Goal: Task Accomplishment & Management: Manage account settings

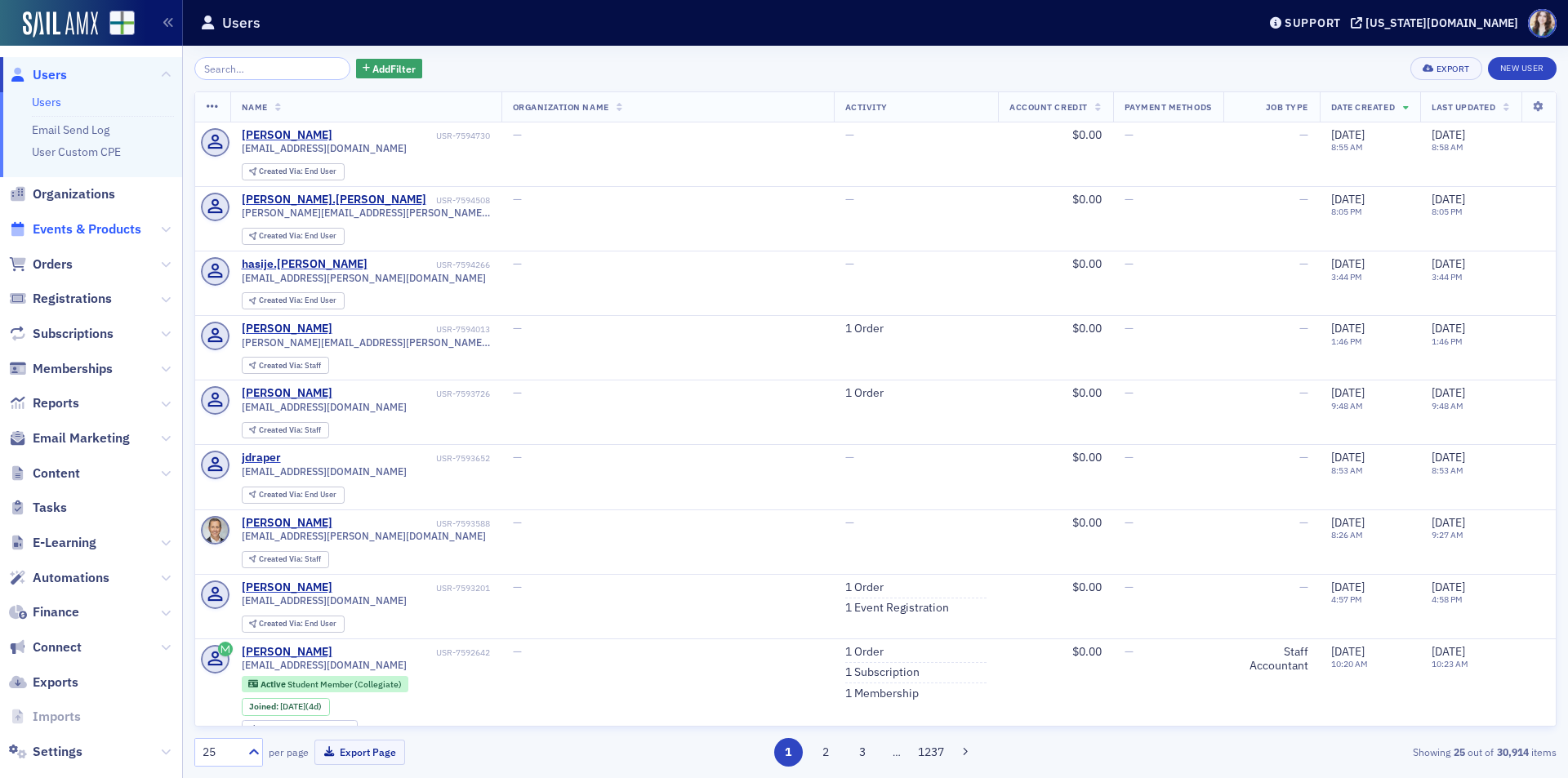
click at [96, 231] on span "Events & Products" at bounding box center [87, 229] width 108 height 18
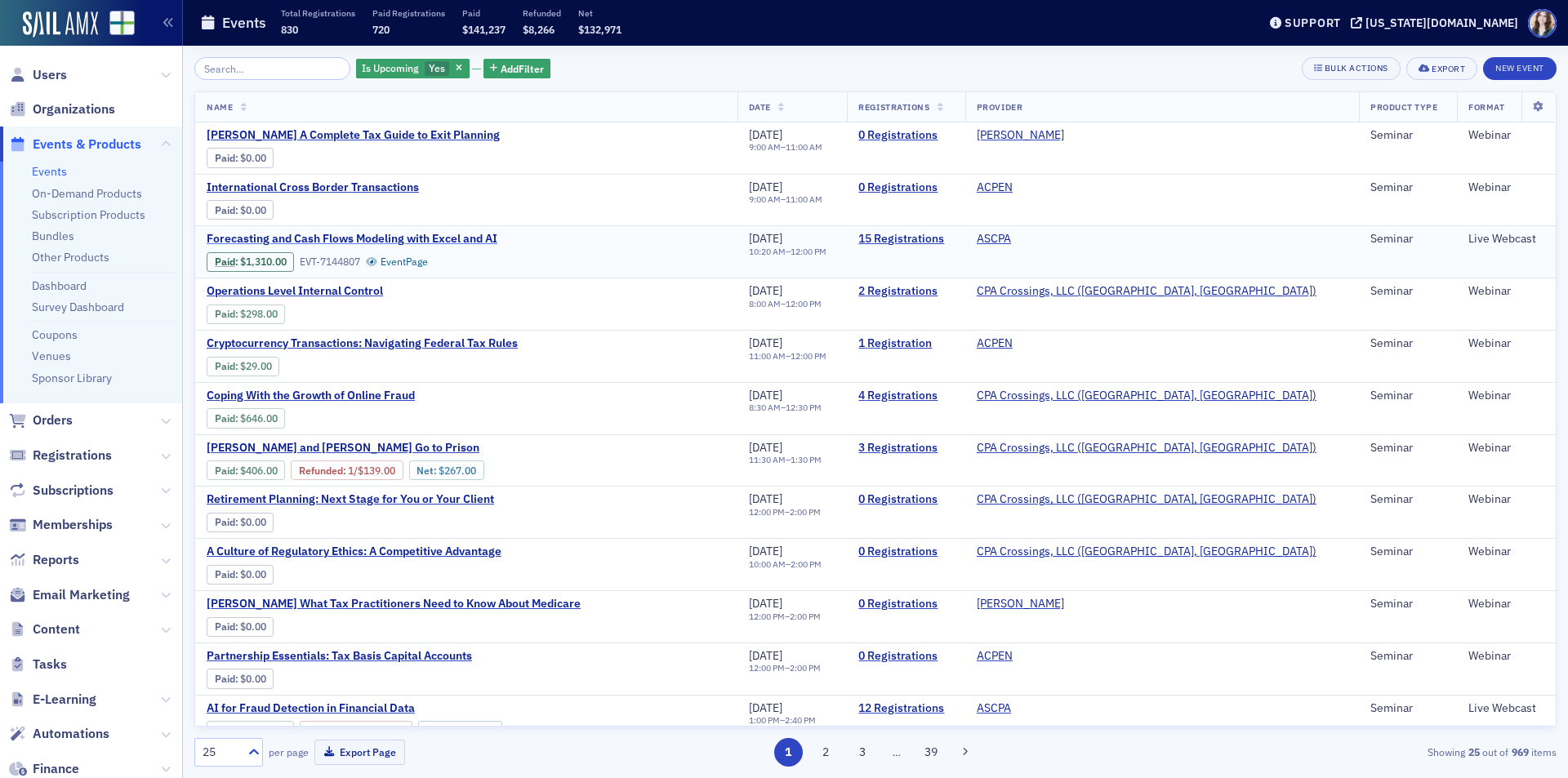
click at [437, 237] on span "Forecasting and Cash Flows Modeling with Excel and AI" at bounding box center [352, 239] width 290 height 15
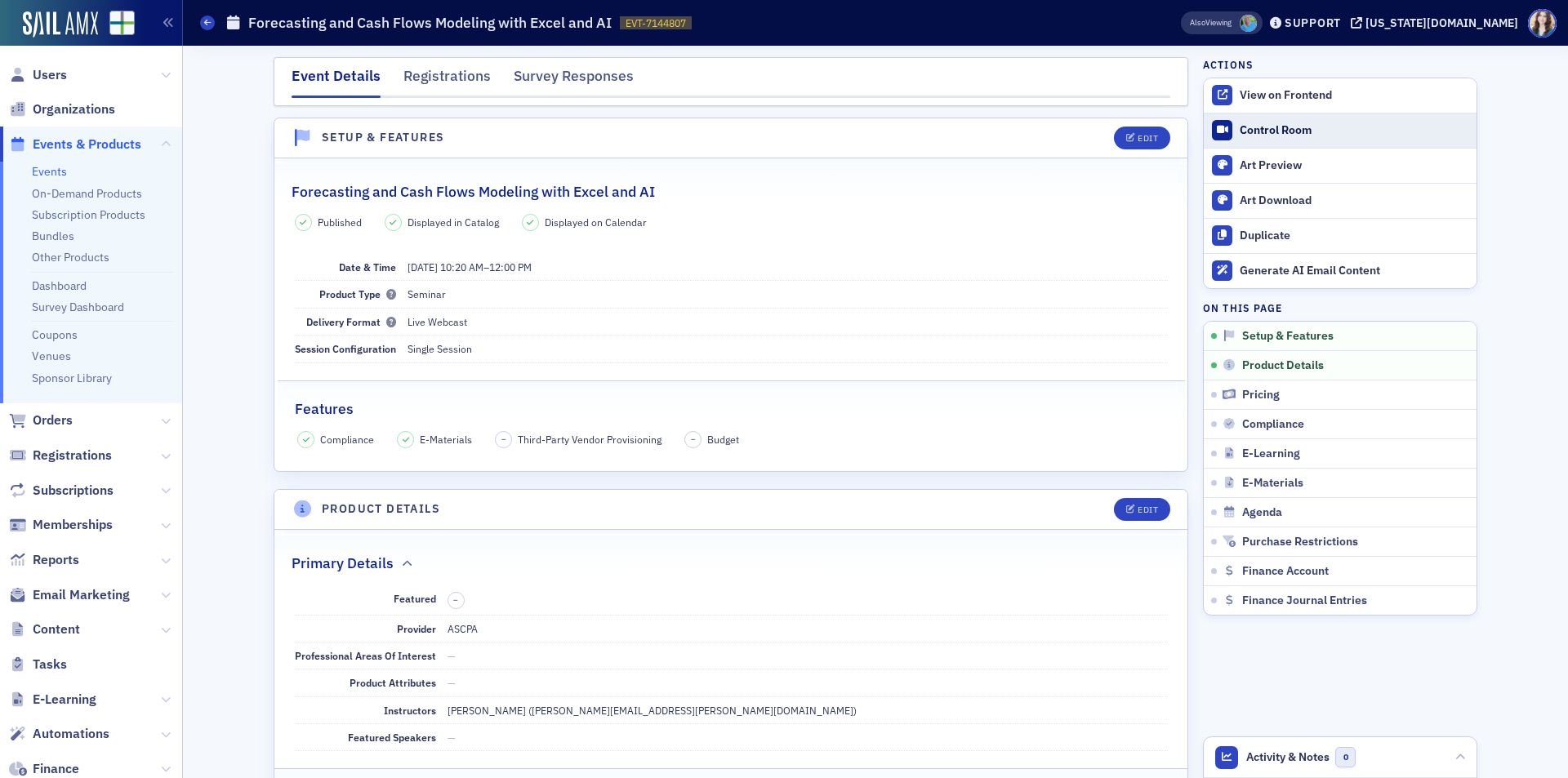
click at [1240, 128] on div "Control Room" at bounding box center [1353, 130] width 228 height 15
click at [1306, 129] on div "Control Room" at bounding box center [1353, 130] width 228 height 15
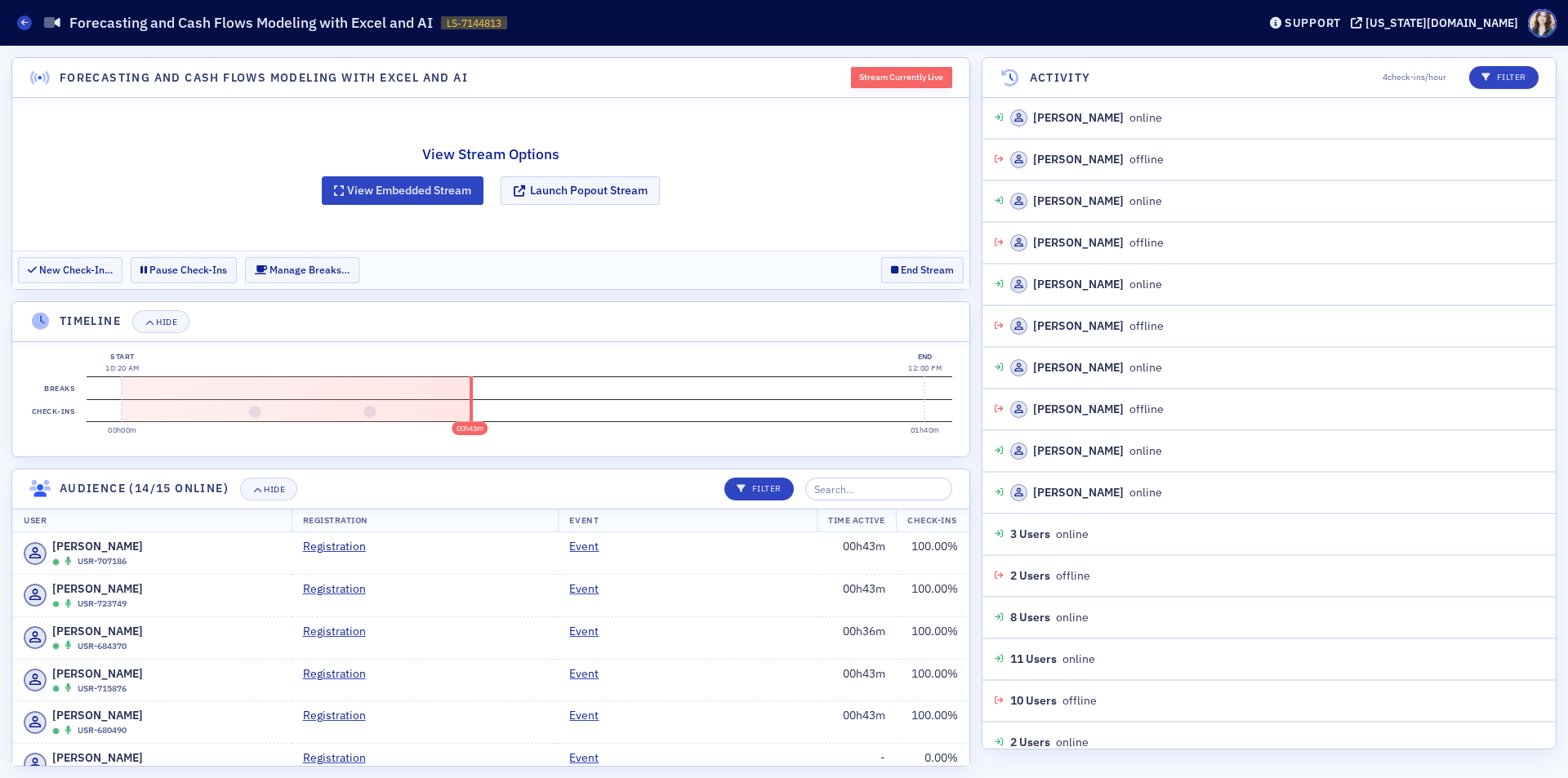
scroll to position [267, 0]
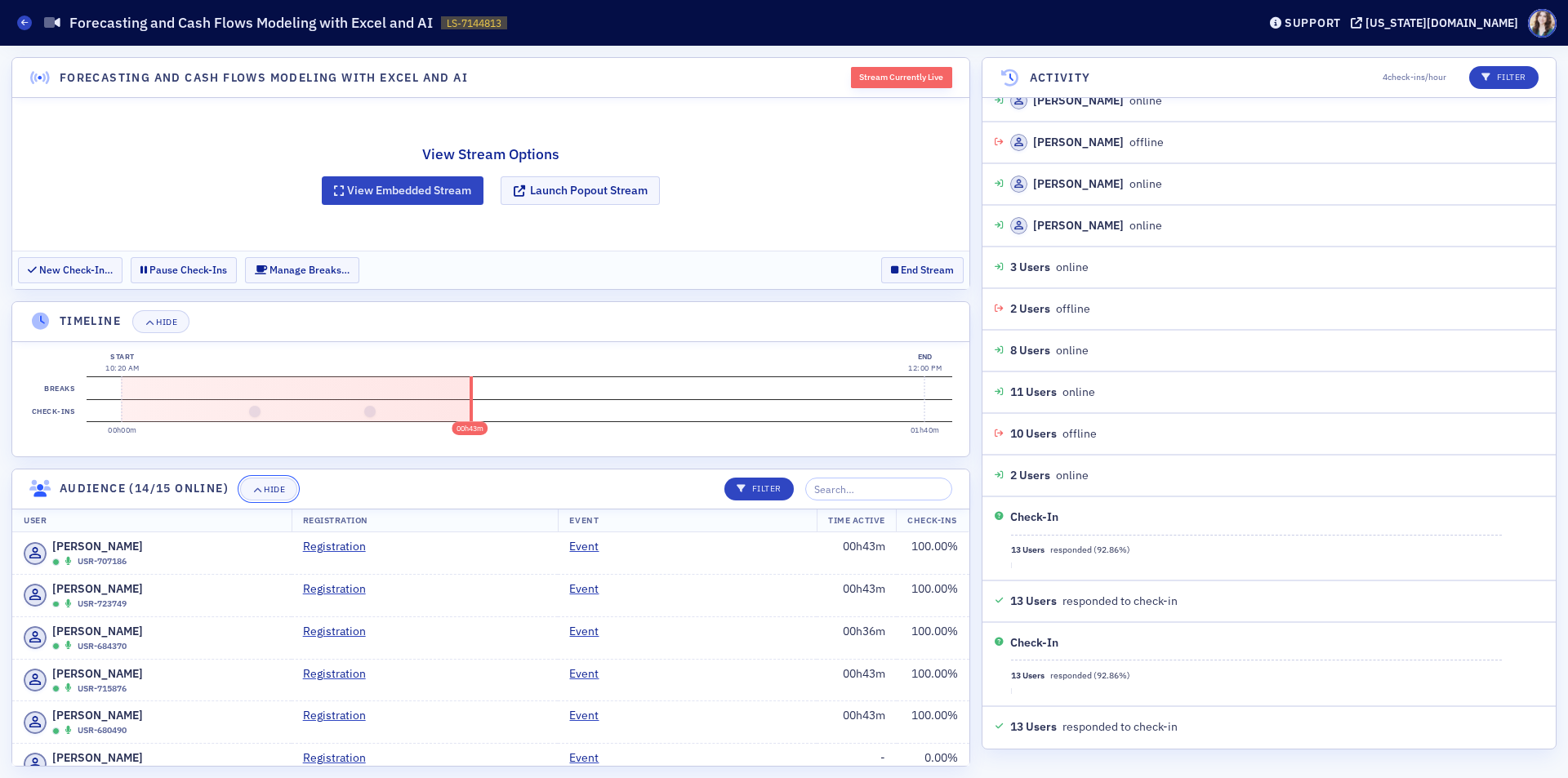
click at [268, 490] on div "Hide" at bounding box center [275, 490] width 21 height 9
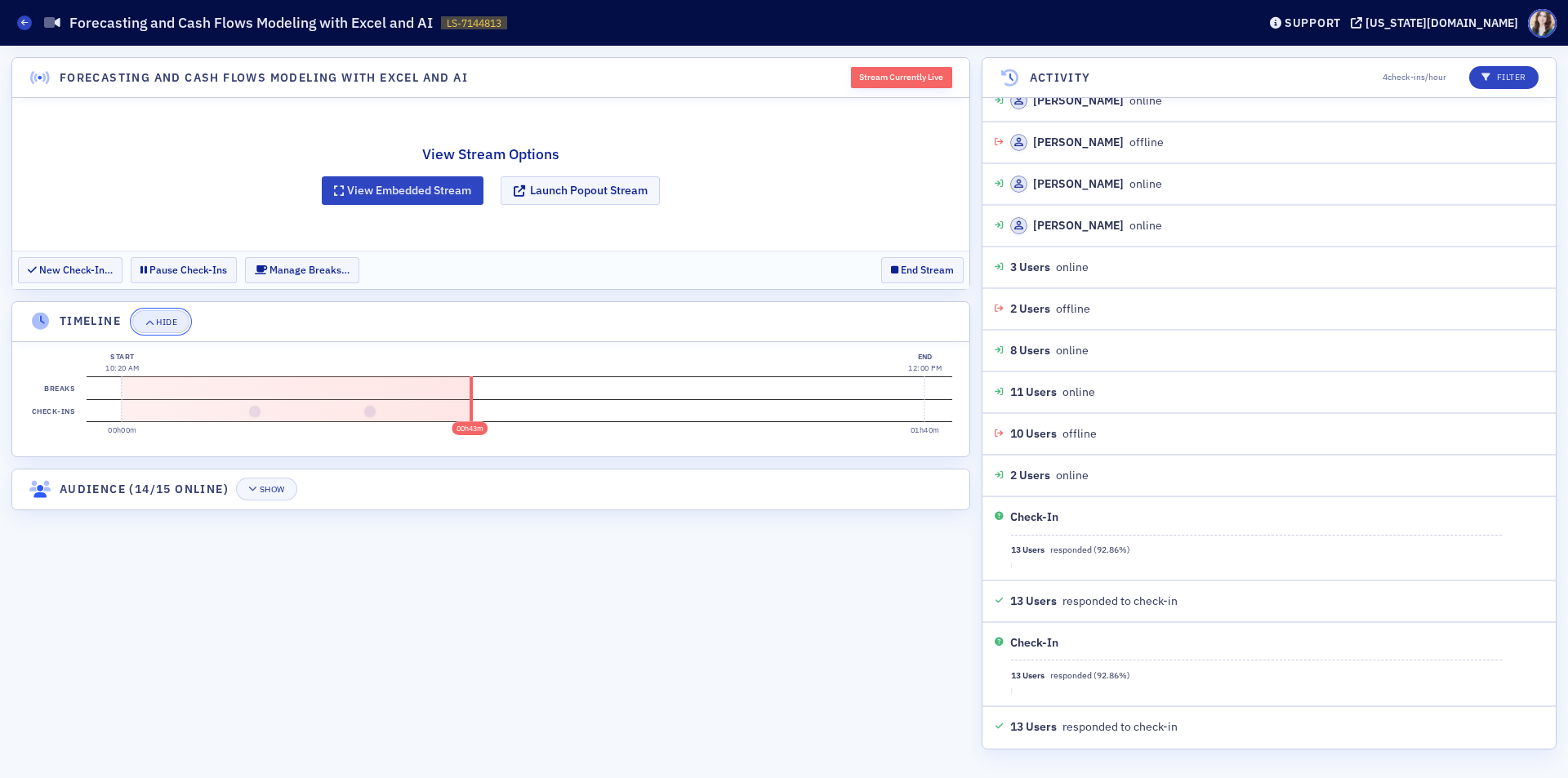
click at [167, 323] on div "Hide" at bounding box center [166, 322] width 21 height 9
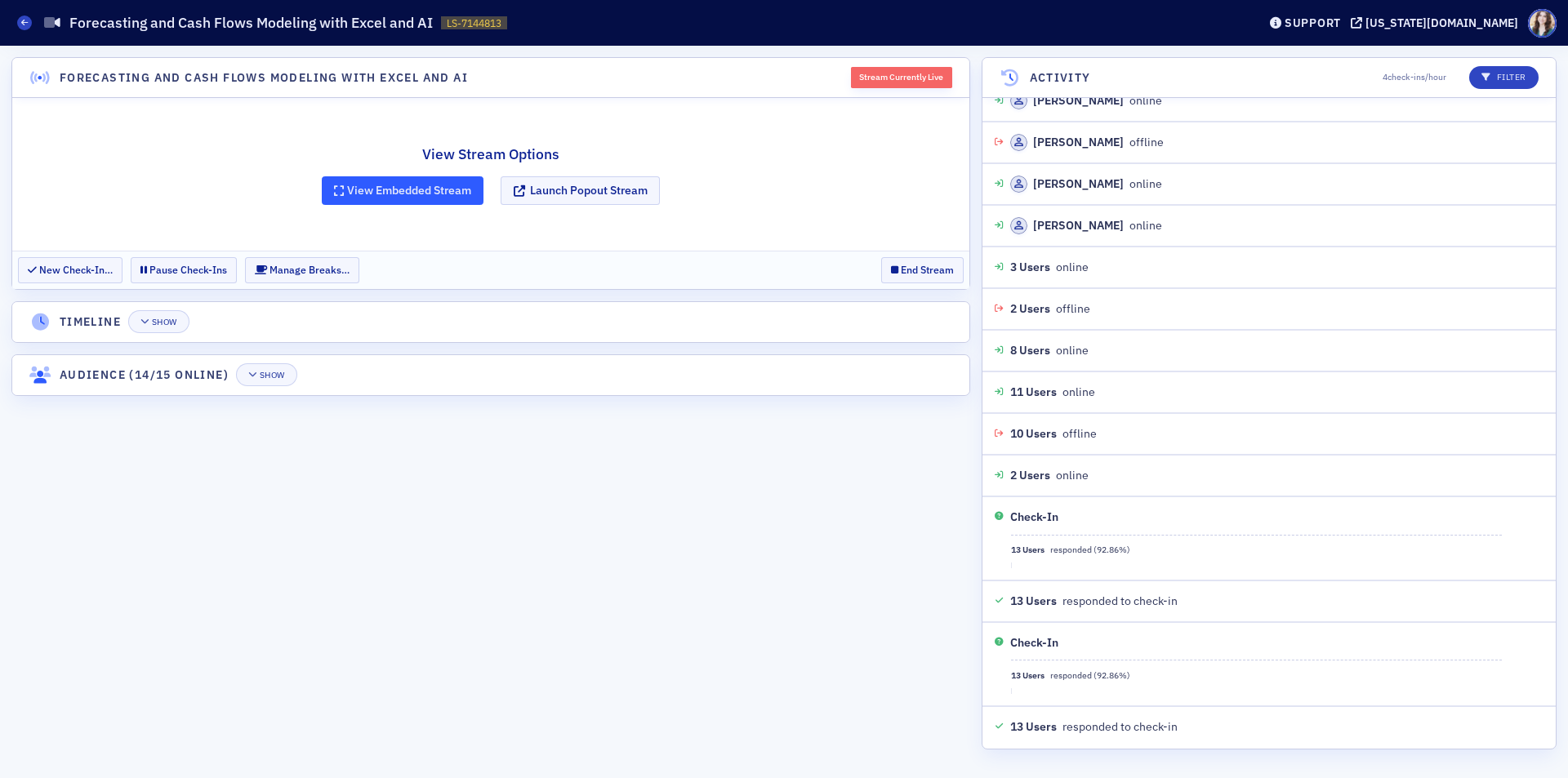
click at [423, 198] on button "View Embedded Stream" at bounding box center [402, 191] width 162 height 29
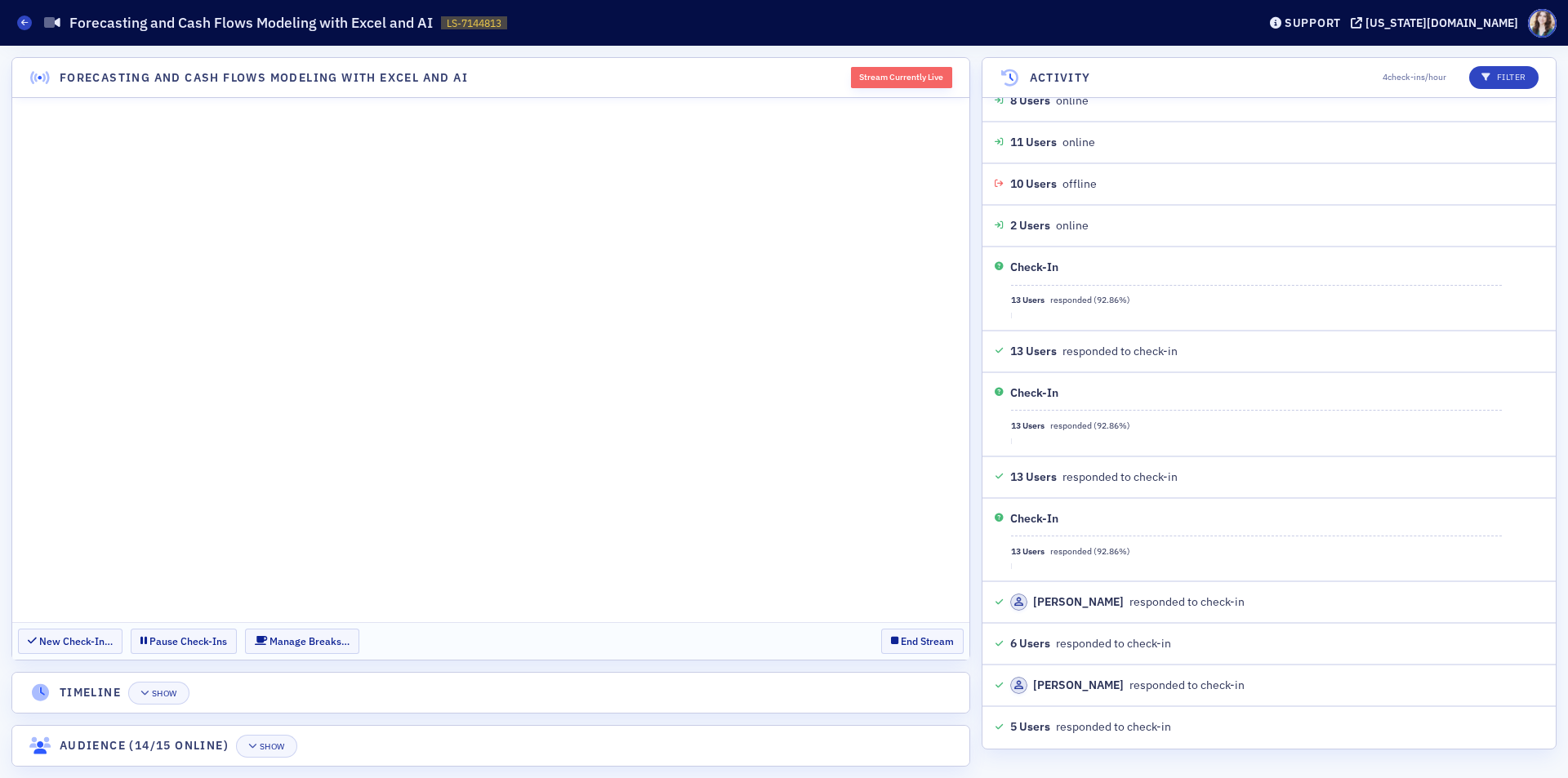
scroll to position [559, 0]
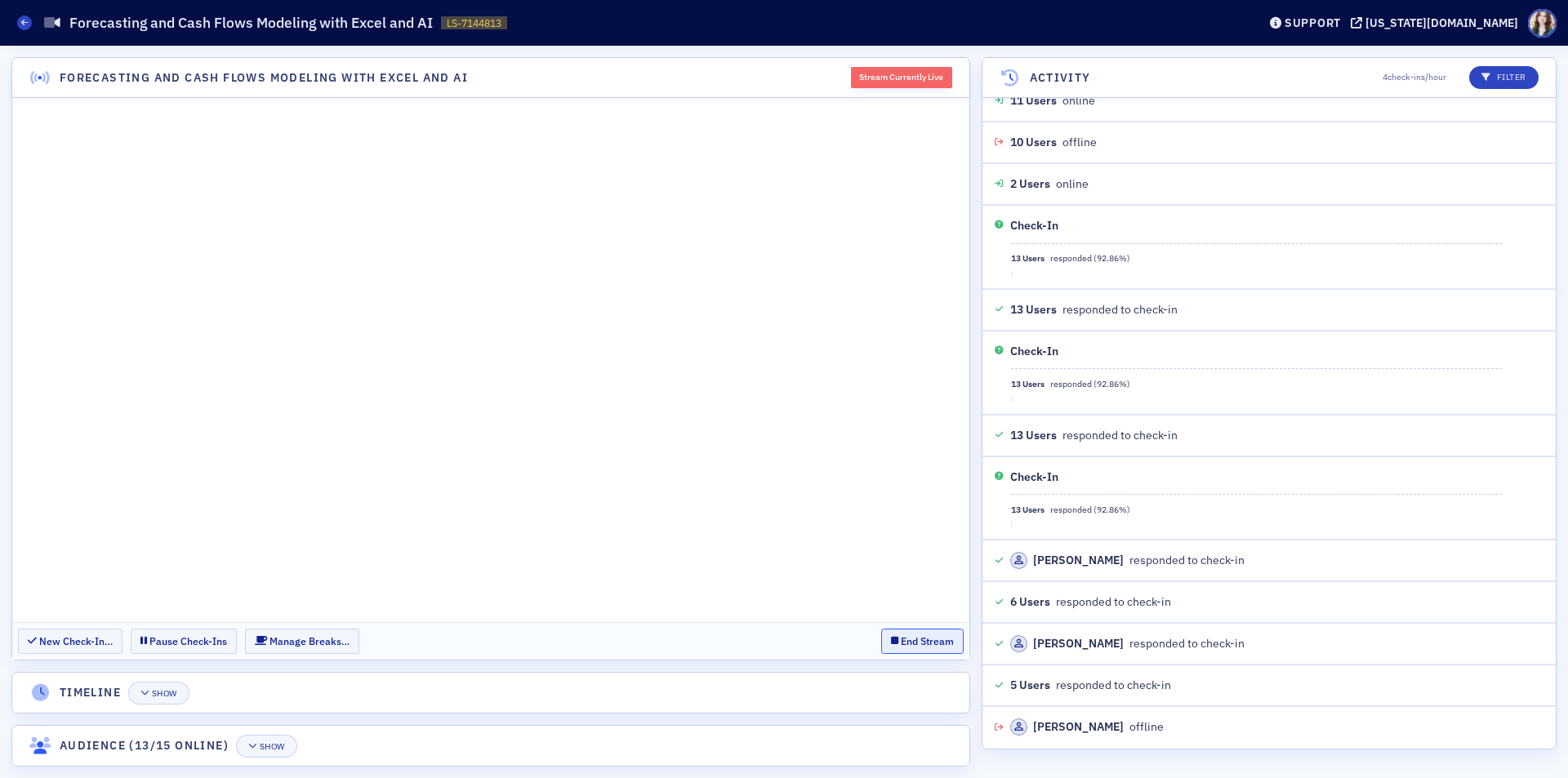
click at [889, 635] on button "End Stream" at bounding box center [922, 641] width 82 height 25
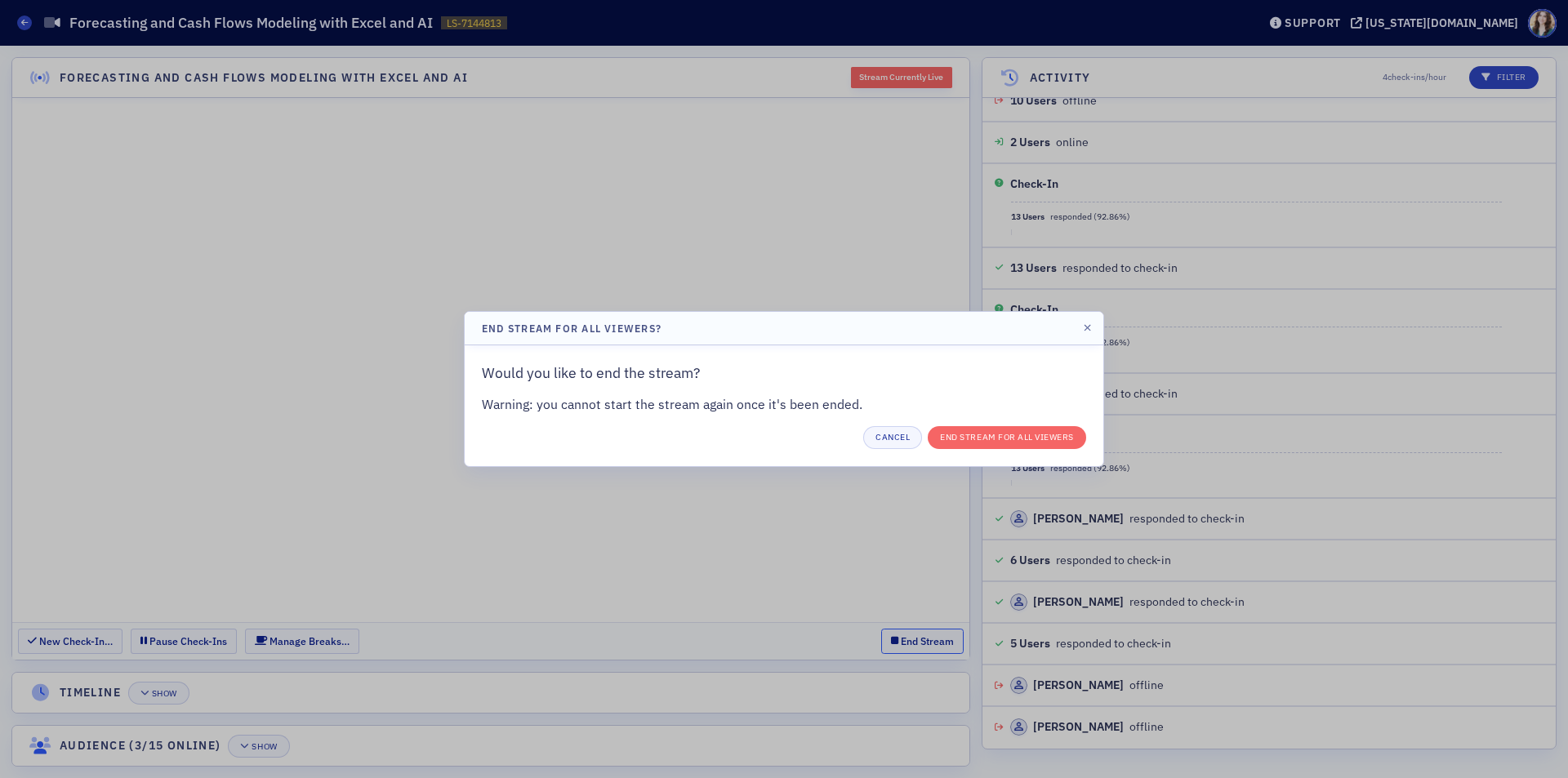
scroll to position [642, 0]
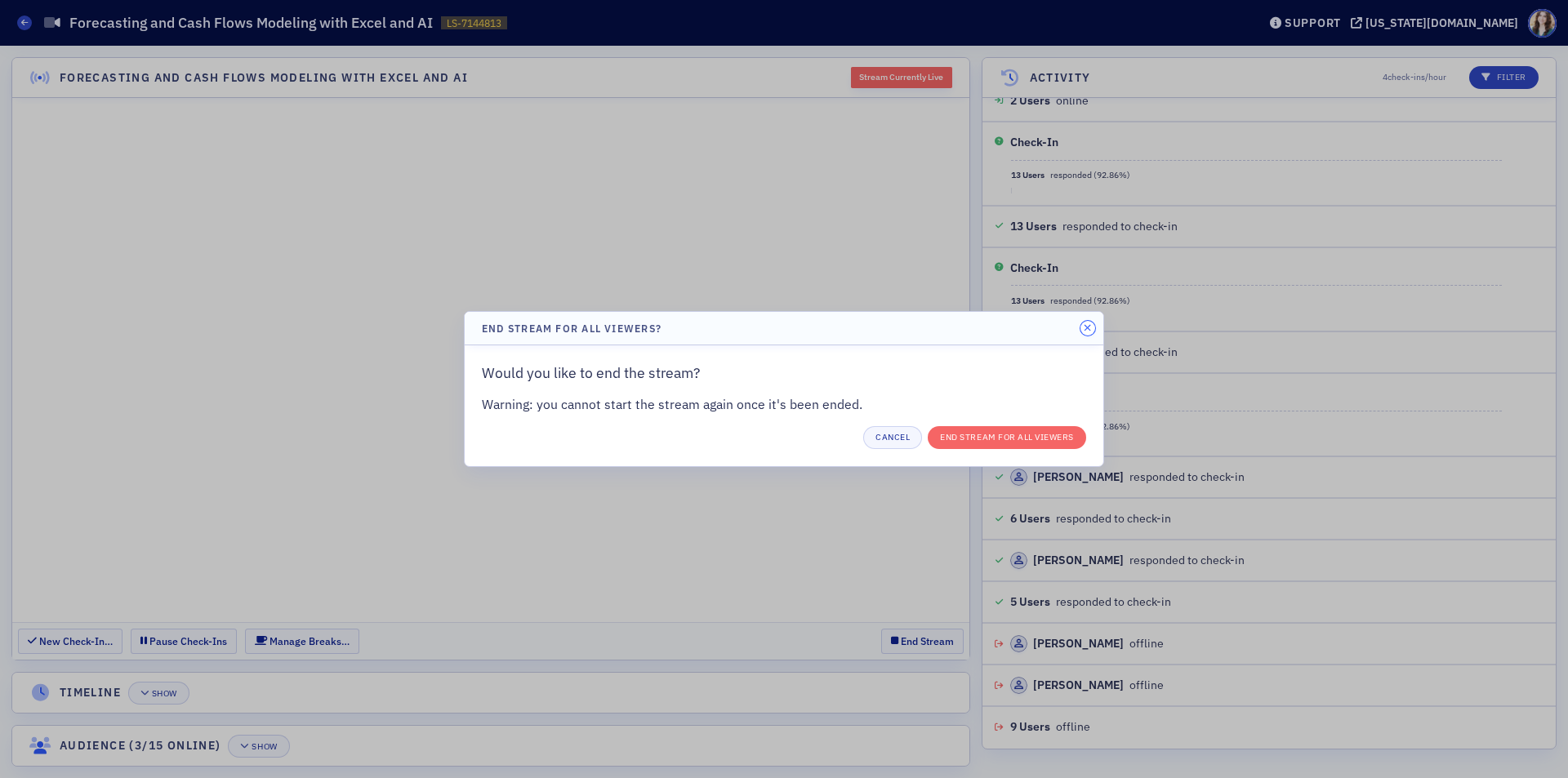
click at [1091, 326] on button "button" at bounding box center [1087, 328] width 15 height 15
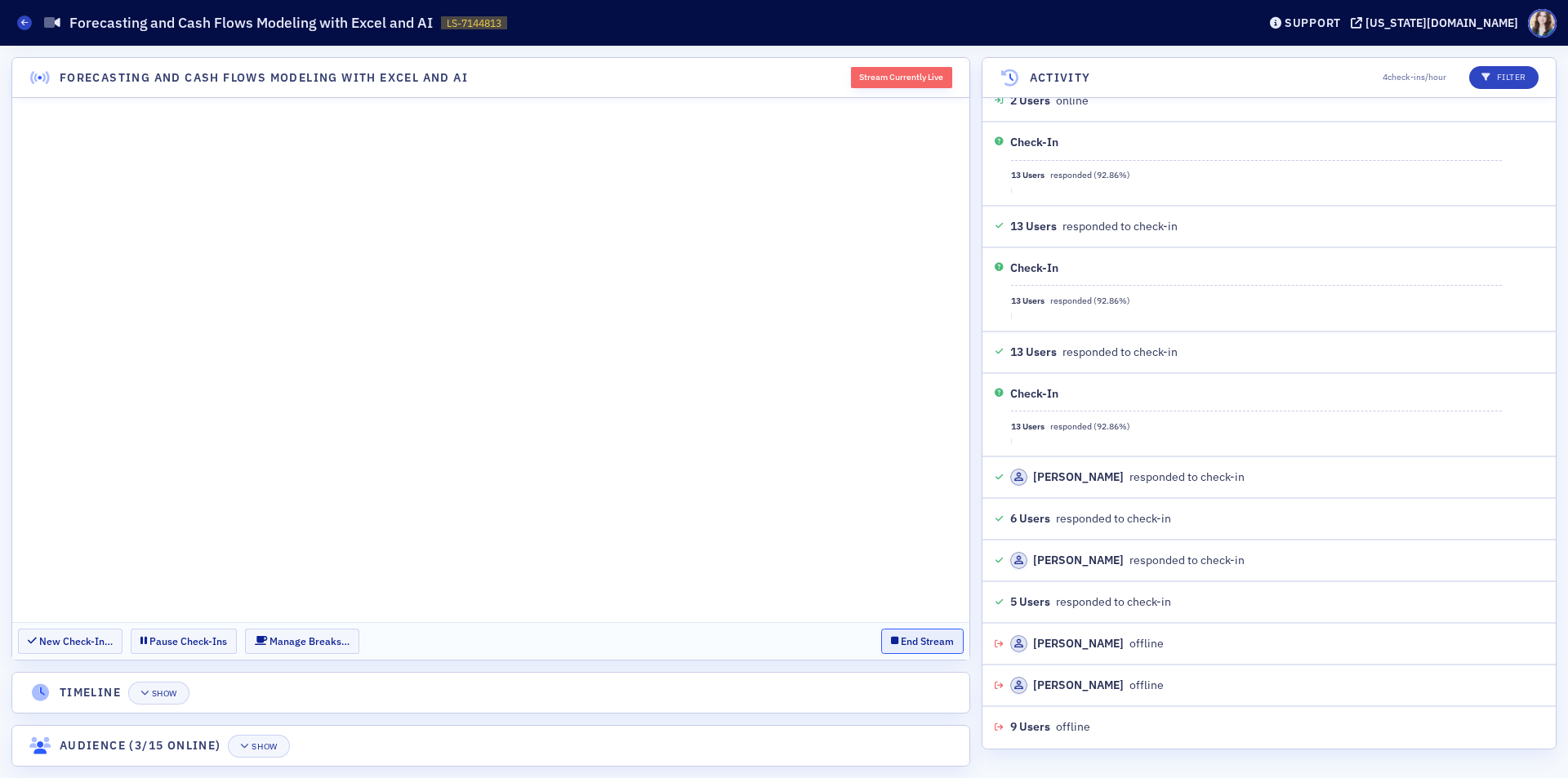
click at [901, 638] on button "End Stream" at bounding box center [922, 641] width 82 height 25
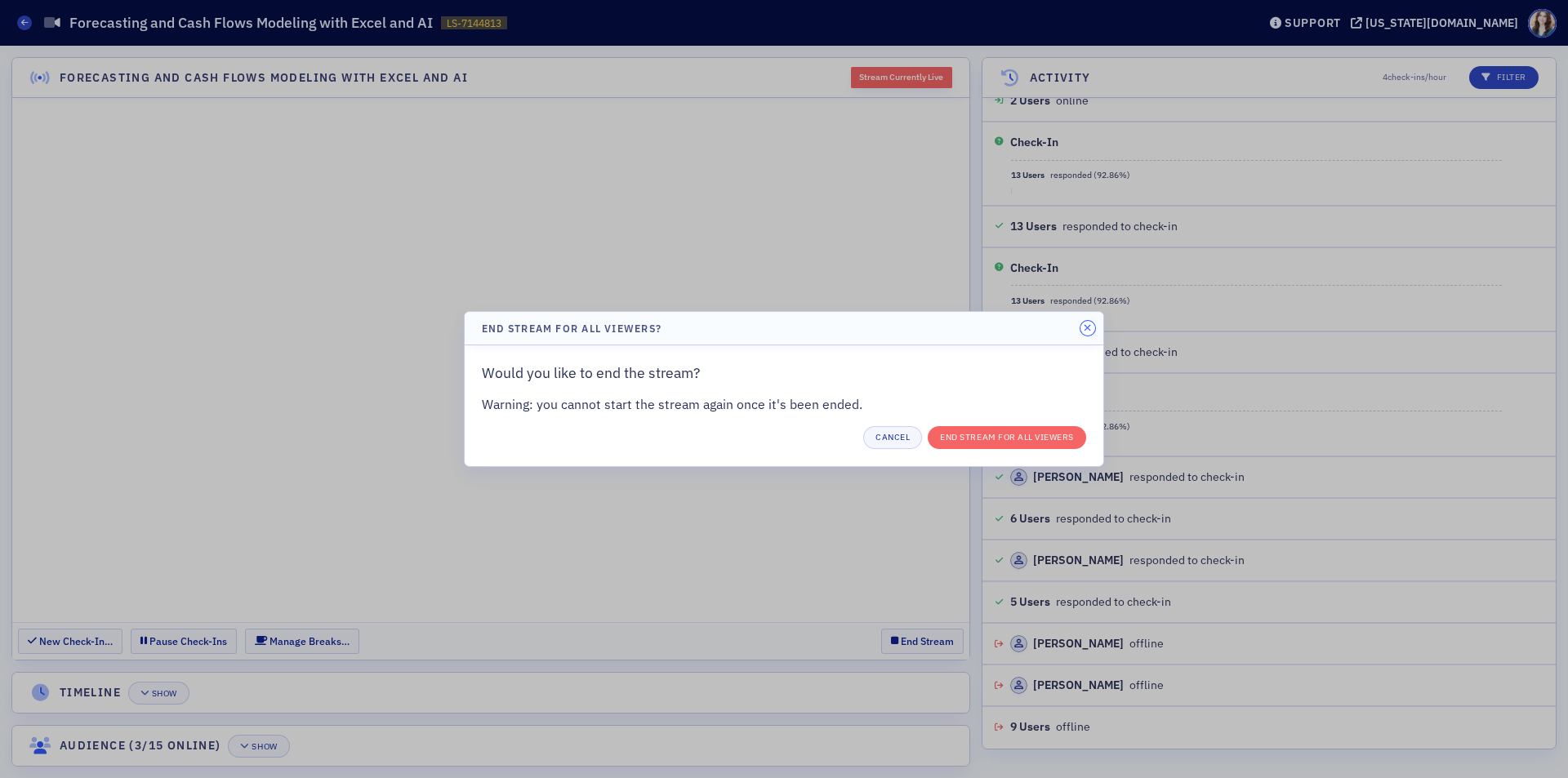
click at [1091, 325] on icon "button" at bounding box center [1087, 328] width 7 height 10
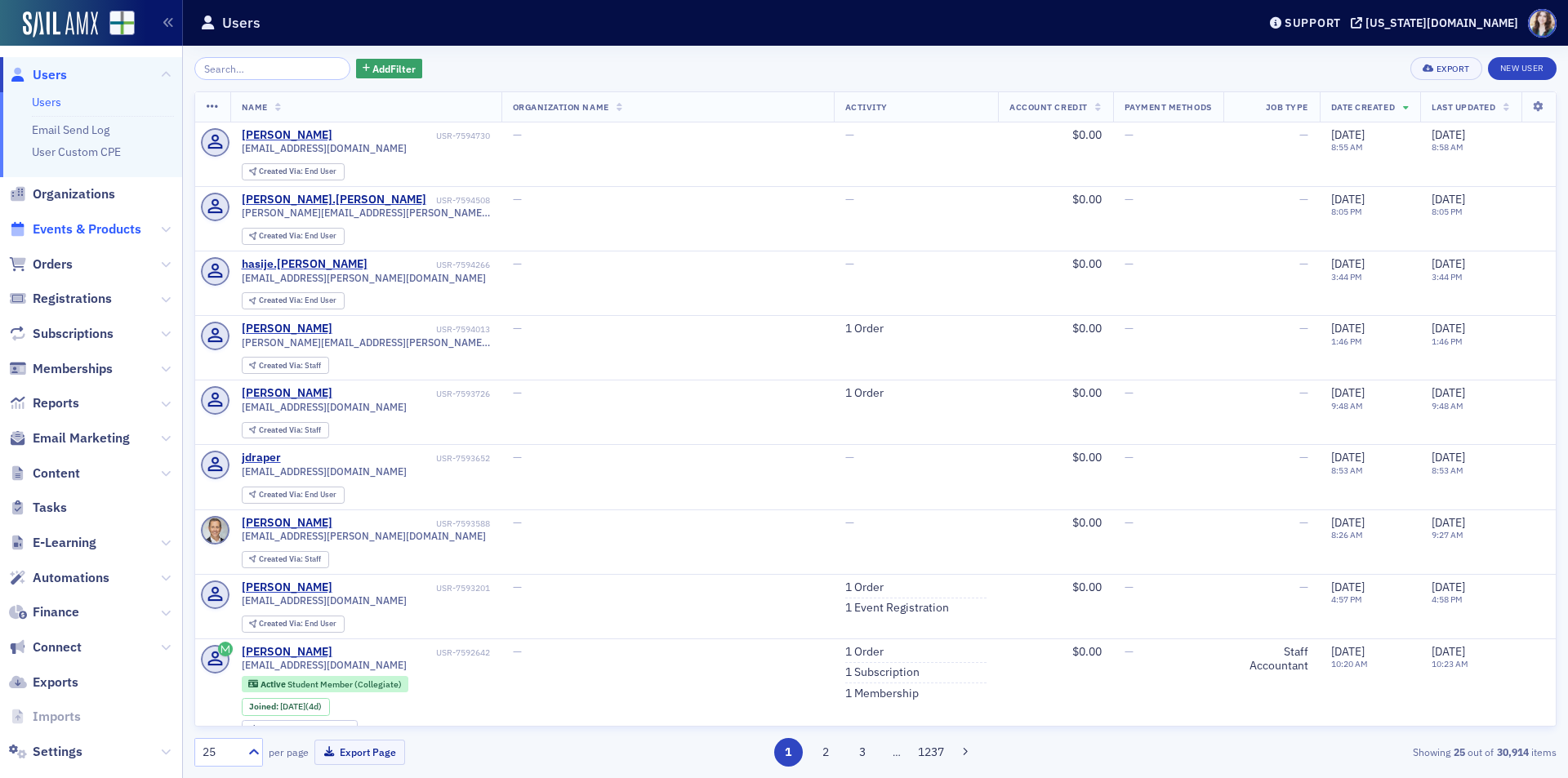
click at [118, 229] on span "Events & Products" at bounding box center [87, 229] width 108 height 18
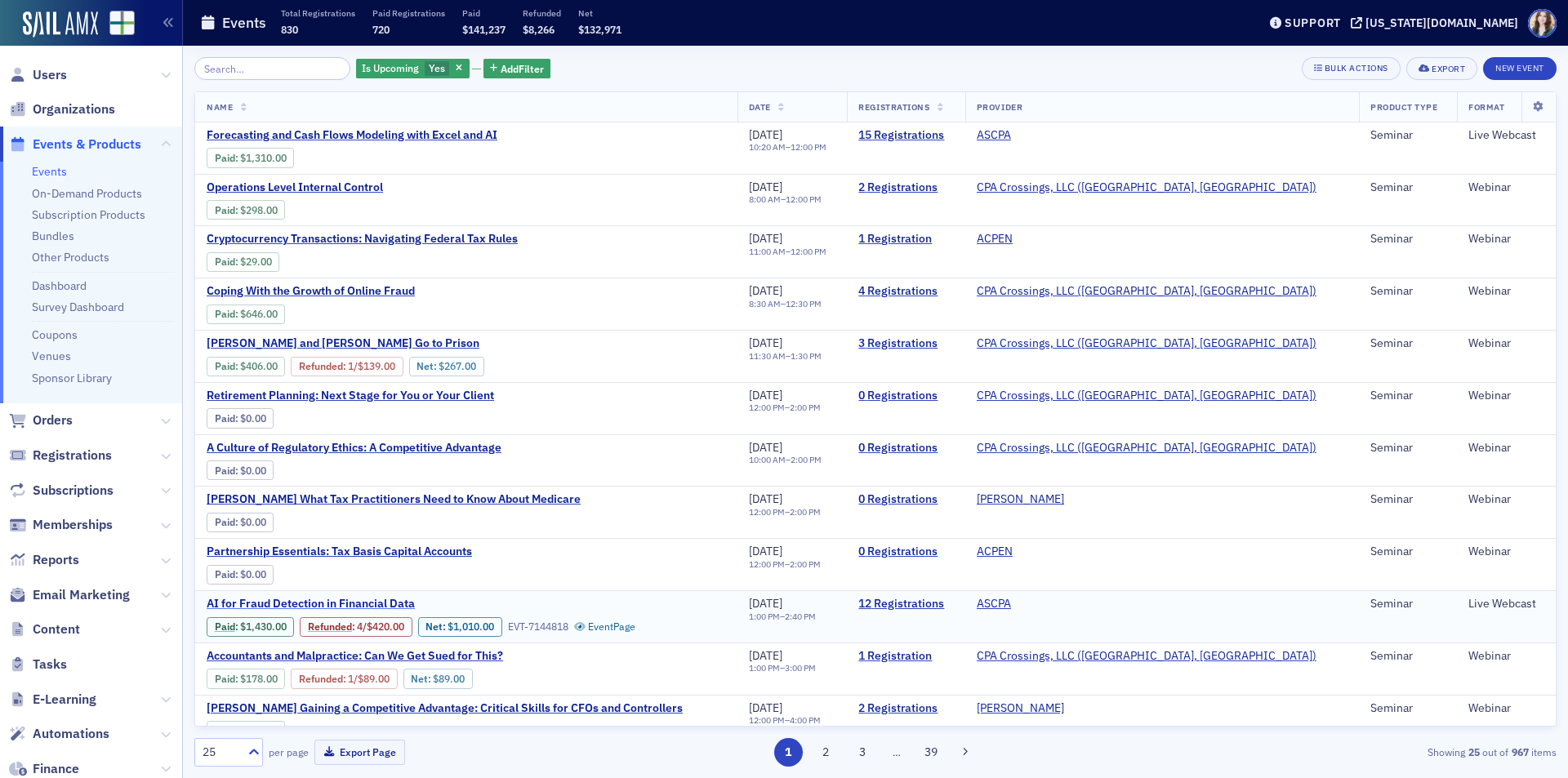
click at [364, 598] on span "AI for Fraud Detection in Financial Data" at bounding box center [344, 604] width 275 height 15
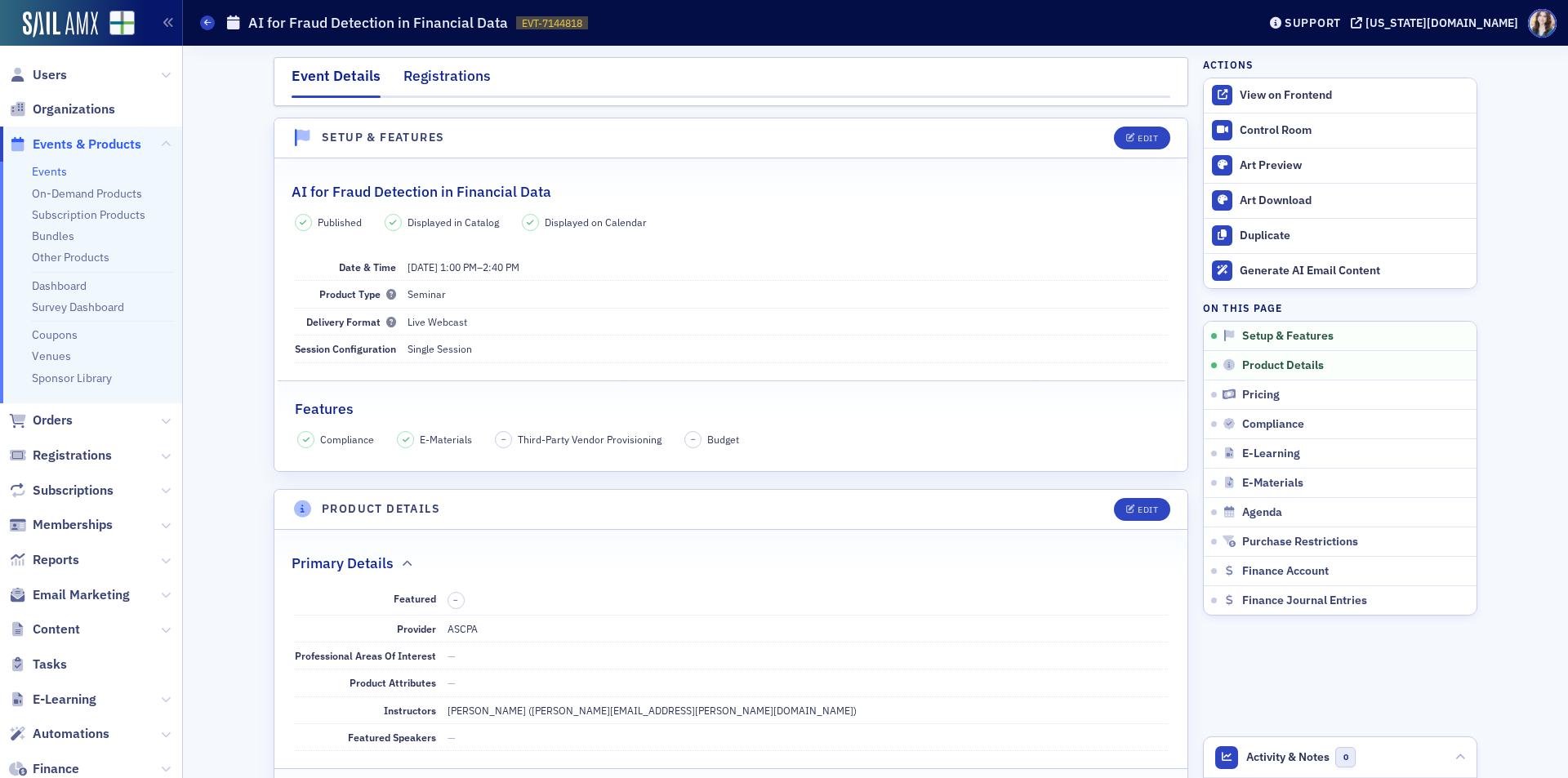
click at [413, 78] on div "Registrations" at bounding box center [447, 80] width 87 height 31
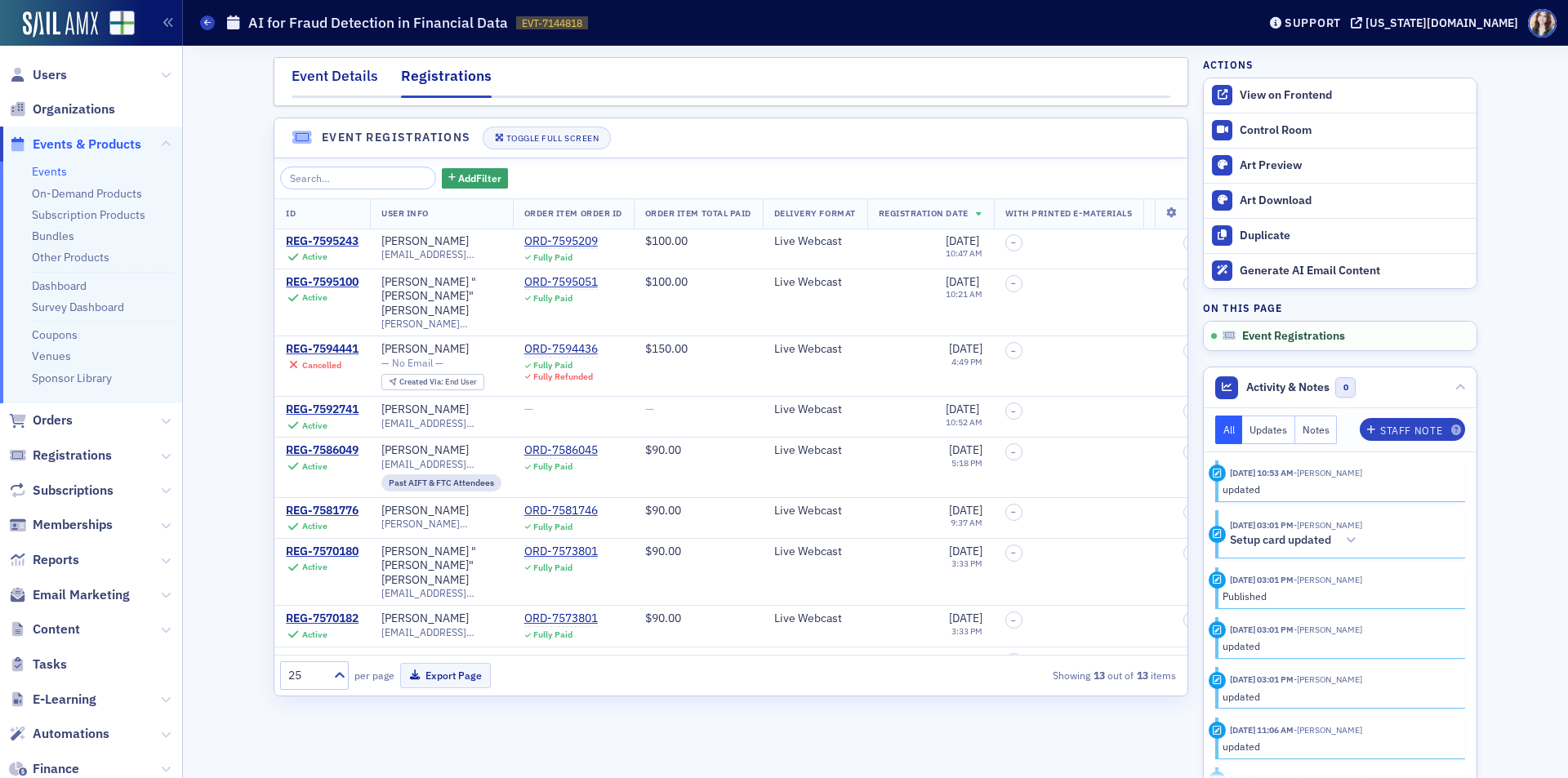
click at [337, 73] on div "Event Details" at bounding box center [334, 80] width 87 height 31
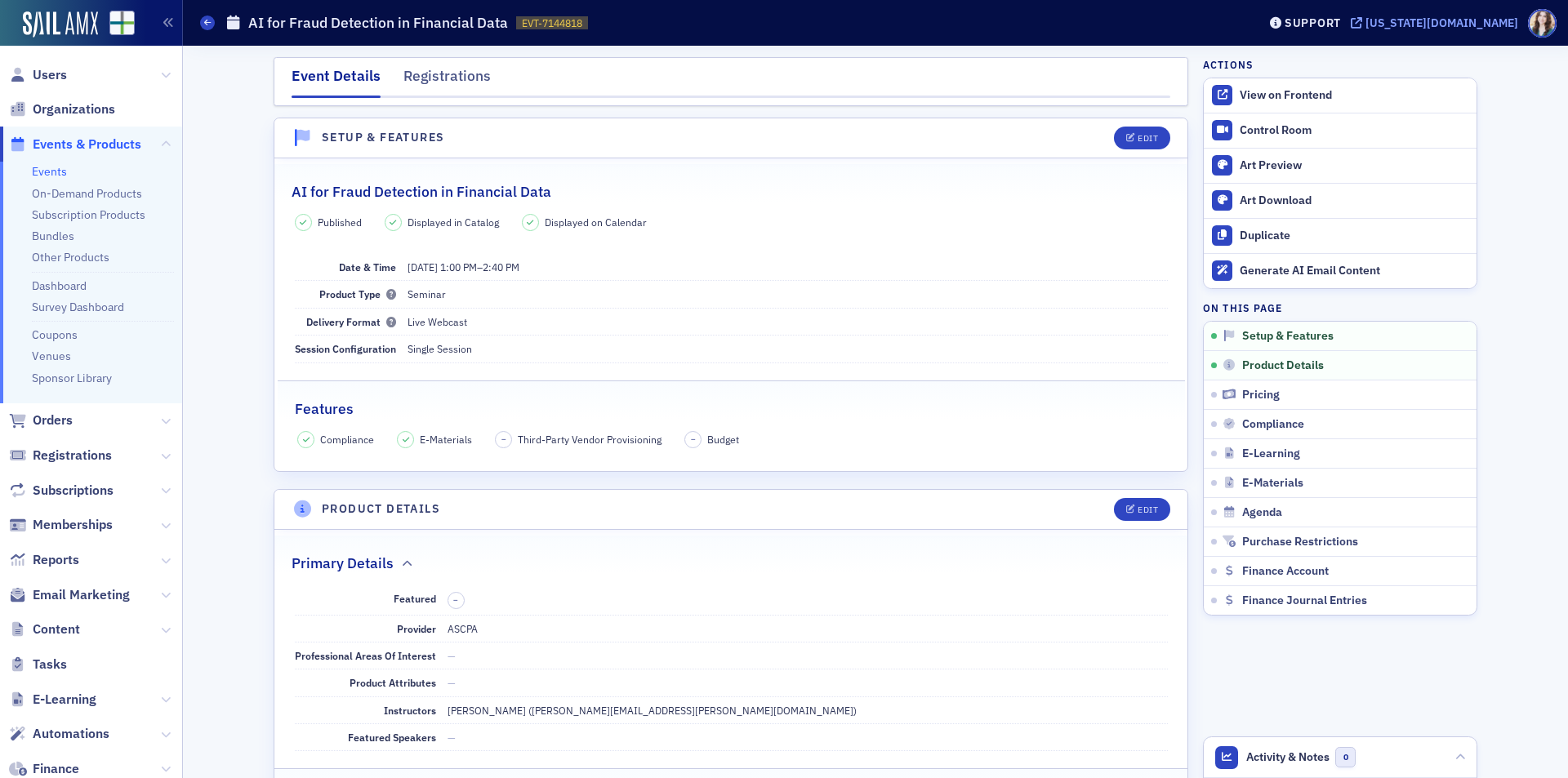
click at [1502, 28] on div "[US_STATE][DOMAIN_NAME]" at bounding box center [1441, 23] width 153 height 15
click at [436, 87] on div "Registrations" at bounding box center [447, 80] width 87 height 31
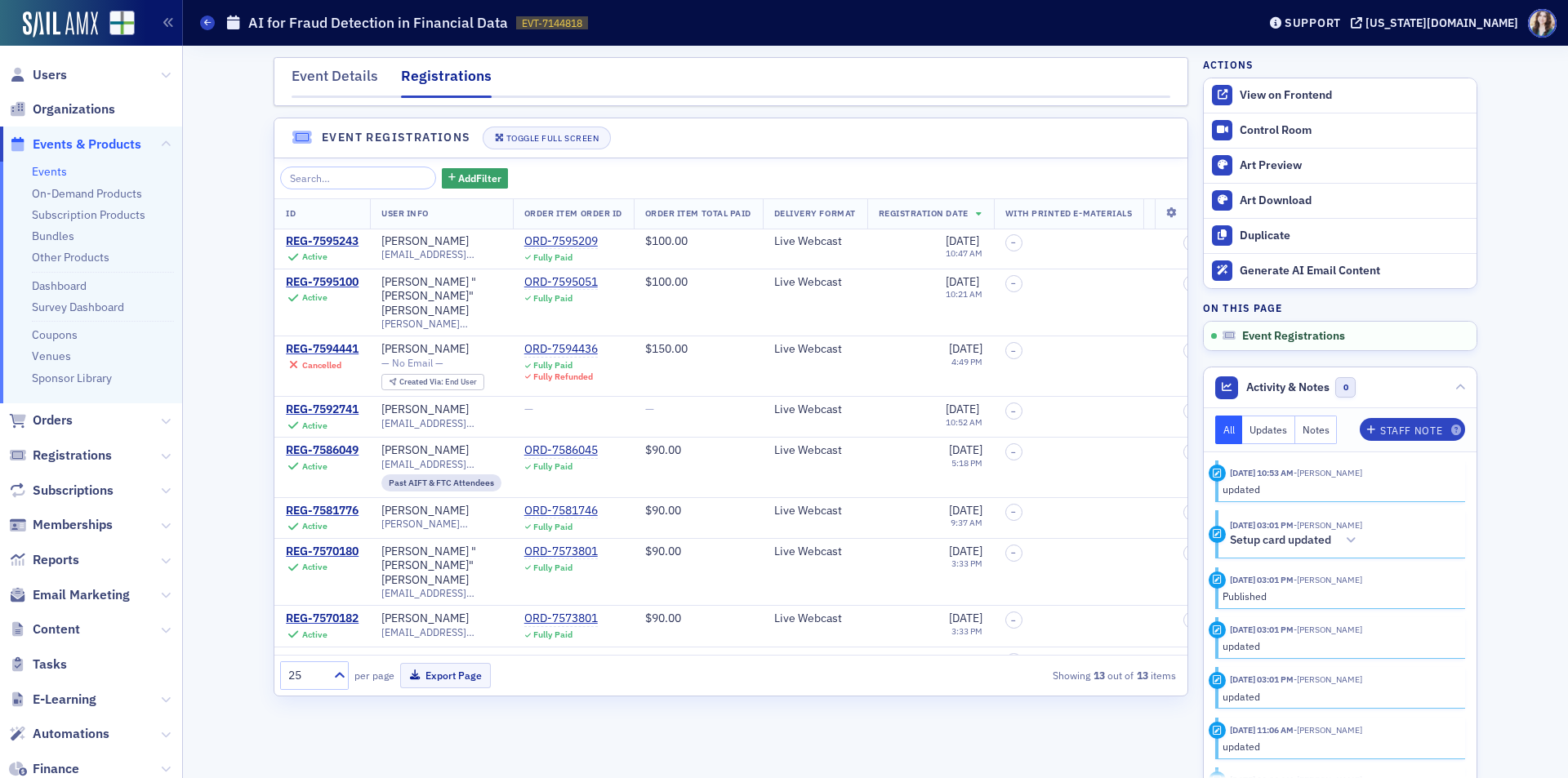
click at [1175, 132] on header "Event Registrations Toggle Full Screen" at bounding box center [731, 138] width 913 height 40
click at [497, 169] on div "Add Filter" at bounding box center [730, 177] width 902 height 23
click at [495, 169] on div "Add Filter" at bounding box center [730, 177] width 902 height 23
click at [350, 73] on div "Event Details" at bounding box center [334, 80] width 87 height 31
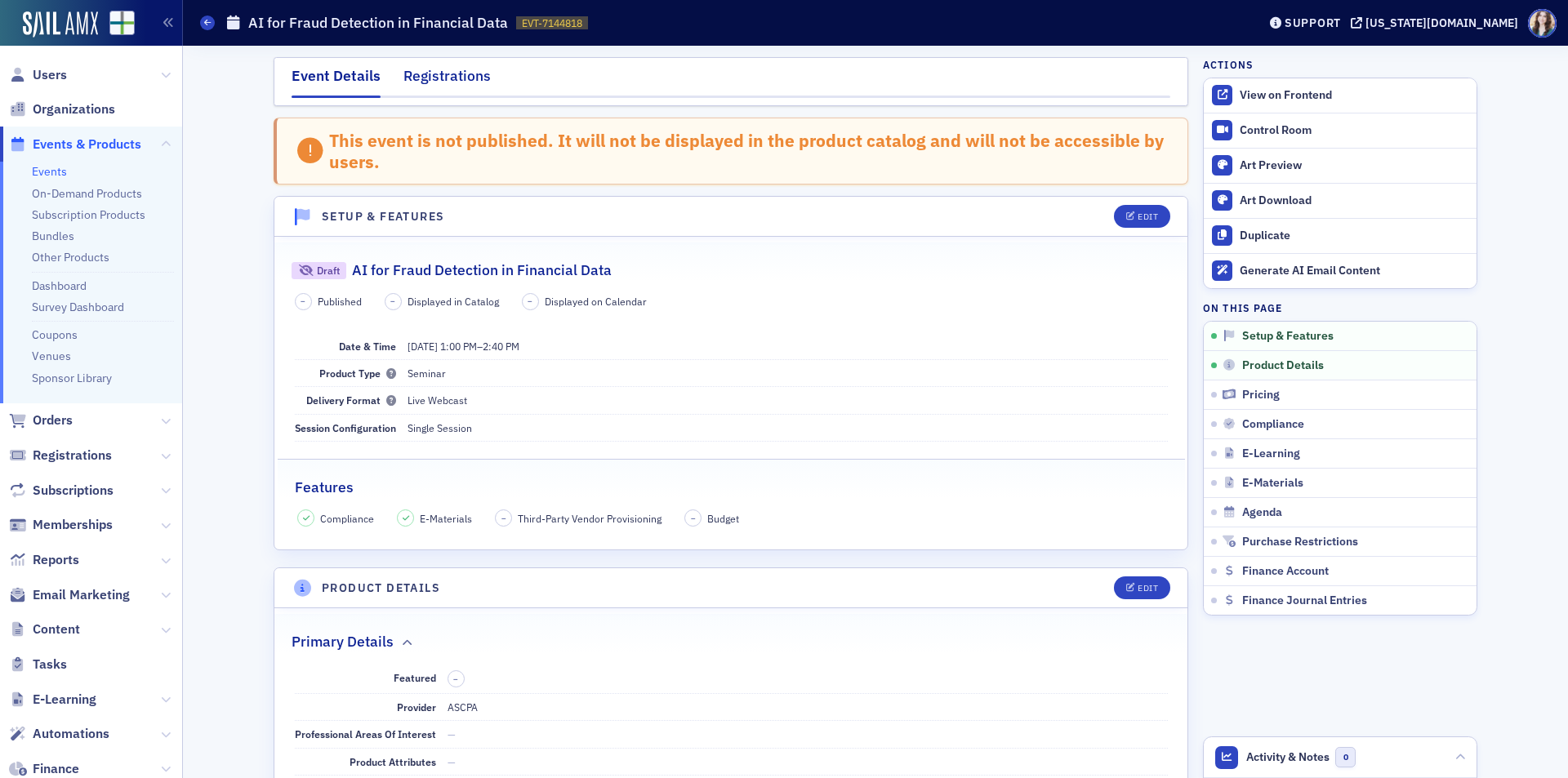
click at [425, 66] on div "Registrations" at bounding box center [447, 80] width 87 height 31
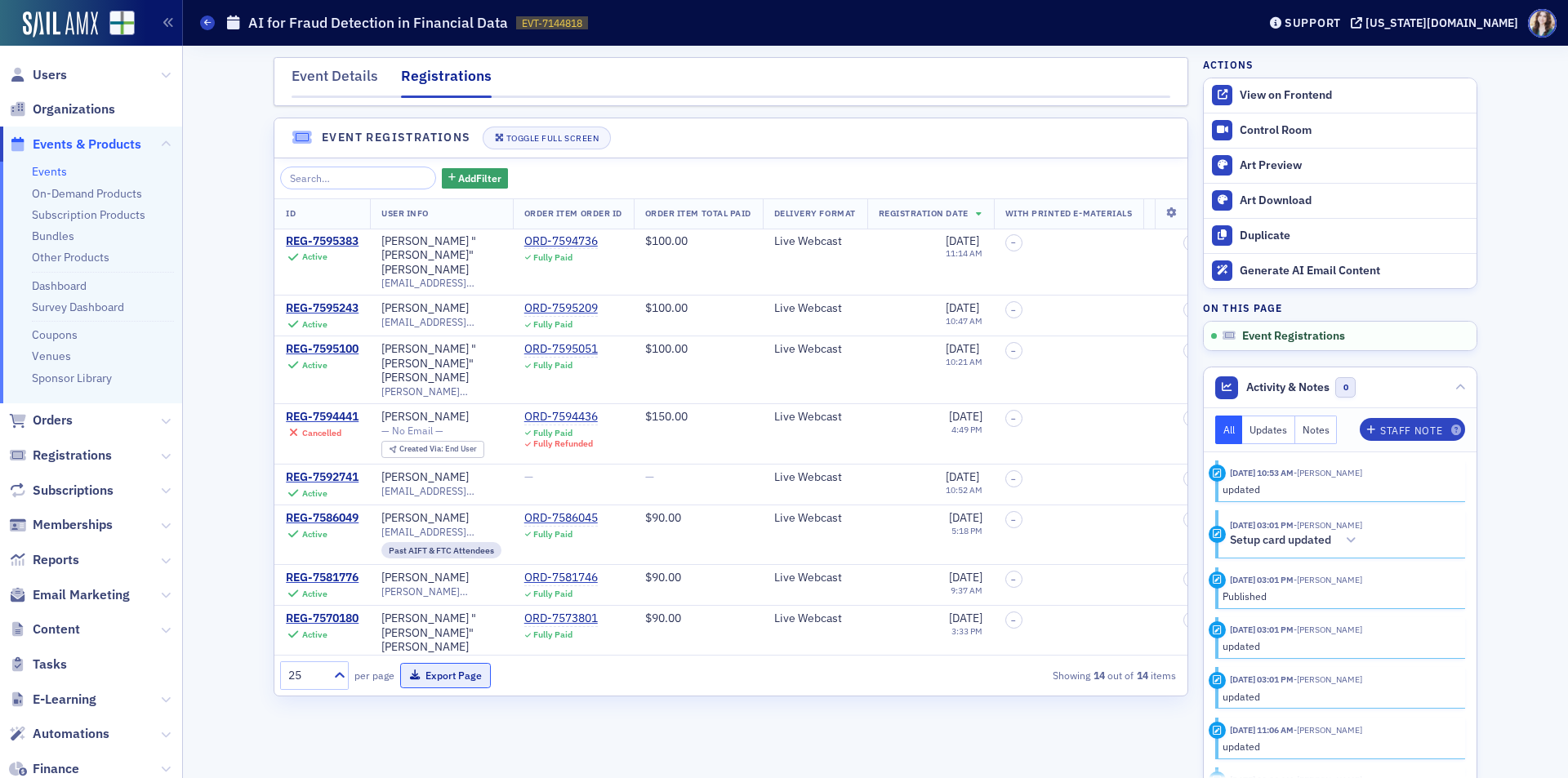
click at [452, 684] on button "Export Page" at bounding box center [446, 675] width 91 height 25
drag, startPoint x: 385, startPoint y: 256, endPoint x: 478, endPoint y: 256, distance: 93.0
click at [478, 277] on span "lumb@bellsouth.net" at bounding box center [441, 283] width 120 height 12
copy span "lumb@bellsouth.net"
click at [575, 162] on div "Add Filter ID User Info Order Item Order ID Order Item Total Paid Delivery Form…" at bounding box center [731, 427] width 913 height 537
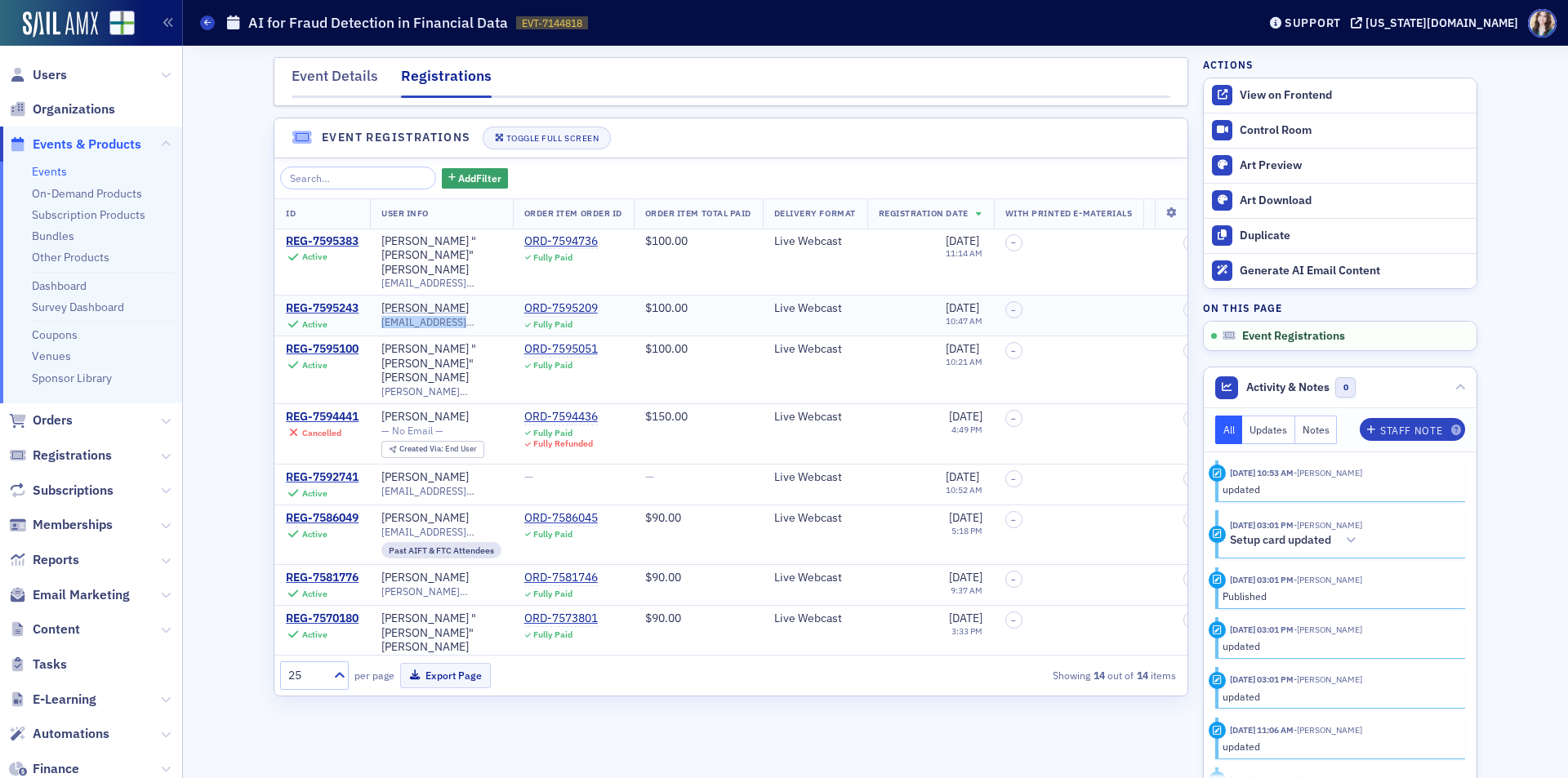
drag, startPoint x: 387, startPoint y: 298, endPoint x: 507, endPoint y: 298, distance: 120.0
click at [507, 298] on td "Mark Malone malonema@bellsouth.net" at bounding box center [441, 316] width 143 height 41
copy span "malonema@bellsouth.net"
drag, startPoint x: 385, startPoint y: 354, endPoint x: 552, endPoint y: 360, distance: 167.1
click at [552, 360] on tr "REG-7595100 Active Randall "Randy" Blackwell randy@brandblackwell.cpa ORD-75950…" at bounding box center [912, 370] width 1276 height 67
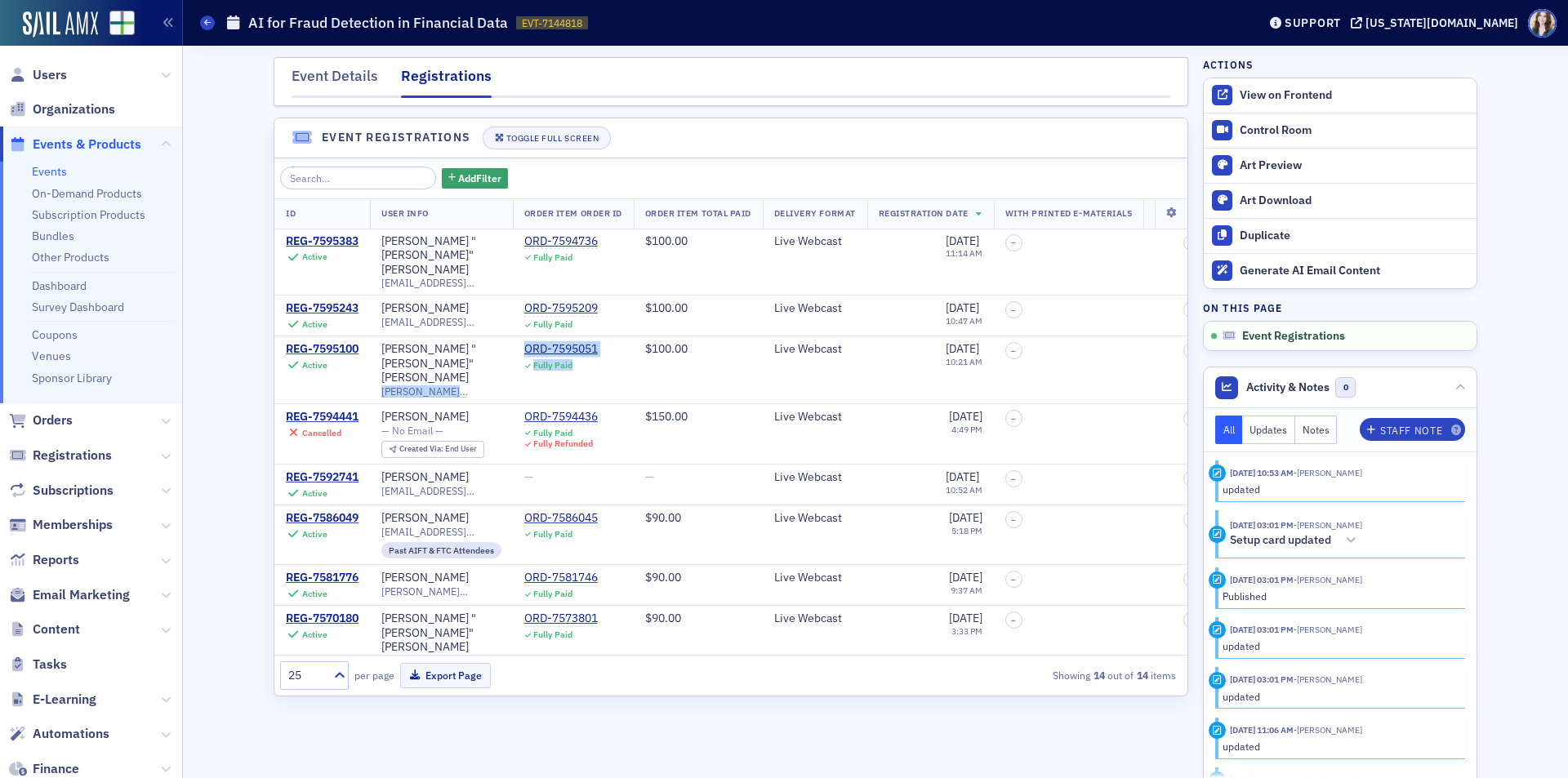
click at [628, 171] on div "Add Filter" at bounding box center [730, 177] width 902 height 23
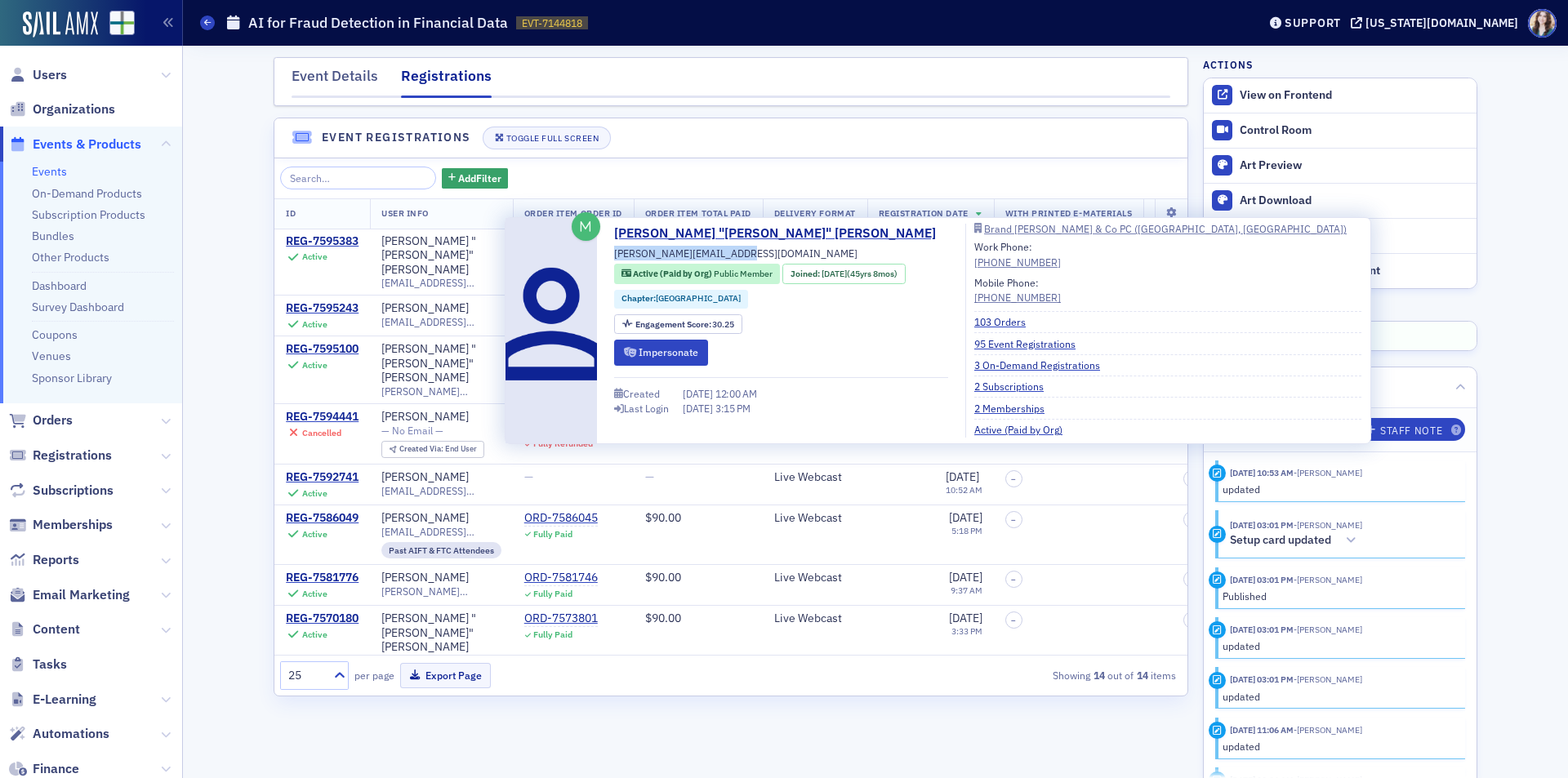
drag, startPoint x: 614, startPoint y: 254, endPoint x: 734, endPoint y: 254, distance: 120.0
click at [734, 254] on span "randy@brandblackwell.cpa" at bounding box center [735, 253] width 243 height 15
copy span "randy@brandblackwell.cpa"
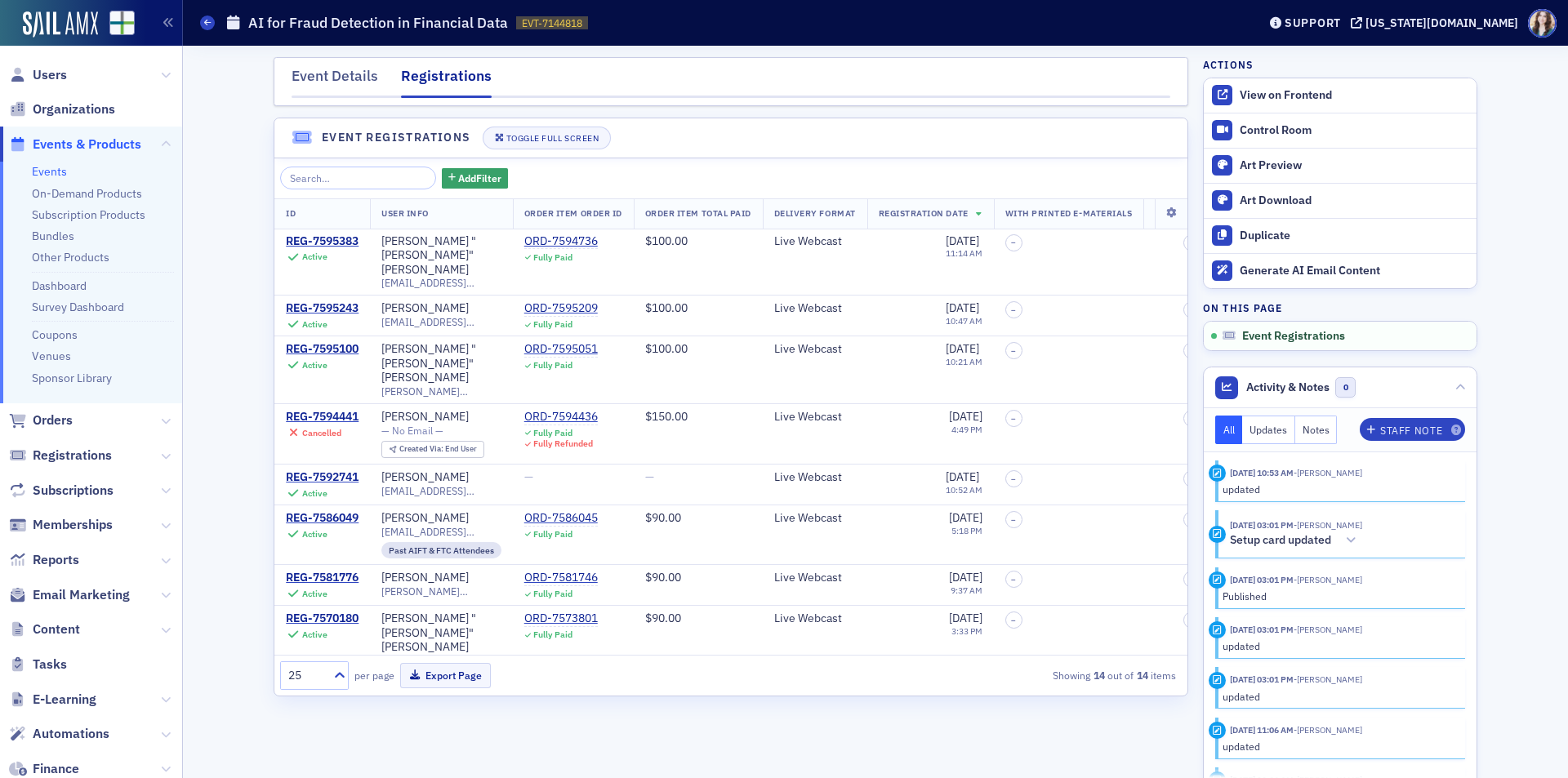
click at [786, 143] on header "Event Registrations Toggle Full Screen" at bounding box center [731, 138] width 913 height 40
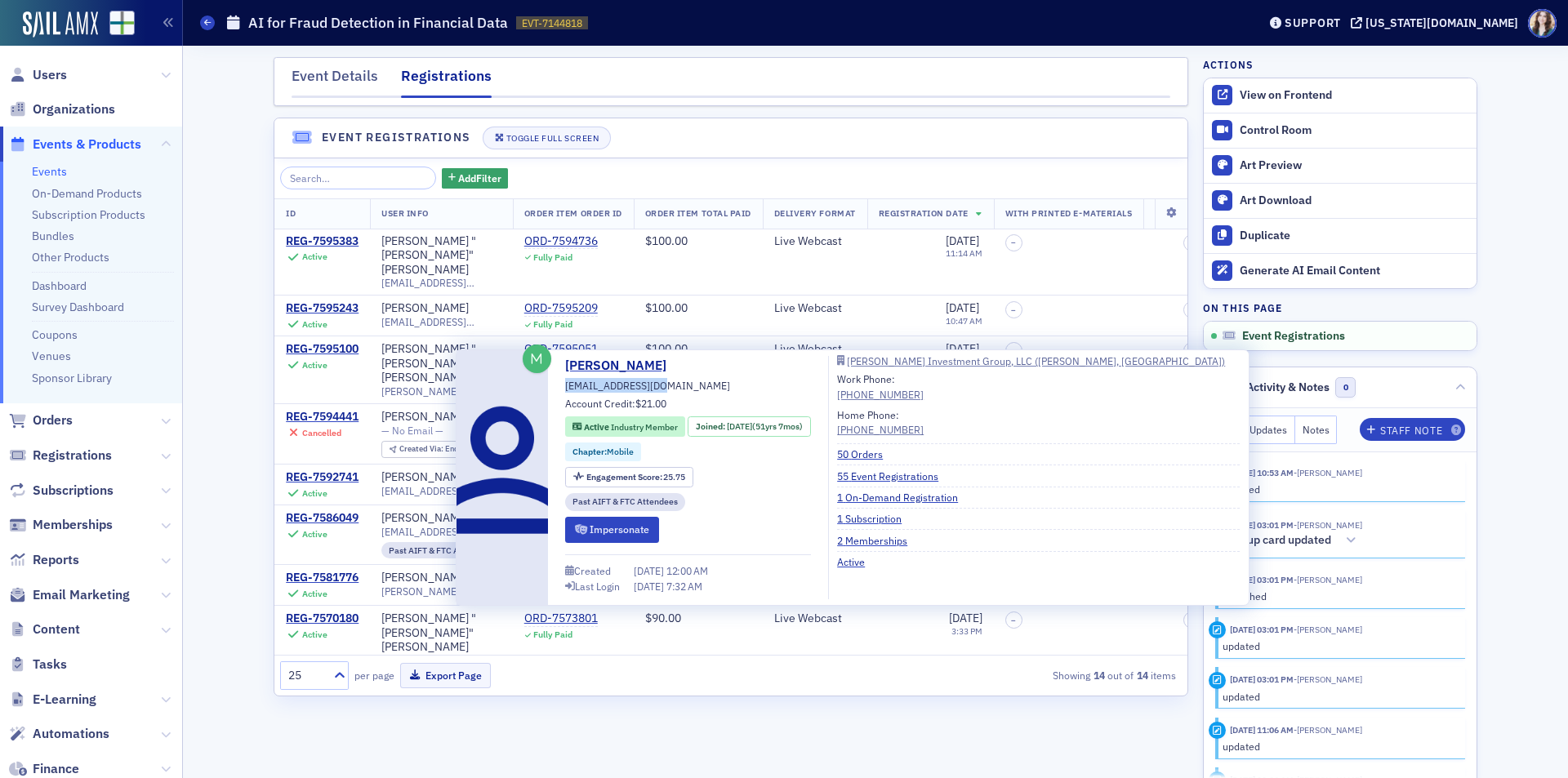
drag, startPoint x: 565, startPoint y: 385, endPoint x: 655, endPoint y: 385, distance: 90.0
click at [655, 385] on div "Larry Waldrep lwaldrep@migllc.us Account Credit: $21.00 Active Industry Member …" at bounding box center [687, 477] width 246 height 243
copy span "lwaldrep@migllc.us"
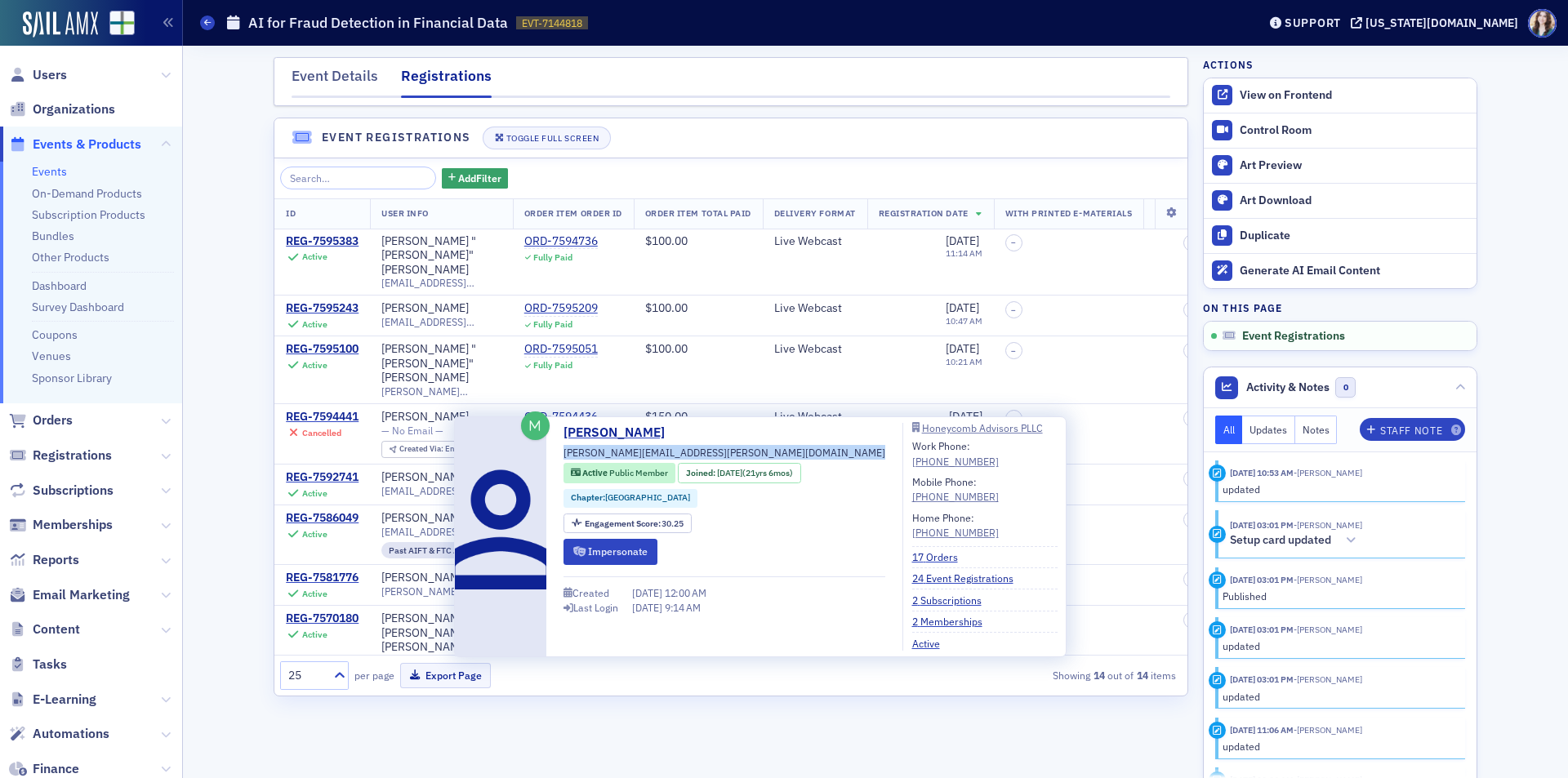
drag, startPoint x: 565, startPoint y: 455, endPoint x: 716, endPoint y: 452, distance: 151.0
click at [716, 452] on div "Paul Lindgren paul.lindgren@honeycomb.cpa Active Public Member Joined : 2/17/20…" at bounding box center [724, 537] width 322 height 228
copy div "paul.lindgren@honeycomb.cpa"
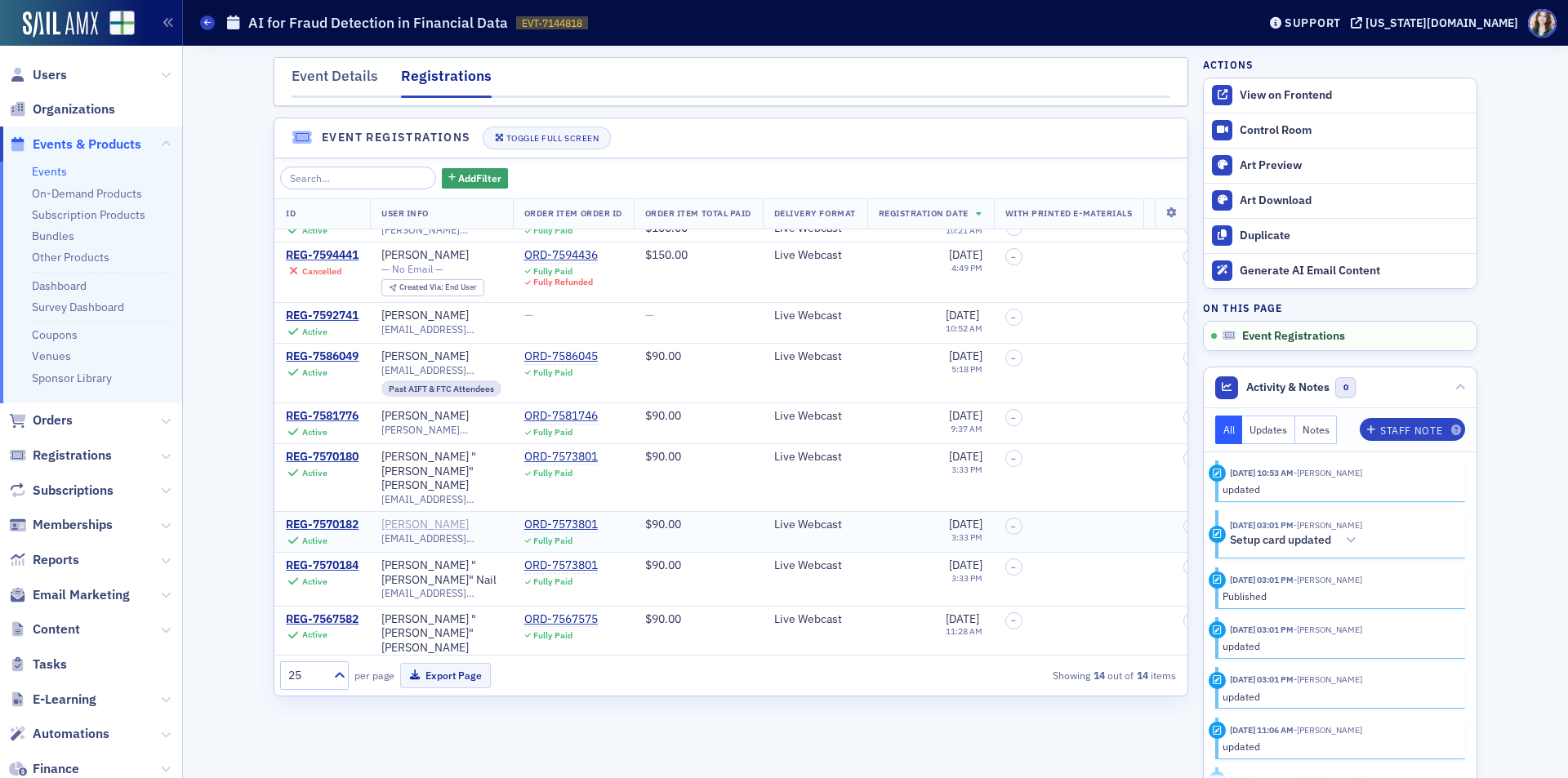
scroll to position [163, 0]
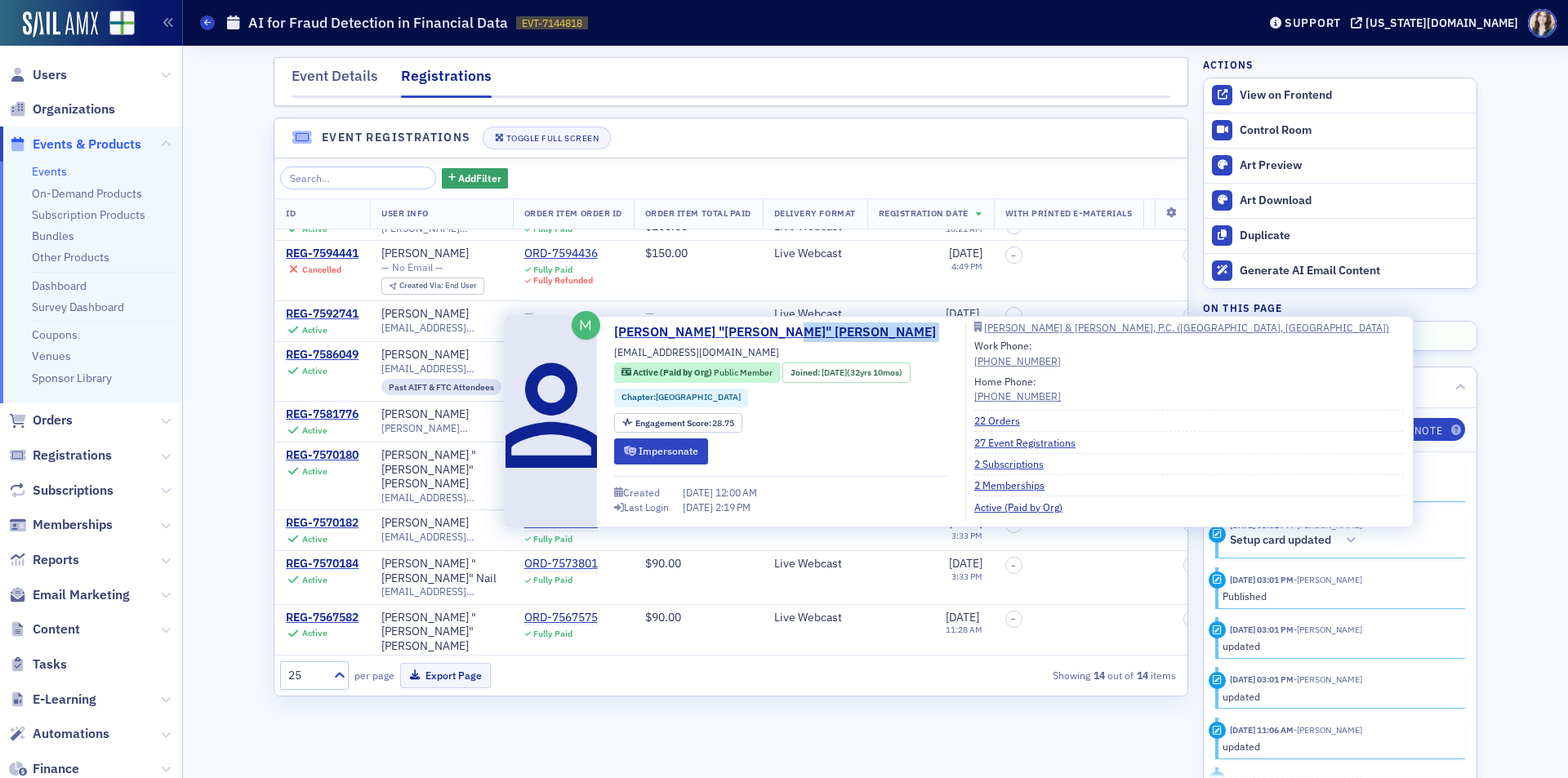
drag, startPoint x: 614, startPoint y: 352, endPoint x: 772, endPoint y: 351, distance: 158.0
click at [772, 351] on div "Richard "Ricky" Pennington rpennington@parkertownes.com Active (Paid by Org) Pu…" at bounding box center [781, 421] width 334 height 198
click at [819, 346] on div "Richard "Ricky" Pennington rpennington@parkertownes.com Active (Paid by Org) Pu…" at bounding box center [781, 421] width 334 height 198
drag, startPoint x: 614, startPoint y: 355, endPoint x: 758, endPoint y: 351, distance: 144.1
click at [758, 351] on span "rpennington@parkertownes.com" at bounding box center [696, 351] width 165 height 15
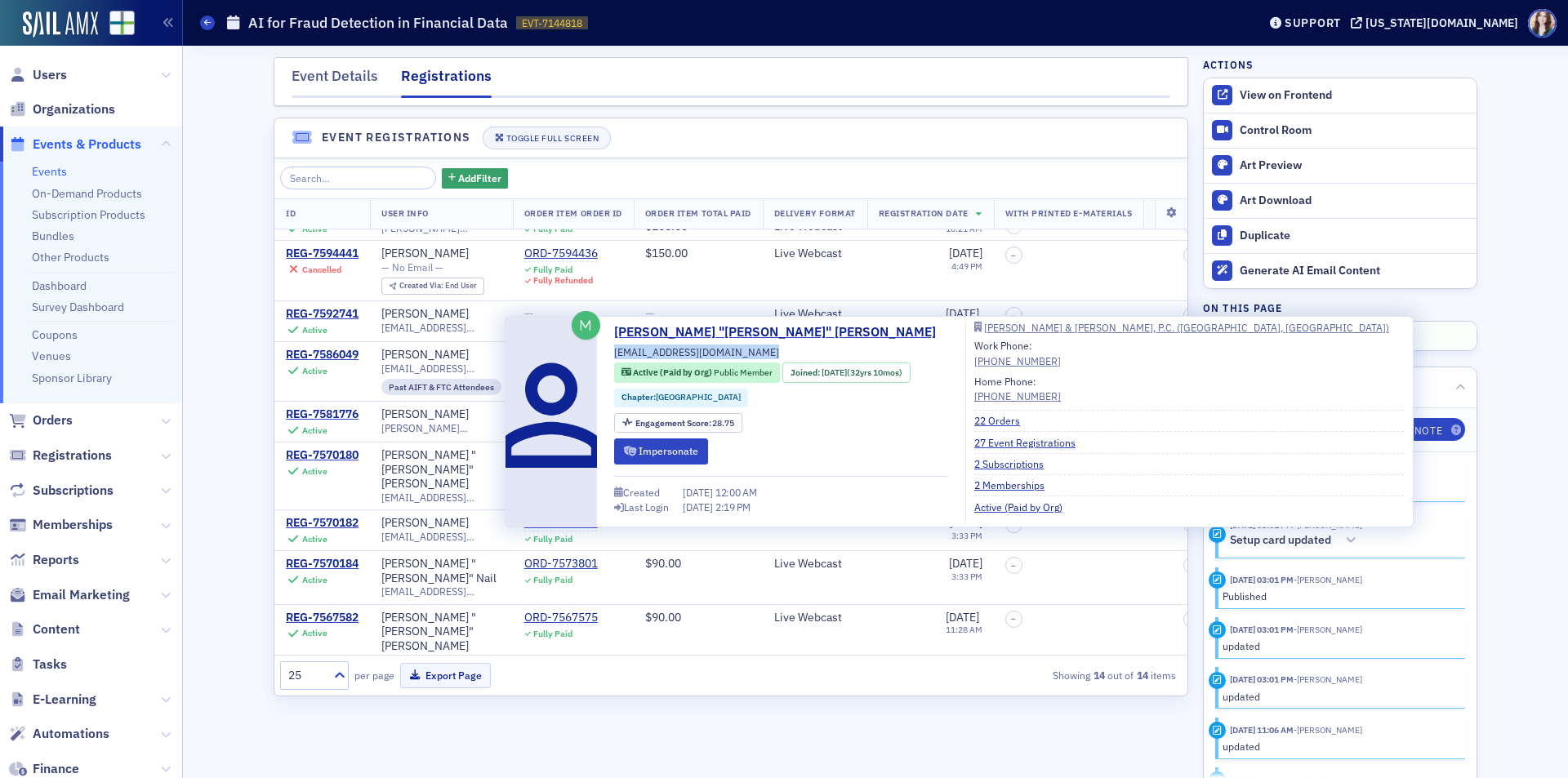
copy span "rpennington@parkertownes.com"
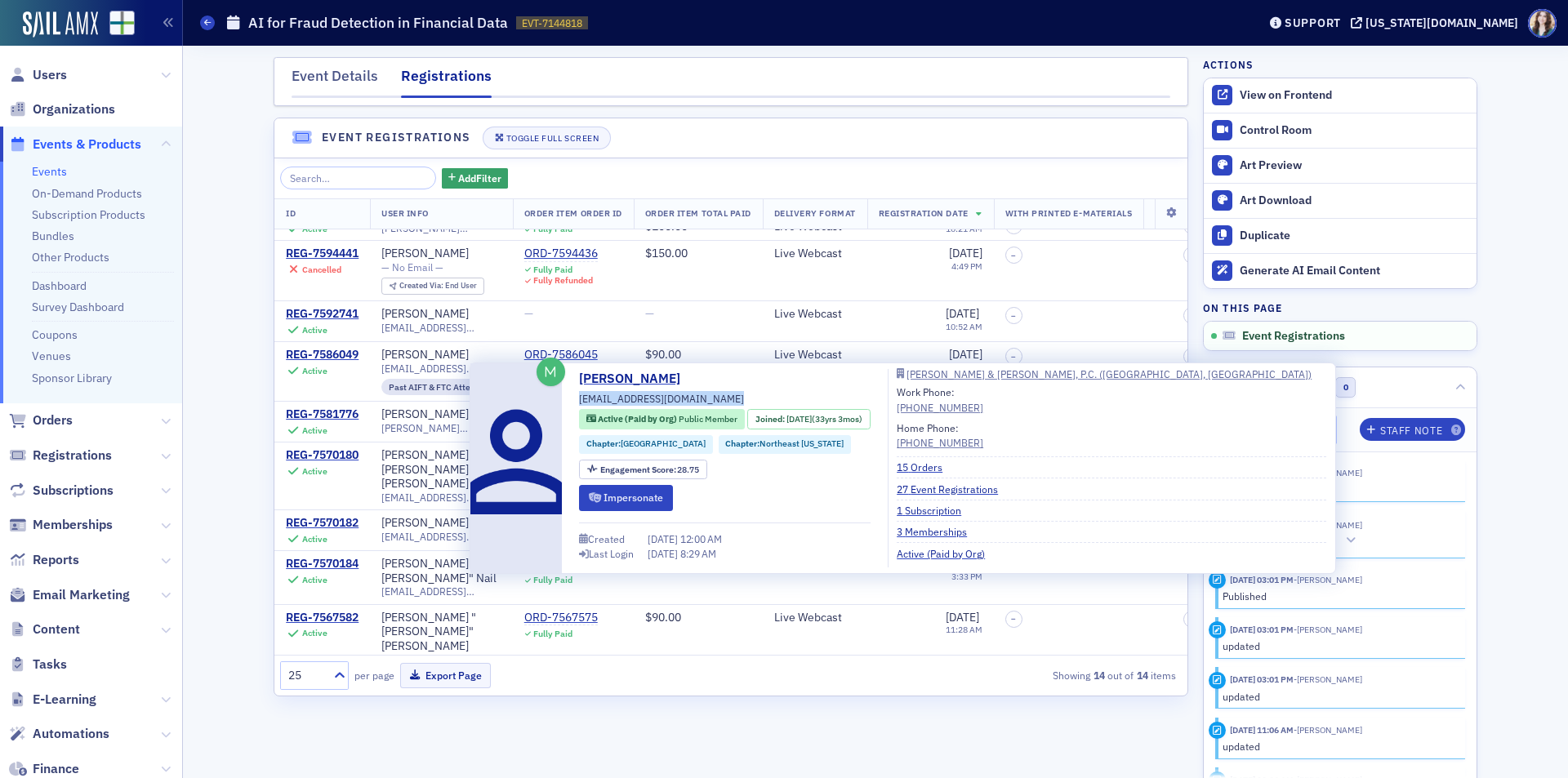
drag, startPoint x: 580, startPoint y: 400, endPoint x: 722, endPoint y: 397, distance: 142.0
click at [722, 397] on span "kstandridge@parkertownes.com" at bounding box center [661, 398] width 165 height 15
copy span "kstandridge@parkertownes.com"
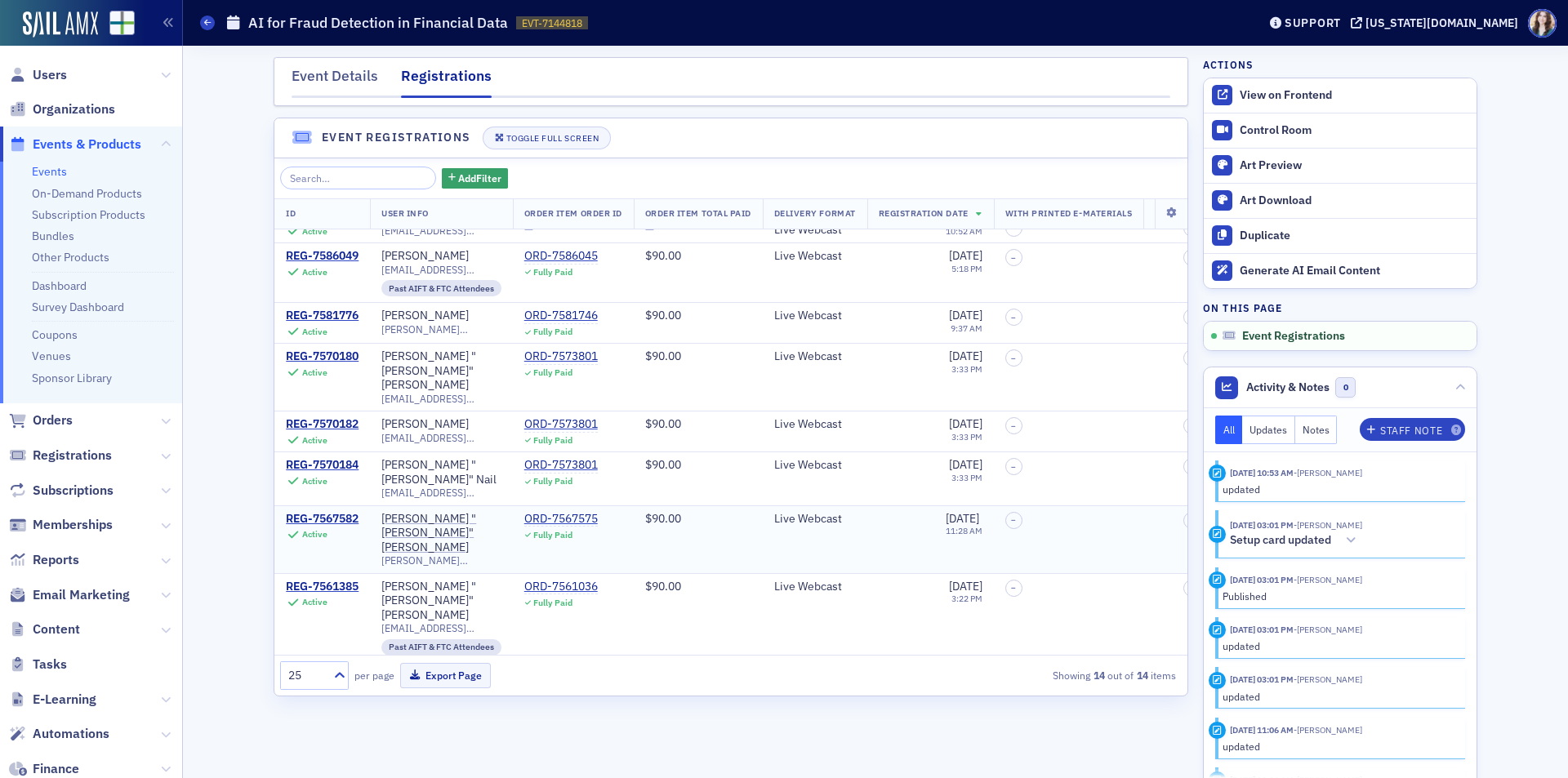
scroll to position [263, 0]
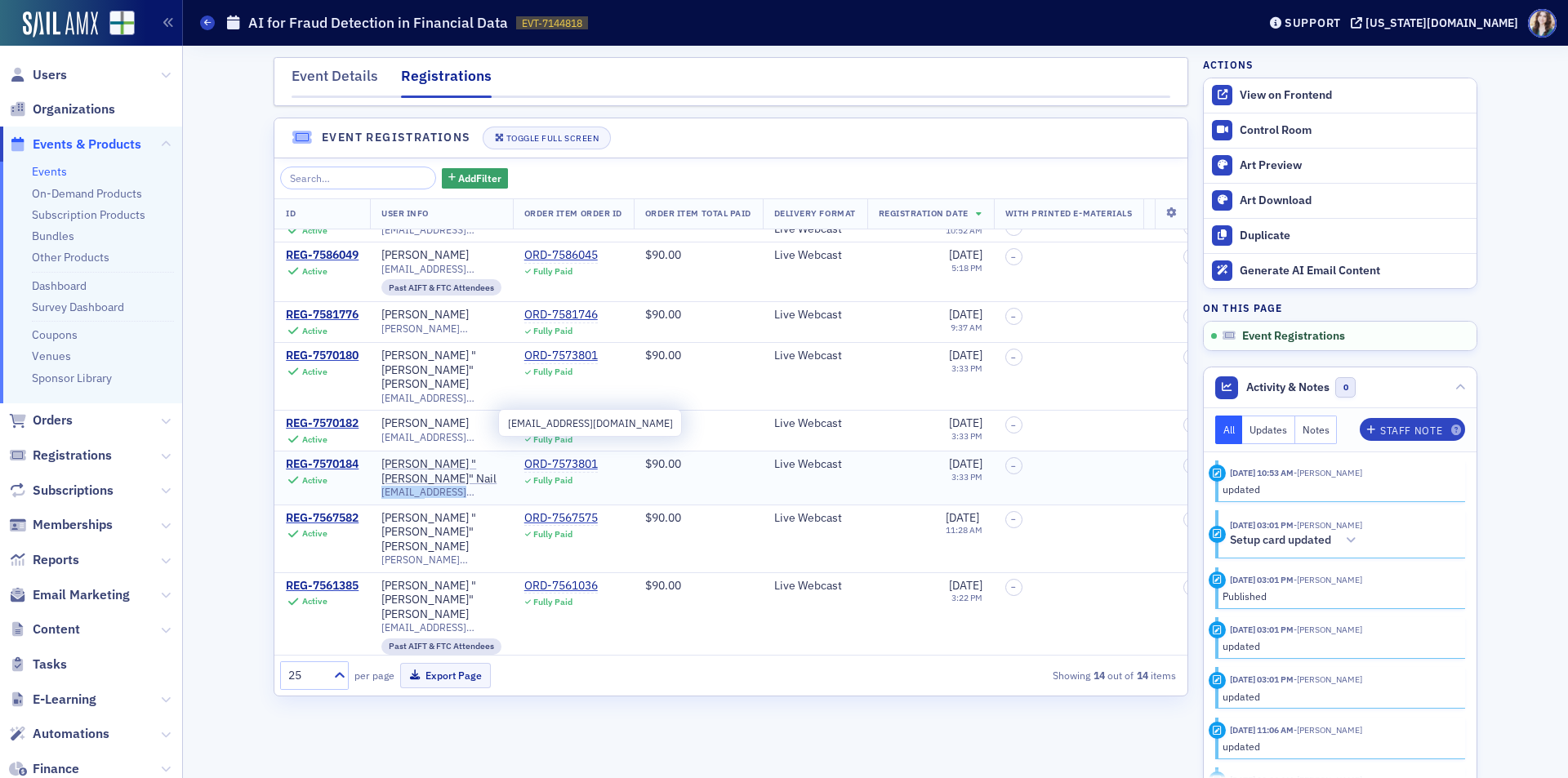
drag, startPoint x: 385, startPoint y: 425, endPoint x: 493, endPoint y: 425, distance: 108.0
click at [493, 486] on span "jnail@parkertownes.com" at bounding box center [441, 492] width 120 height 12
copy span "jnail@parkertownes.com"
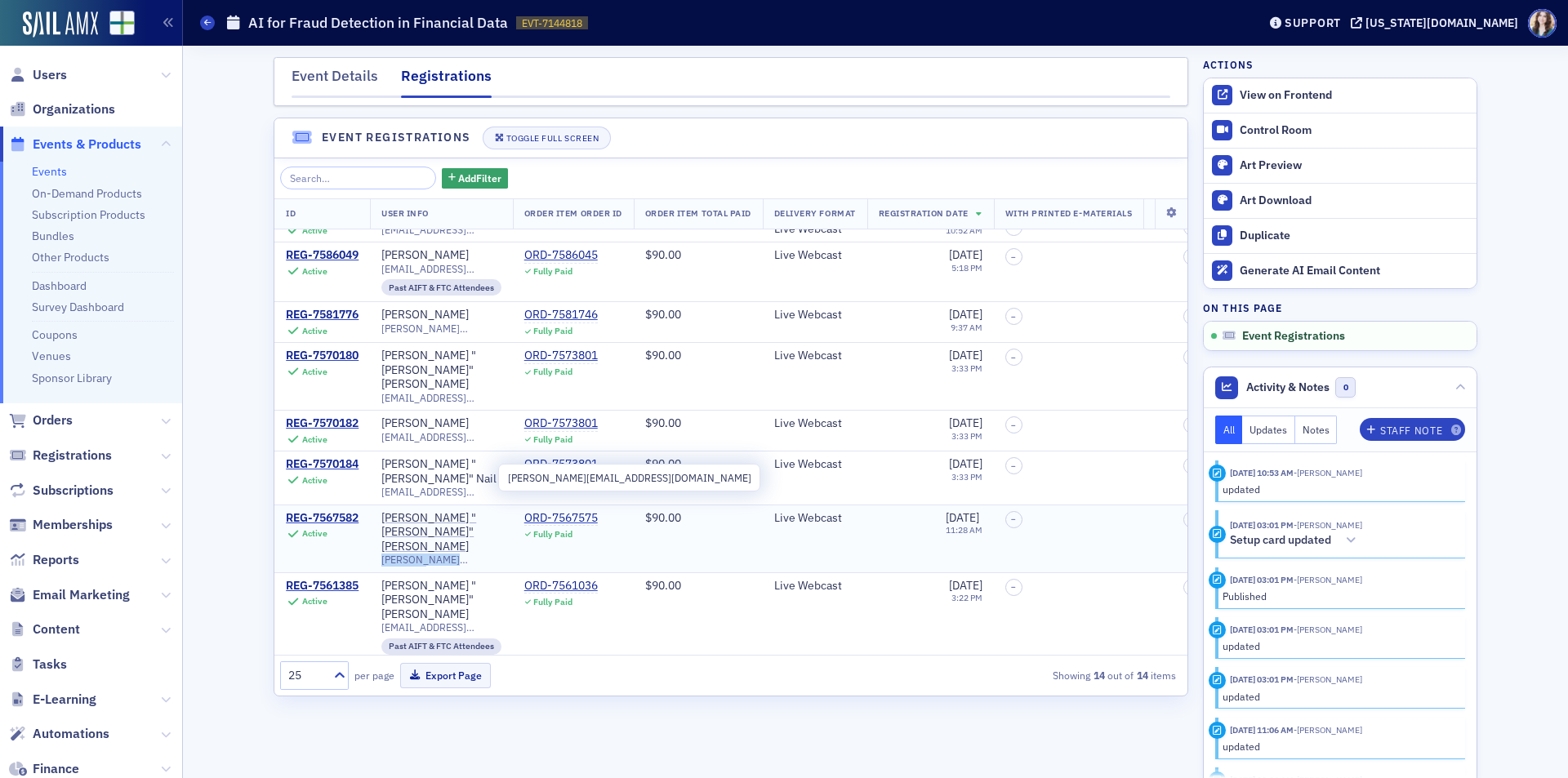
drag, startPoint x: 385, startPoint y: 482, endPoint x: 486, endPoint y: 483, distance: 101.0
click at [486, 553] on span "chris@hillfoggcpa.com" at bounding box center [441, 559] width 120 height 12
copy span "chris@hillfoggcpa.com"
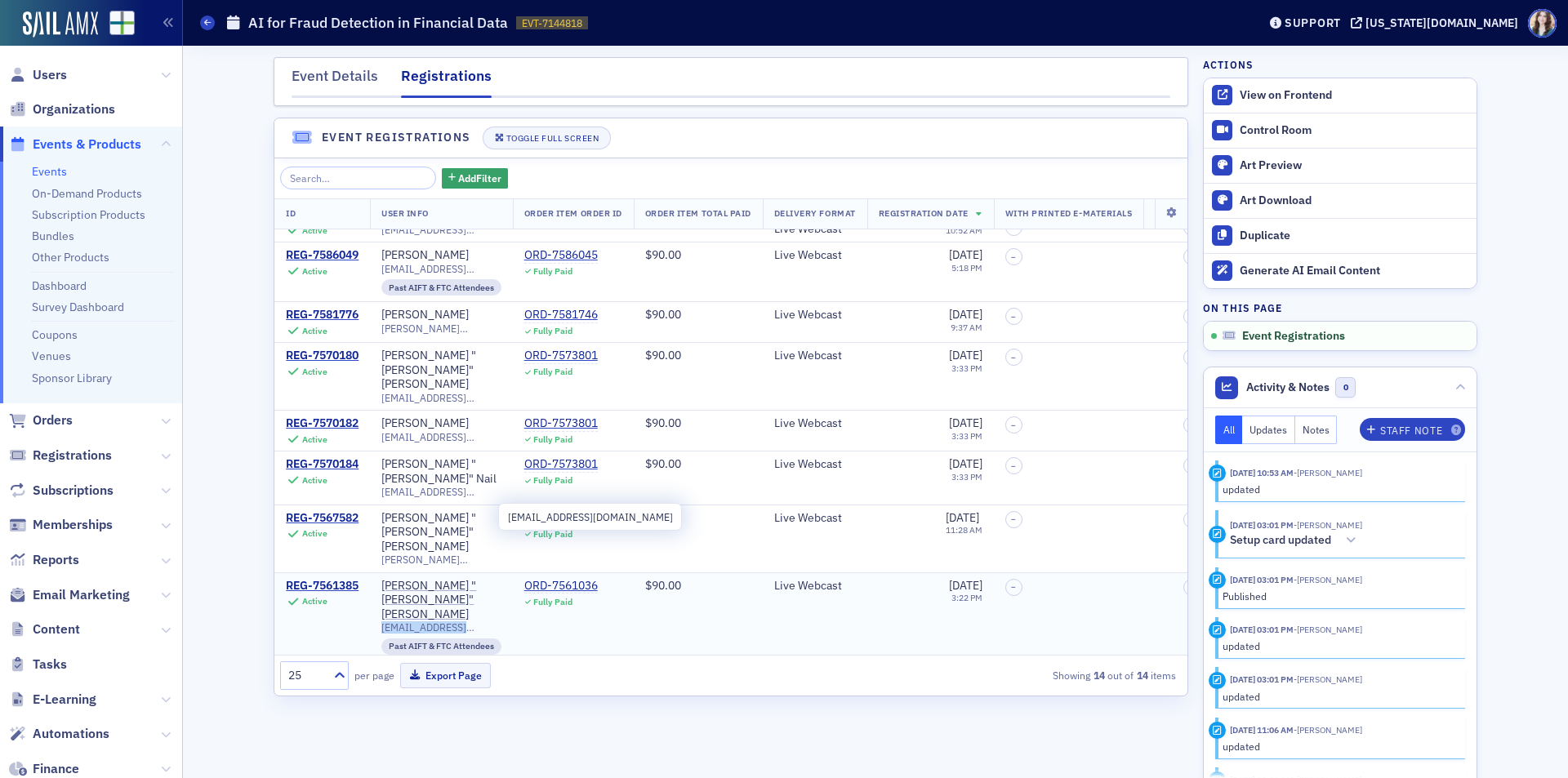
drag, startPoint x: 384, startPoint y: 518, endPoint x: 492, endPoint y: 518, distance: 108.0
click at [492, 622] on span "jellis@mcdanielcpa.com" at bounding box center [441, 628] width 120 height 12
copy span "jellis@mcdanielcpa.com"
drag, startPoint x: 384, startPoint y: 577, endPoint x: 490, endPoint y: 576, distance: 106.0
click at [490, 681] on span "fvjonescpa@yahoo.com" at bounding box center [441, 687] width 120 height 12
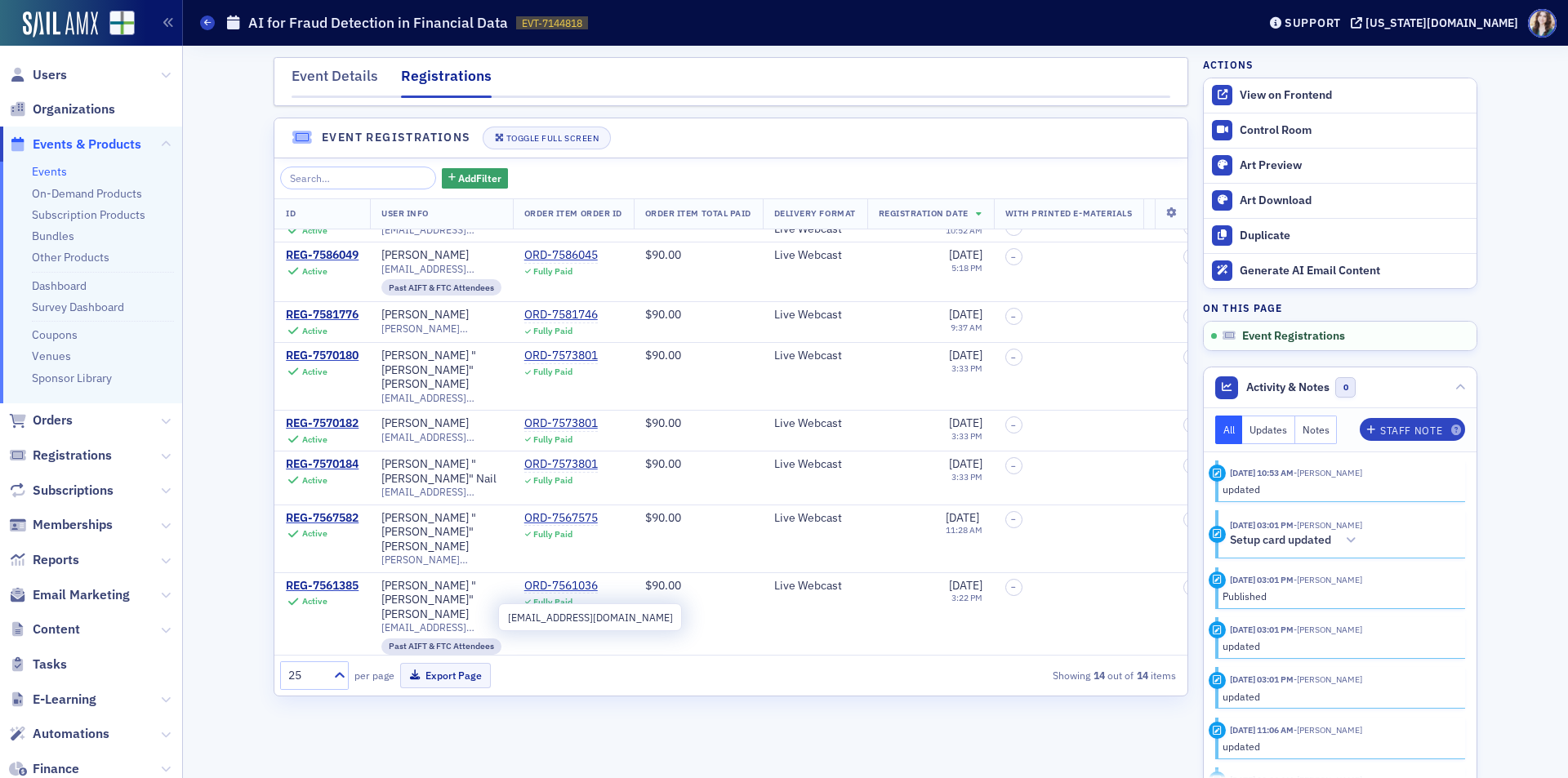
drag, startPoint x: 386, startPoint y: 622, endPoint x: 465, endPoint y: 622, distance: 79.0
click at [465, 721] on span "[EMAIL_ADDRESS][DOMAIN_NAME]" at bounding box center [441, 727] width 120 height 12
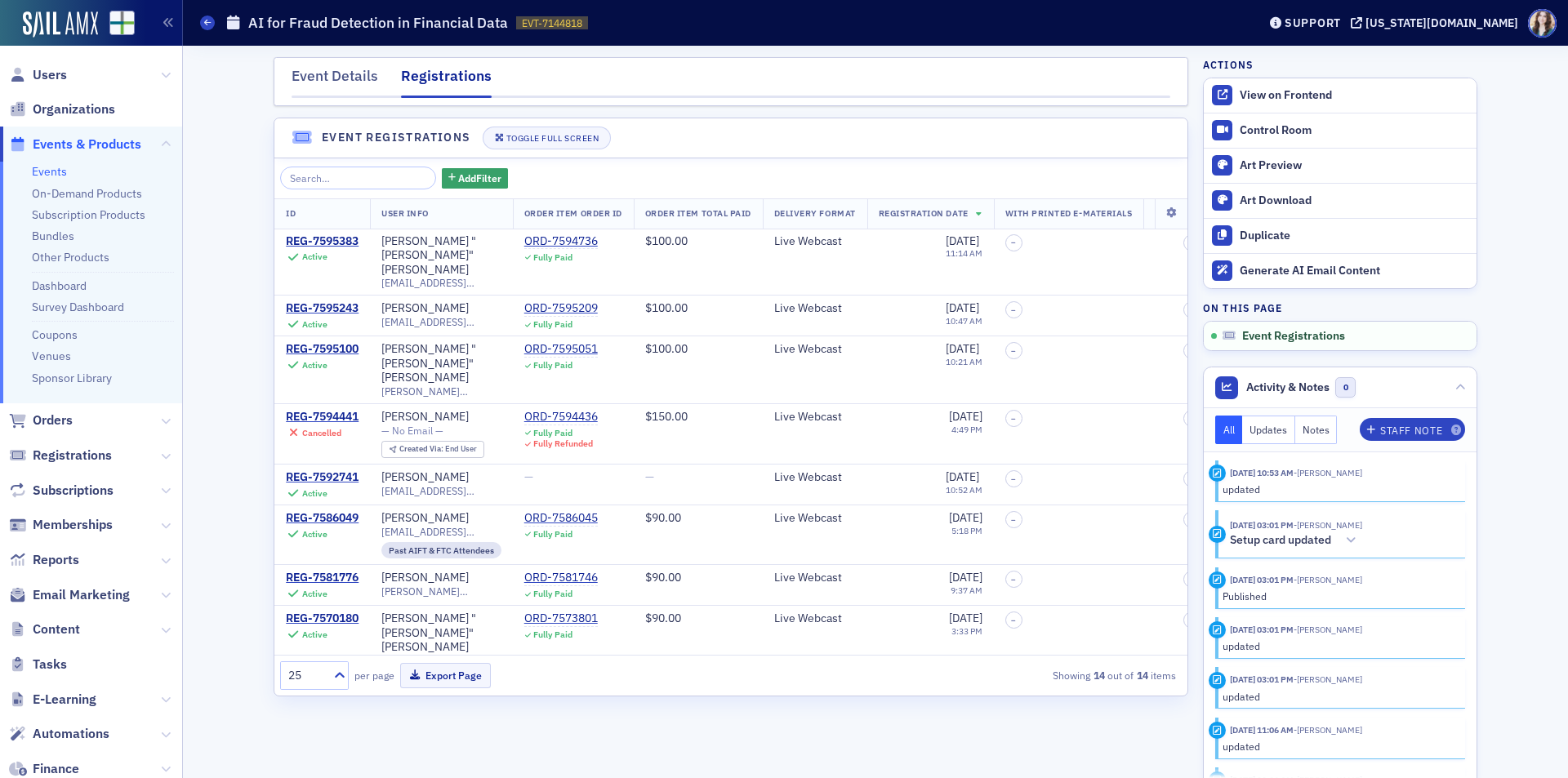
click at [596, 87] on nav "Event Details Registrations" at bounding box center [730, 81] width 879 height 32
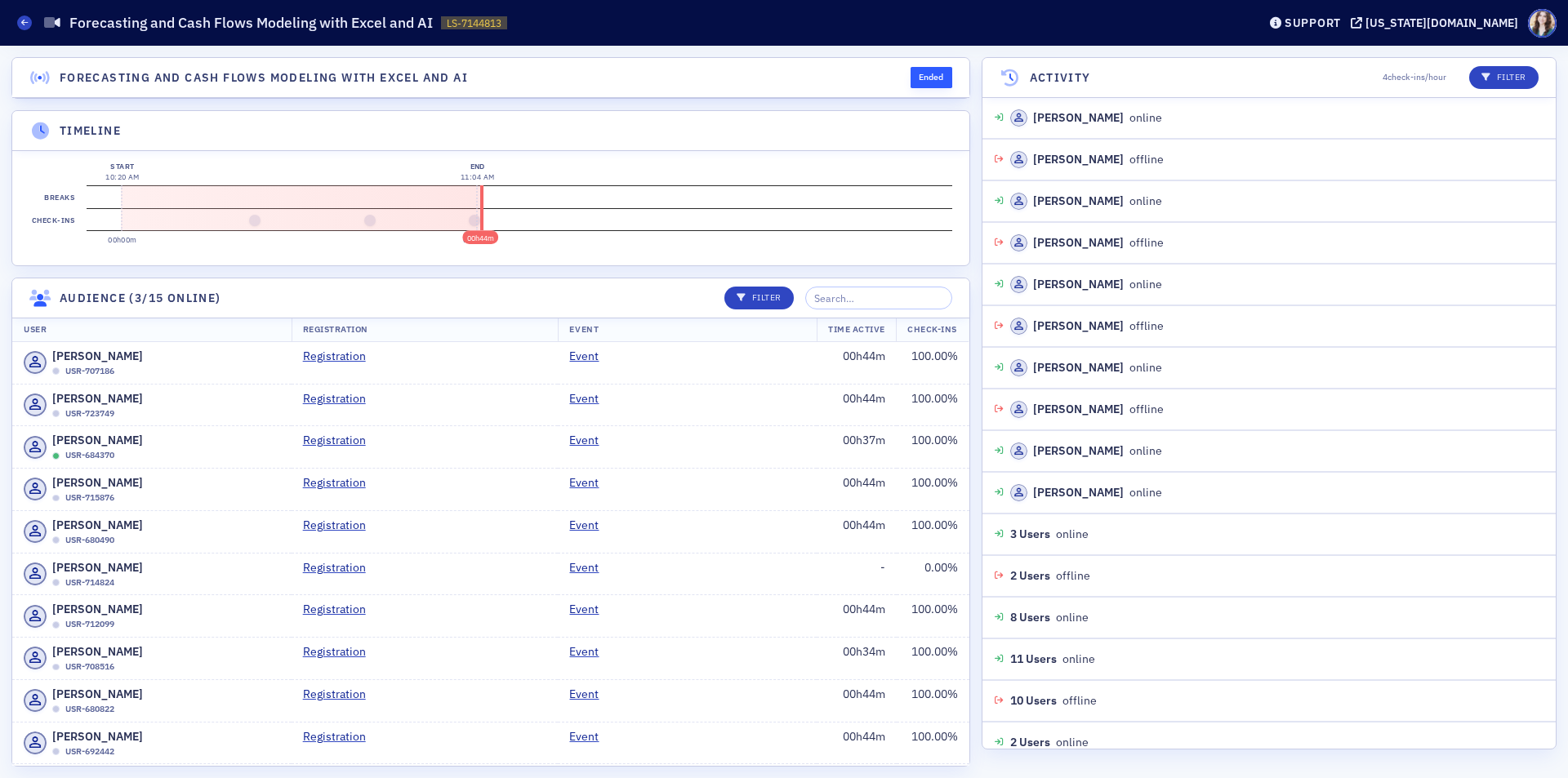
scroll to position [434, 0]
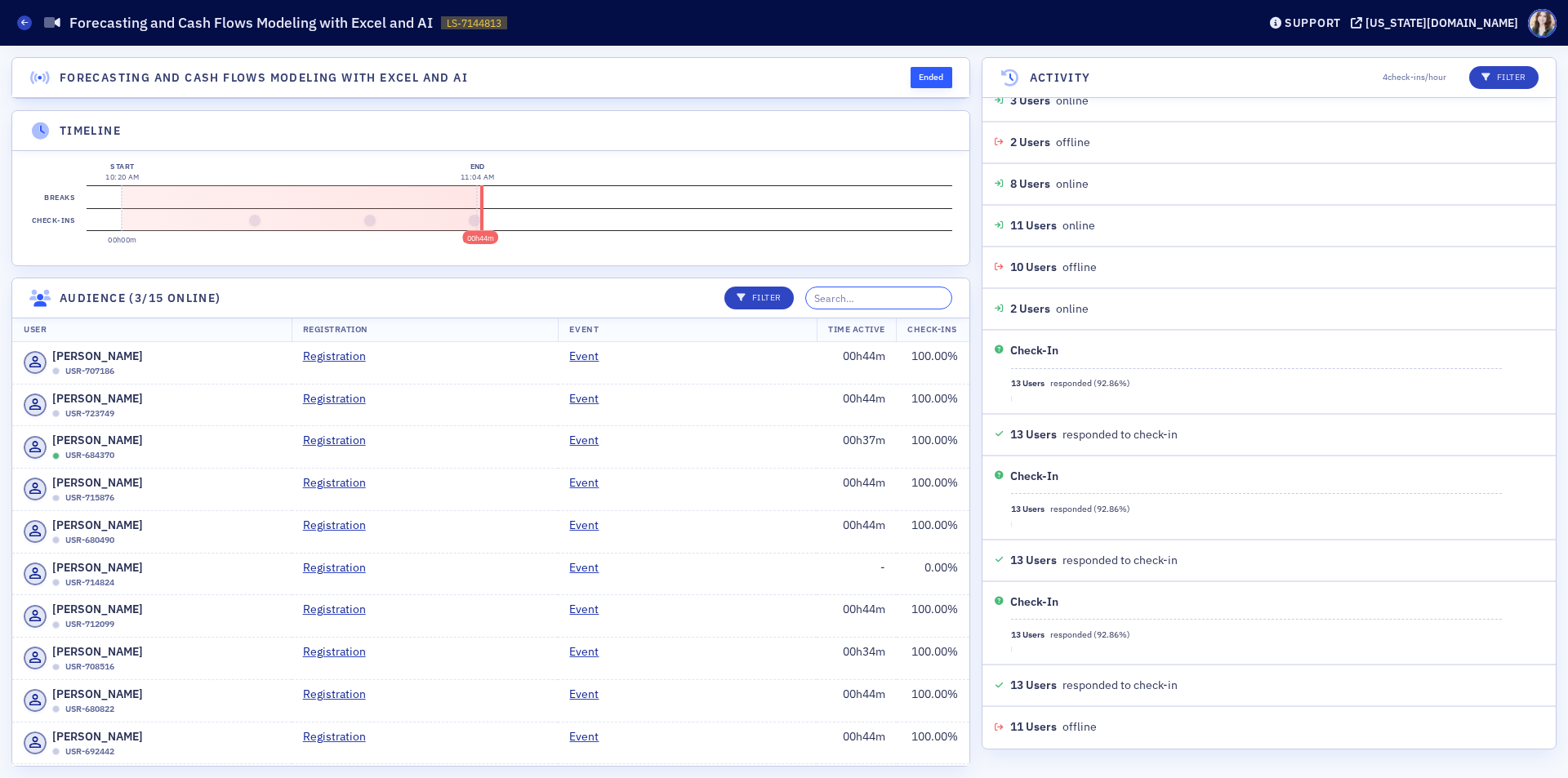
click at [869, 305] on input "search" at bounding box center [879, 298] width 147 height 23
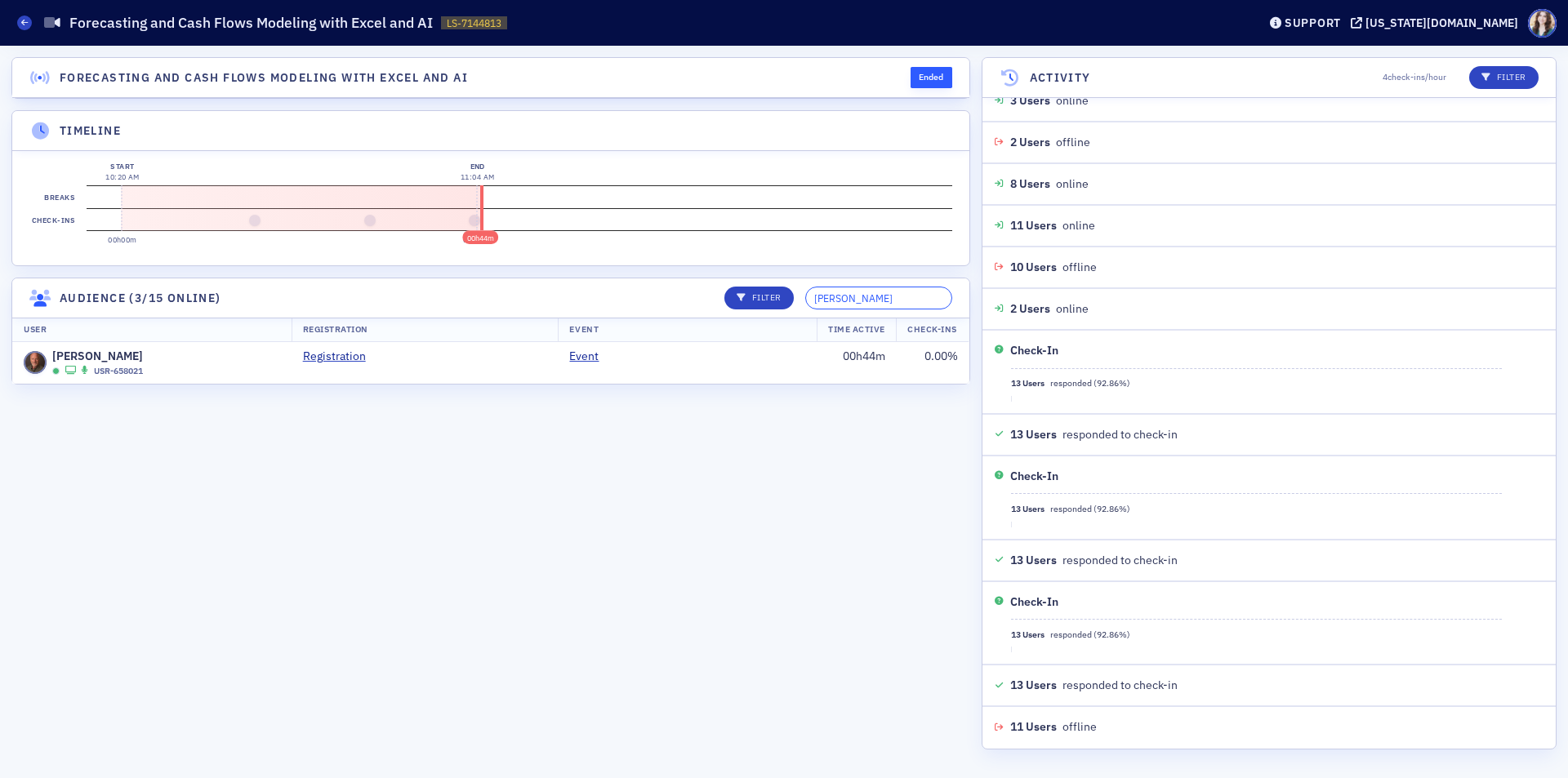
type input "Marc"
click at [566, 277] on section "Forecasting and Cash Flows Modeling with Excel and AI Ended Timeline 00h44m Sta…" at bounding box center [491, 411] width 958 height 709
click at [875, 366] on td "00h44m" at bounding box center [857, 363] width 80 height 42
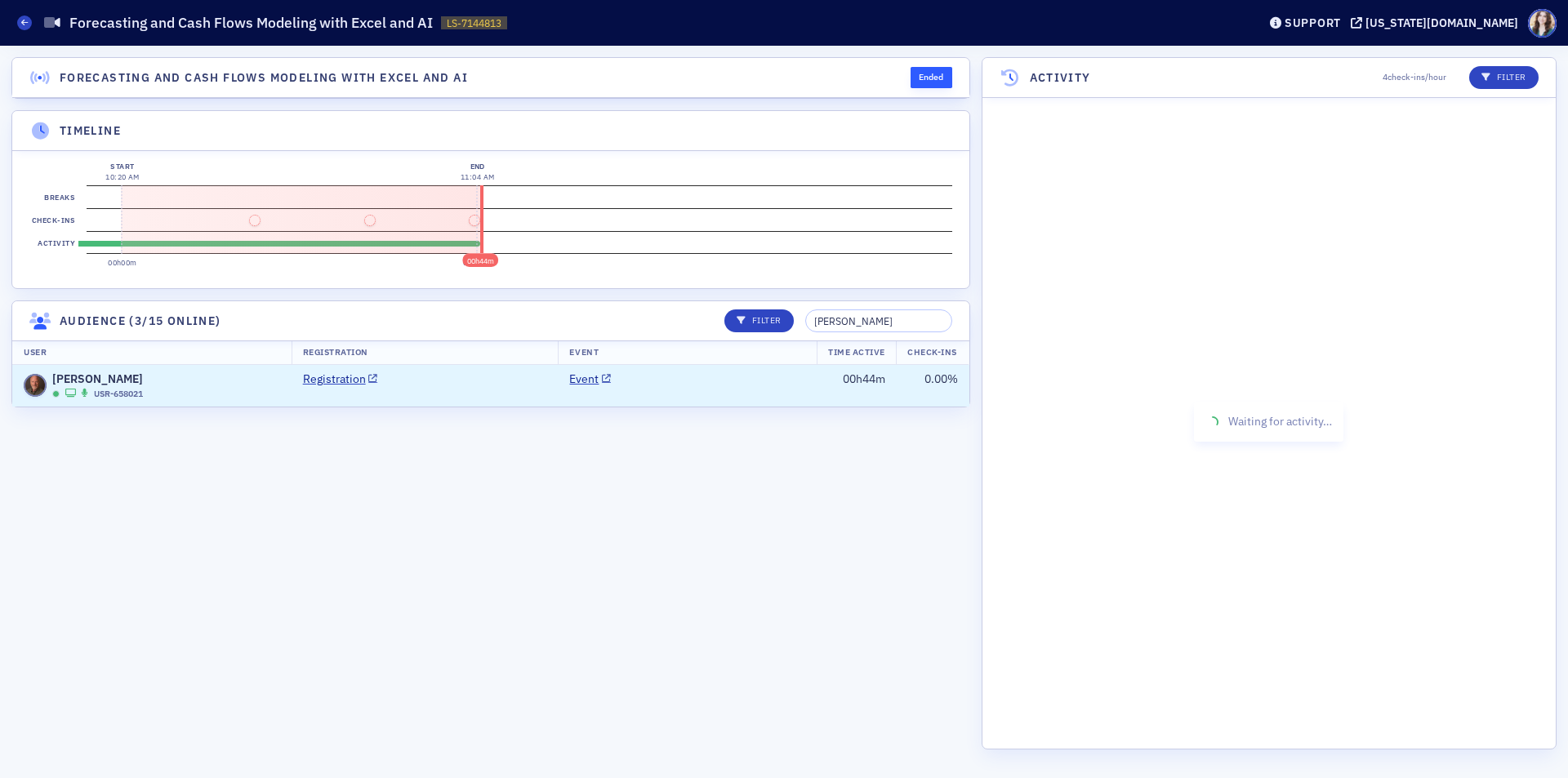
scroll to position [0, 0]
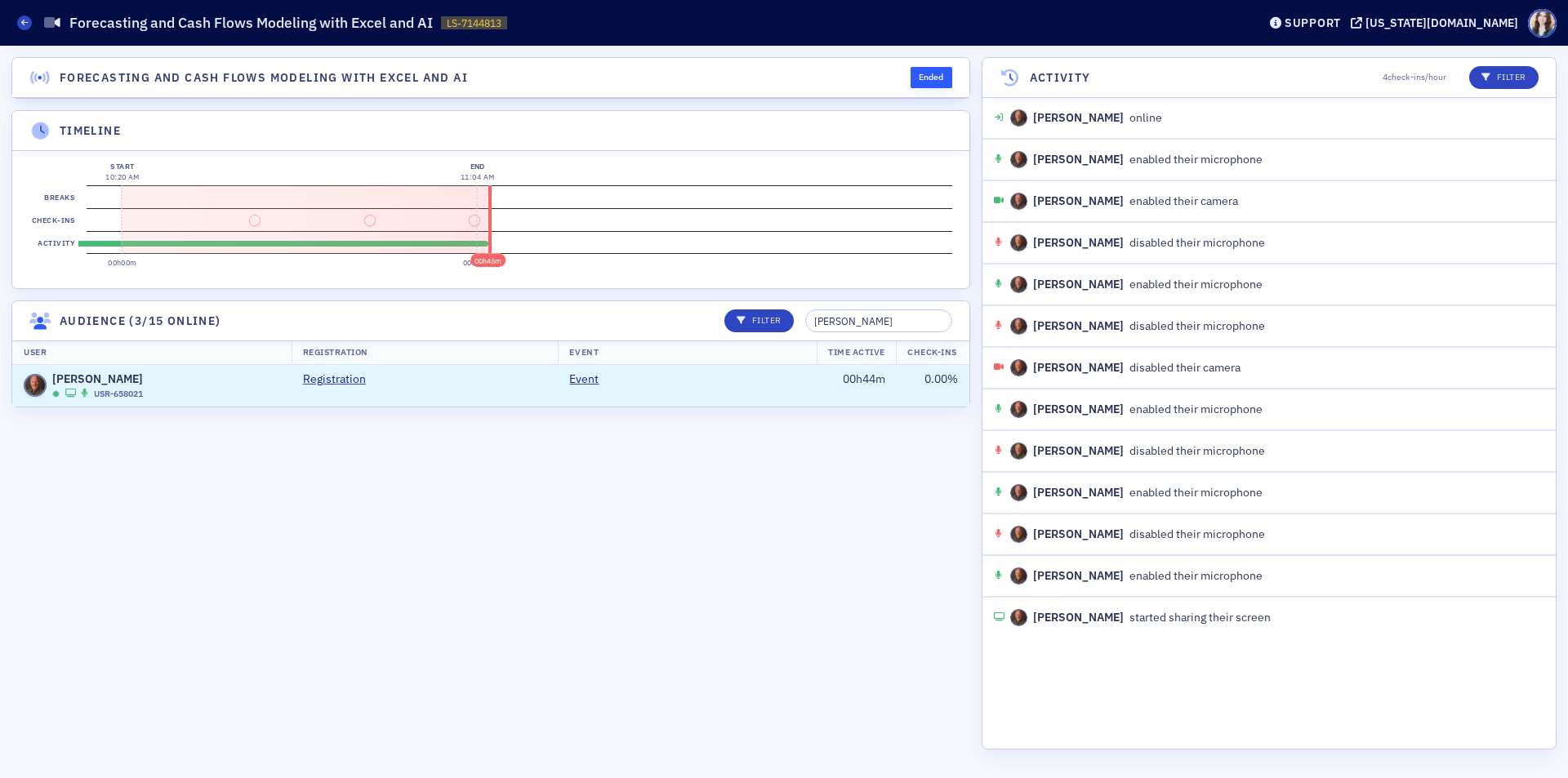
click at [752, 633] on section "Forecasting and Cash Flows Modeling with Excel and AI Ended Timeline 00h45m Sta…" at bounding box center [491, 411] width 958 height 709
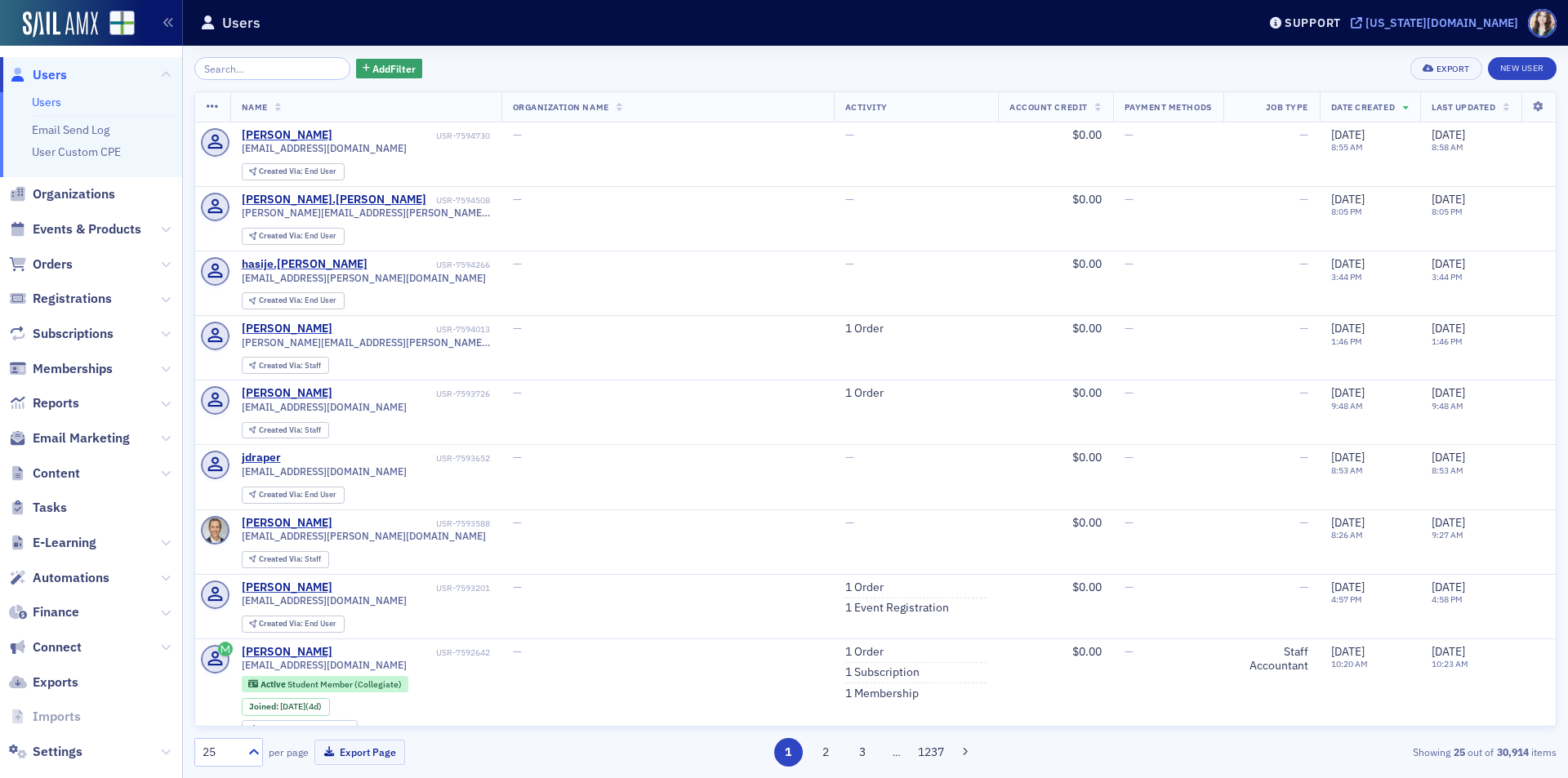
click at [1498, 21] on div "[US_STATE][DOMAIN_NAME]" at bounding box center [1441, 23] width 153 height 15
click at [254, 67] on input "search" at bounding box center [272, 68] width 156 height 23
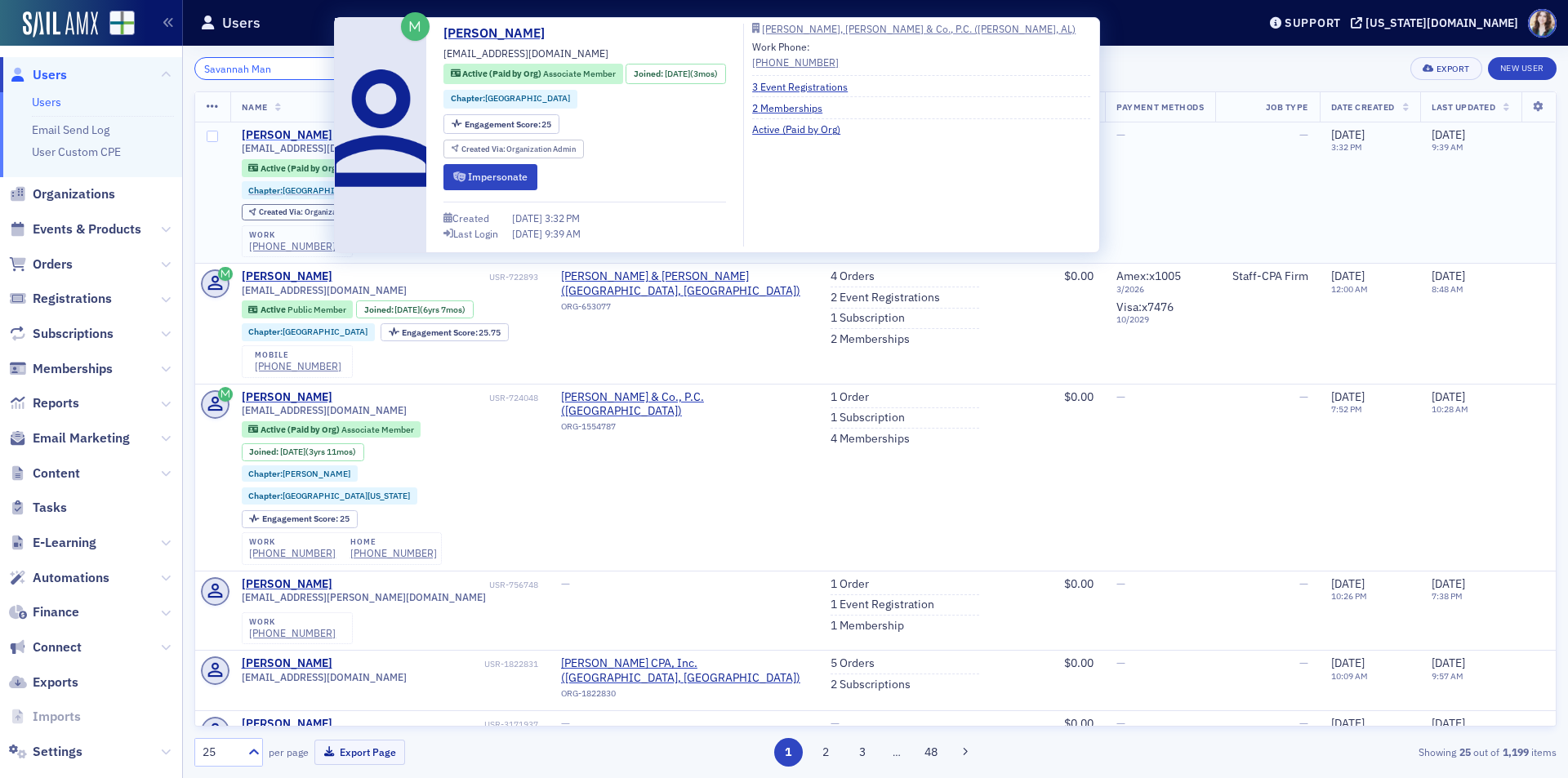
type input "Savannah Man"
click at [305, 134] on div "[PERSON_NAME]" at bounding box center [287, 135] width 91 height 15
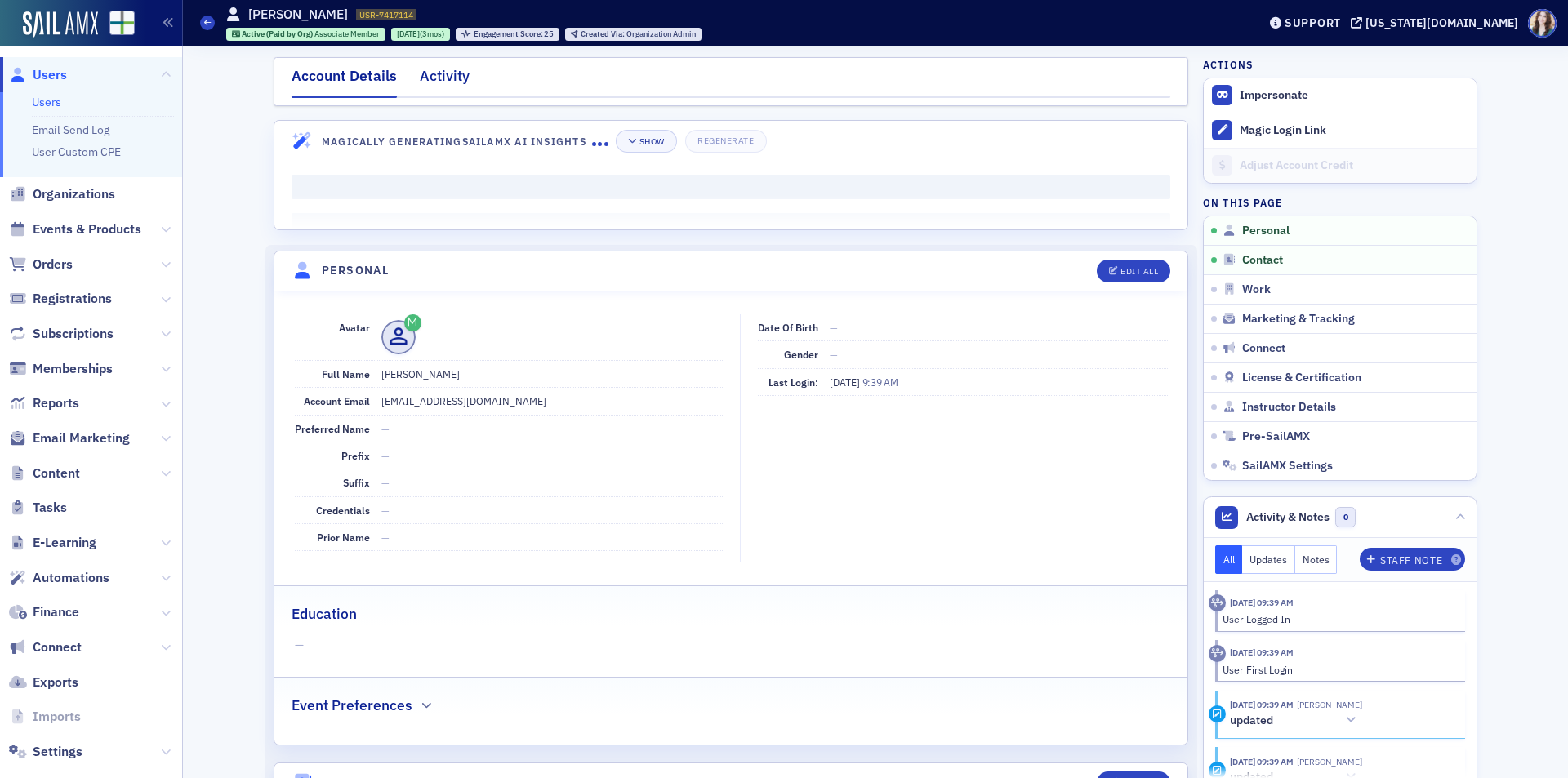
click at [444, 78] on div "Activity" at bounding box center [444, 80] width 50 height 31
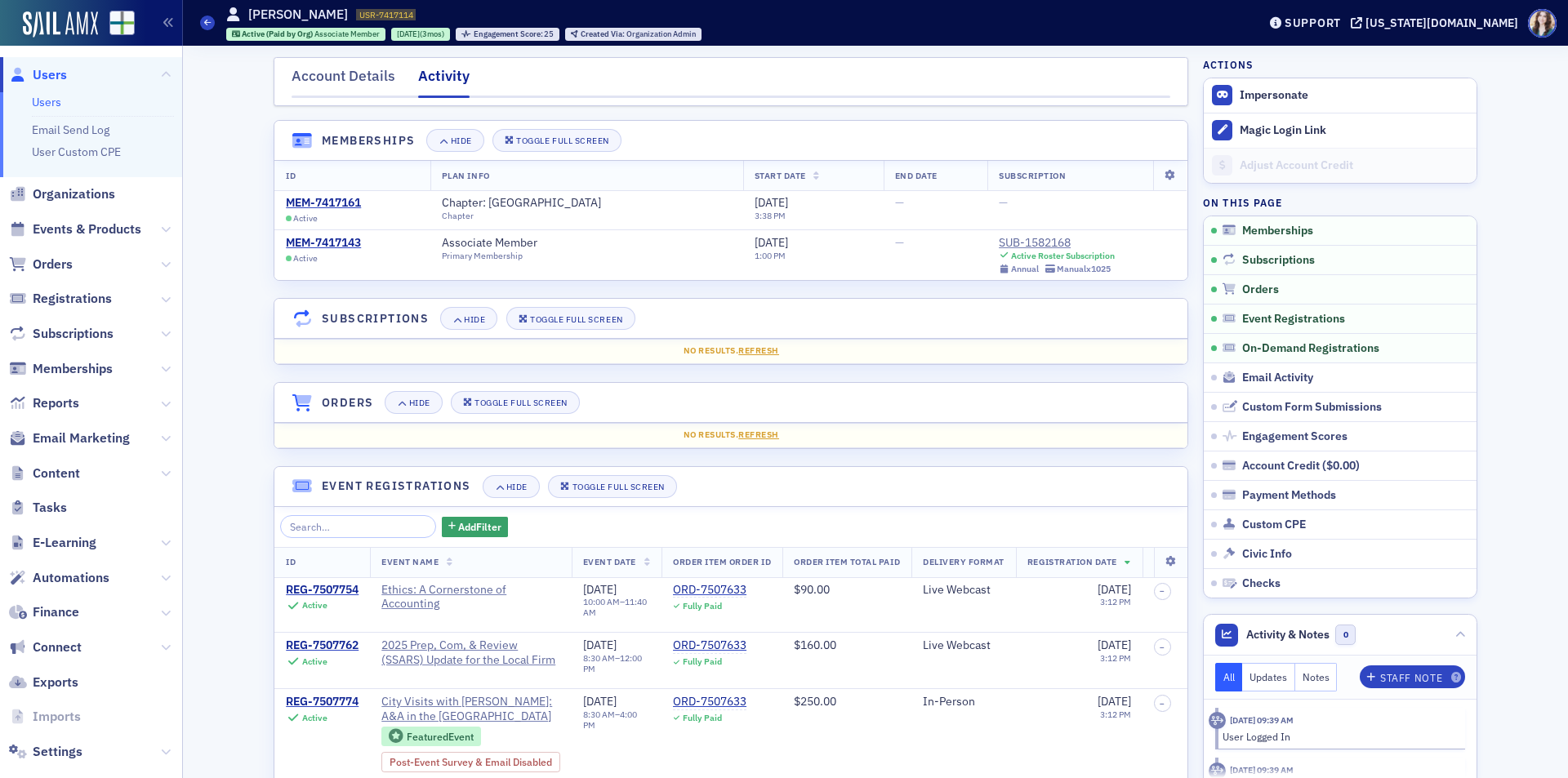
scroll to position [245, 0]
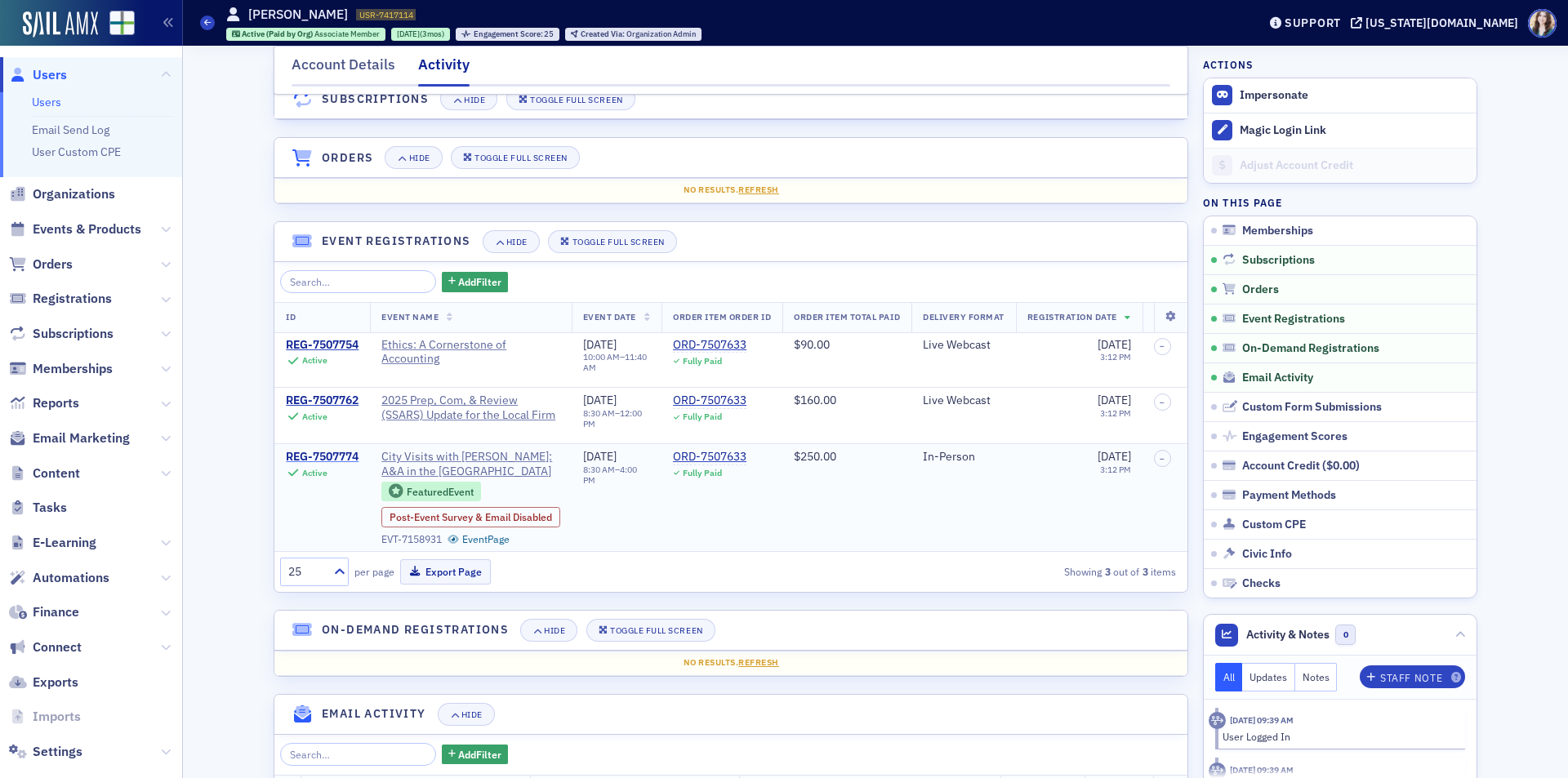
click at [331, 452] on div "REG-7507774" at bounding box center [322, 456] width 73 height 15
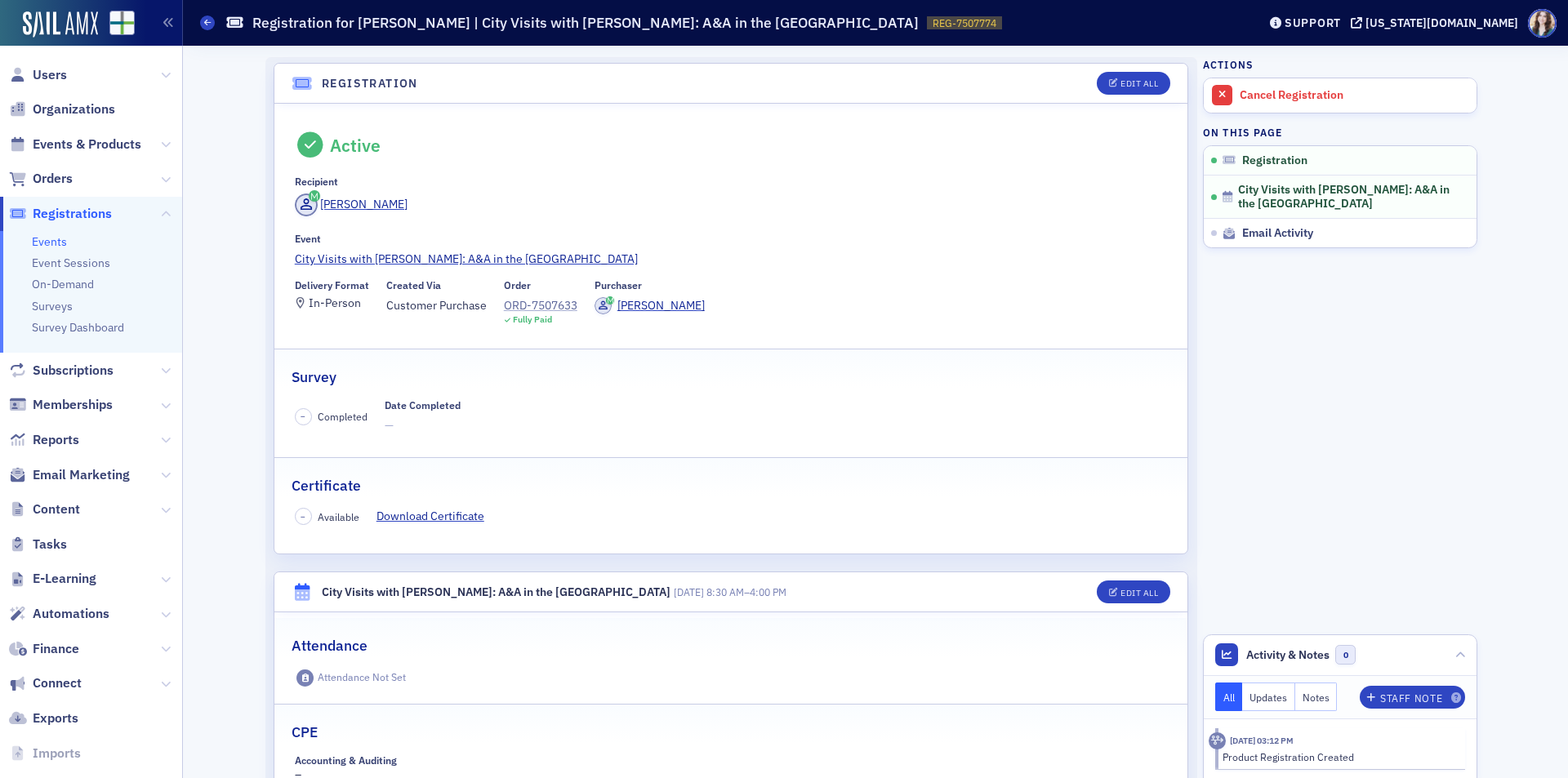
click at [535, 306] on div "ORD-7507633" at bounding box center [540, 306] width 73 height 17
click at [62, 182] on span "Orders" at bounding box center [52, 178] width 40 height 18
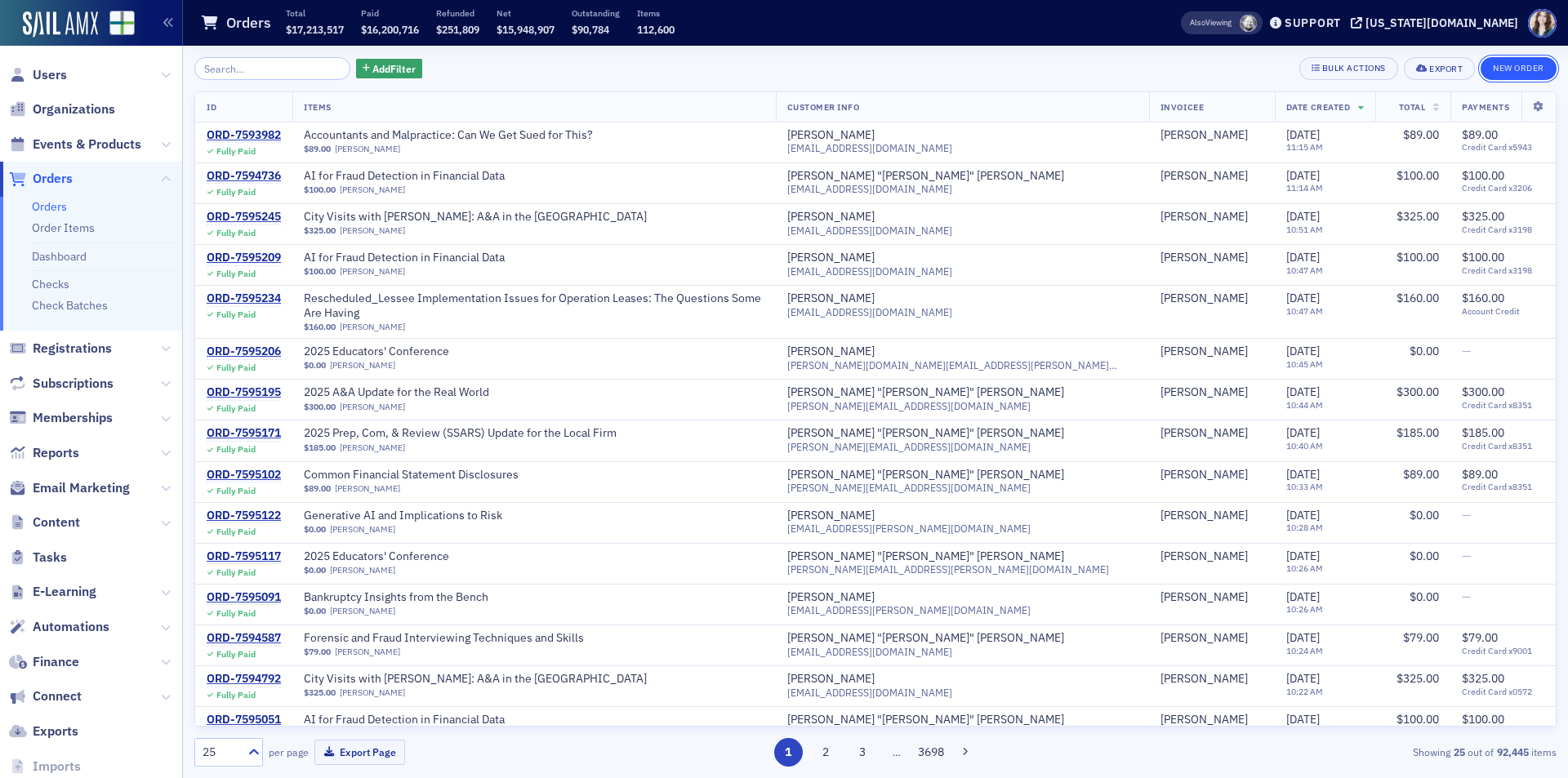
click at [1511, 72] on button "New Order" at bounding box center [1518, 68] width 76 height 23
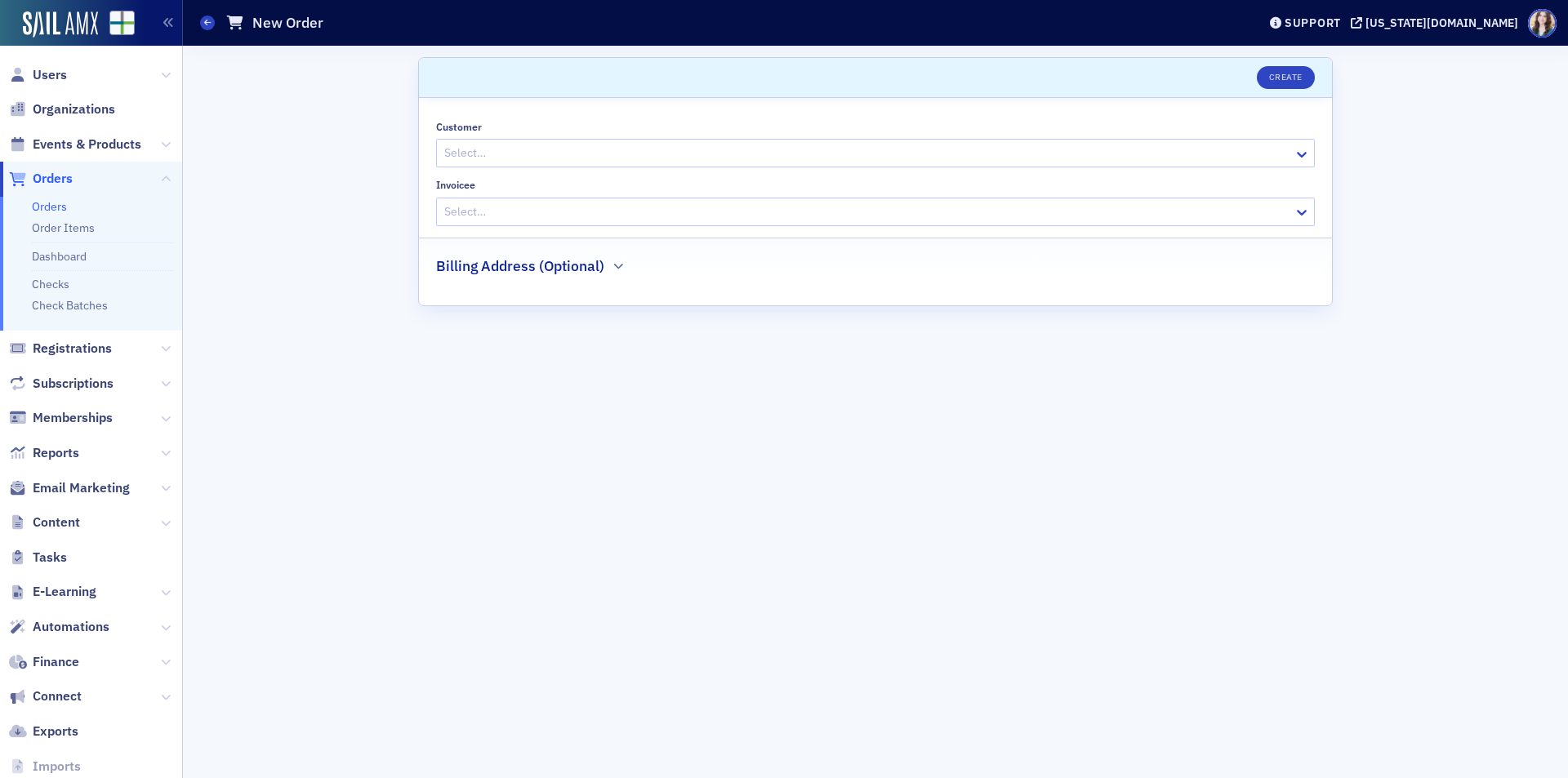
click at [617, 157] on div at bounding box center [867, 152] width 849 height 20
type input "Chasity Sweat"
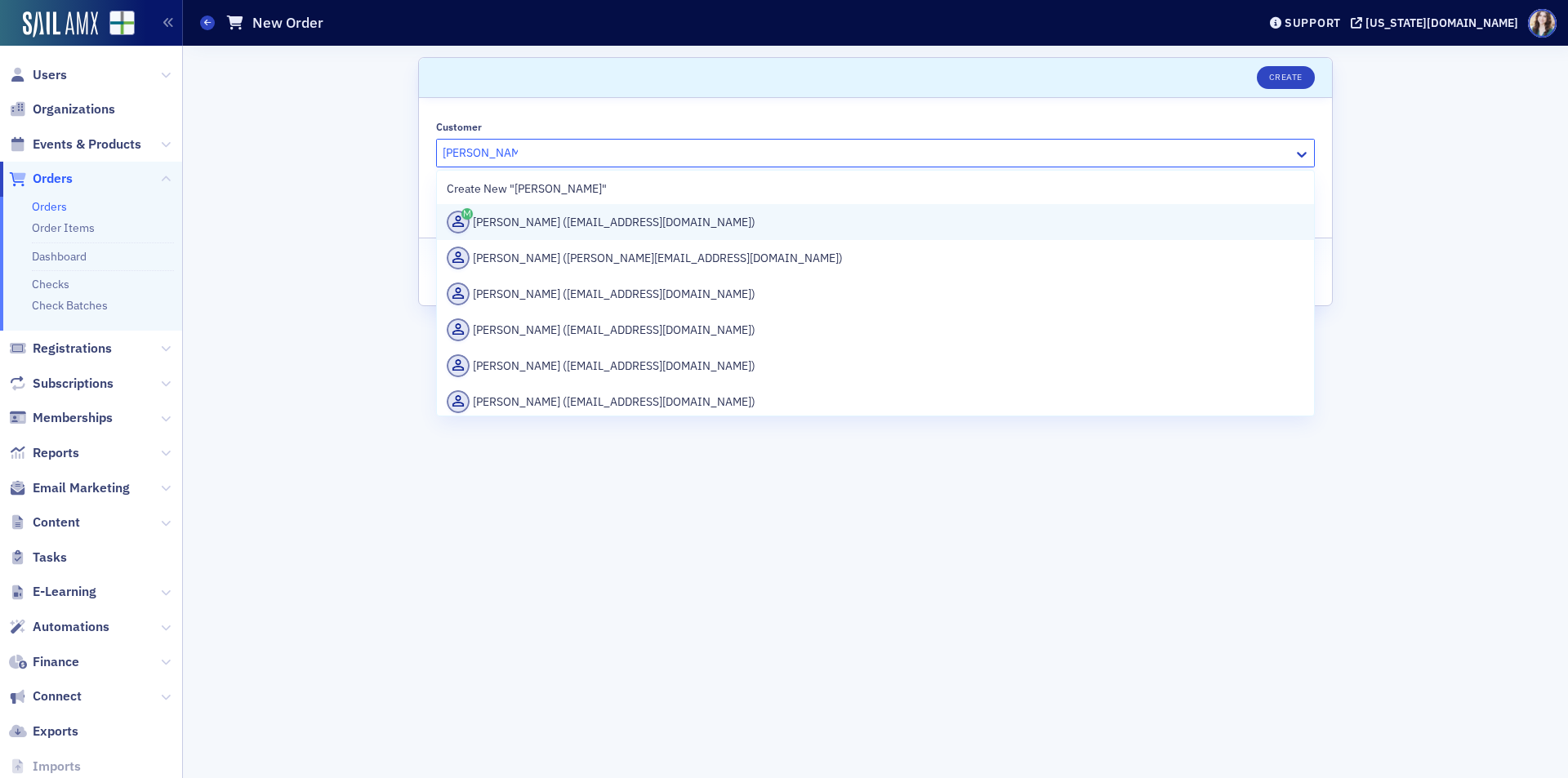
click at [632, 210] on div "Chasity Sweatmon (csweatmon@frswcpa.com)" at bounding box center [875, 221] width 877 height 36
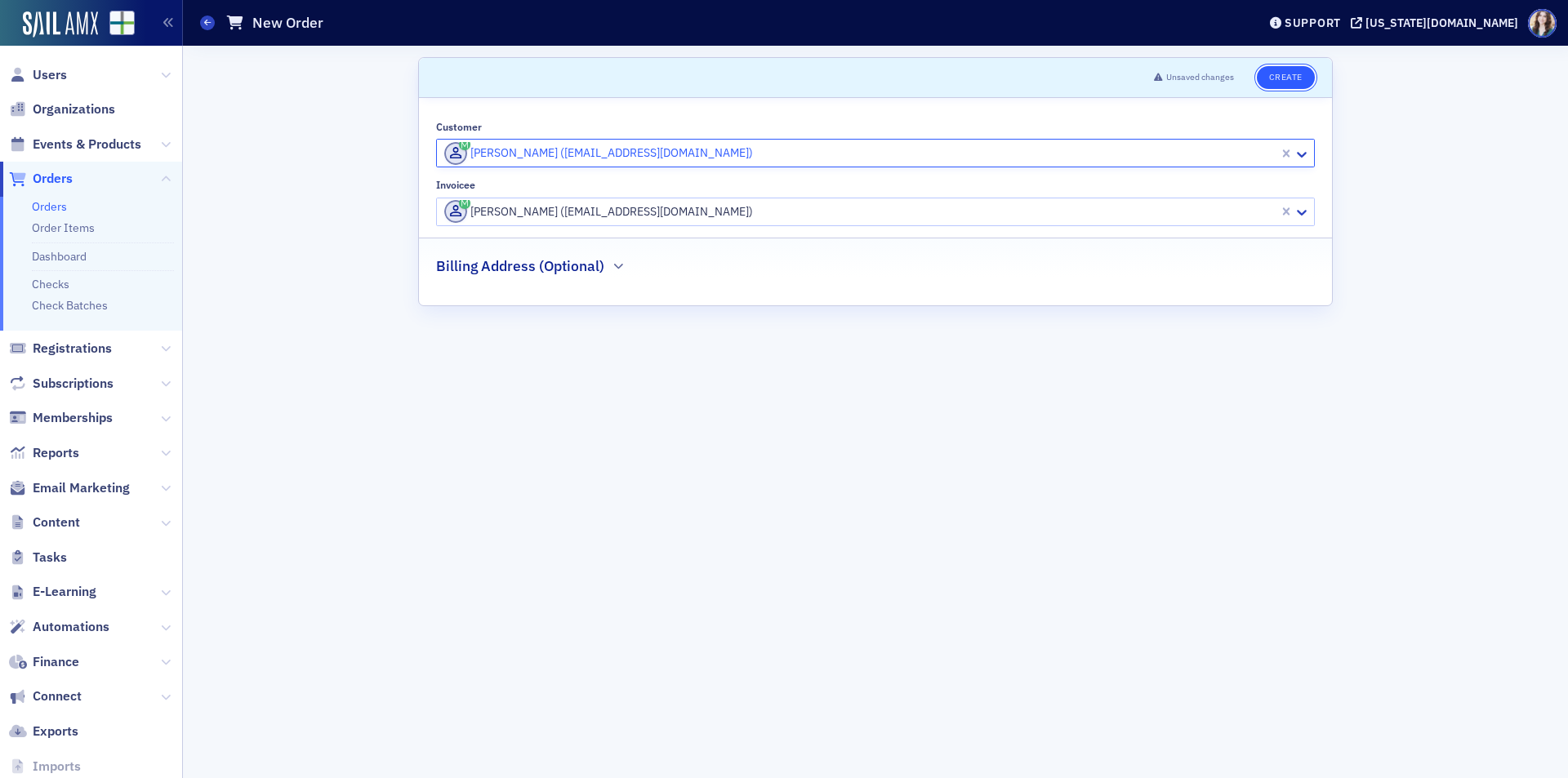
click at [1263, 76] on button "Create" at bounding box center [1286, 78] width 58 height 23
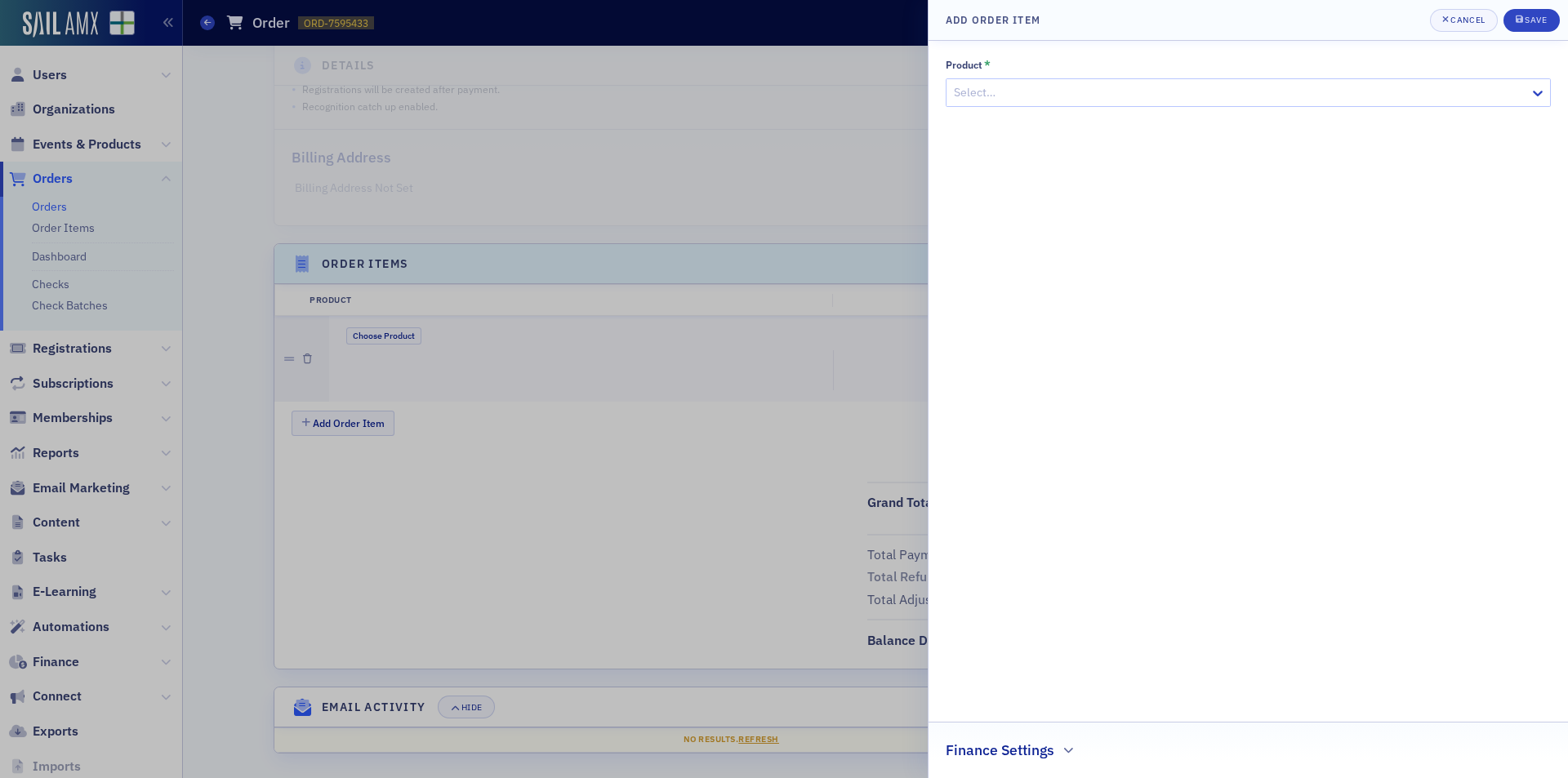
scroll to position [314, 0]
click at [1049, 85] on div at bounding box center [1240, 92] width 575 height 20
type input "2025 A&A"
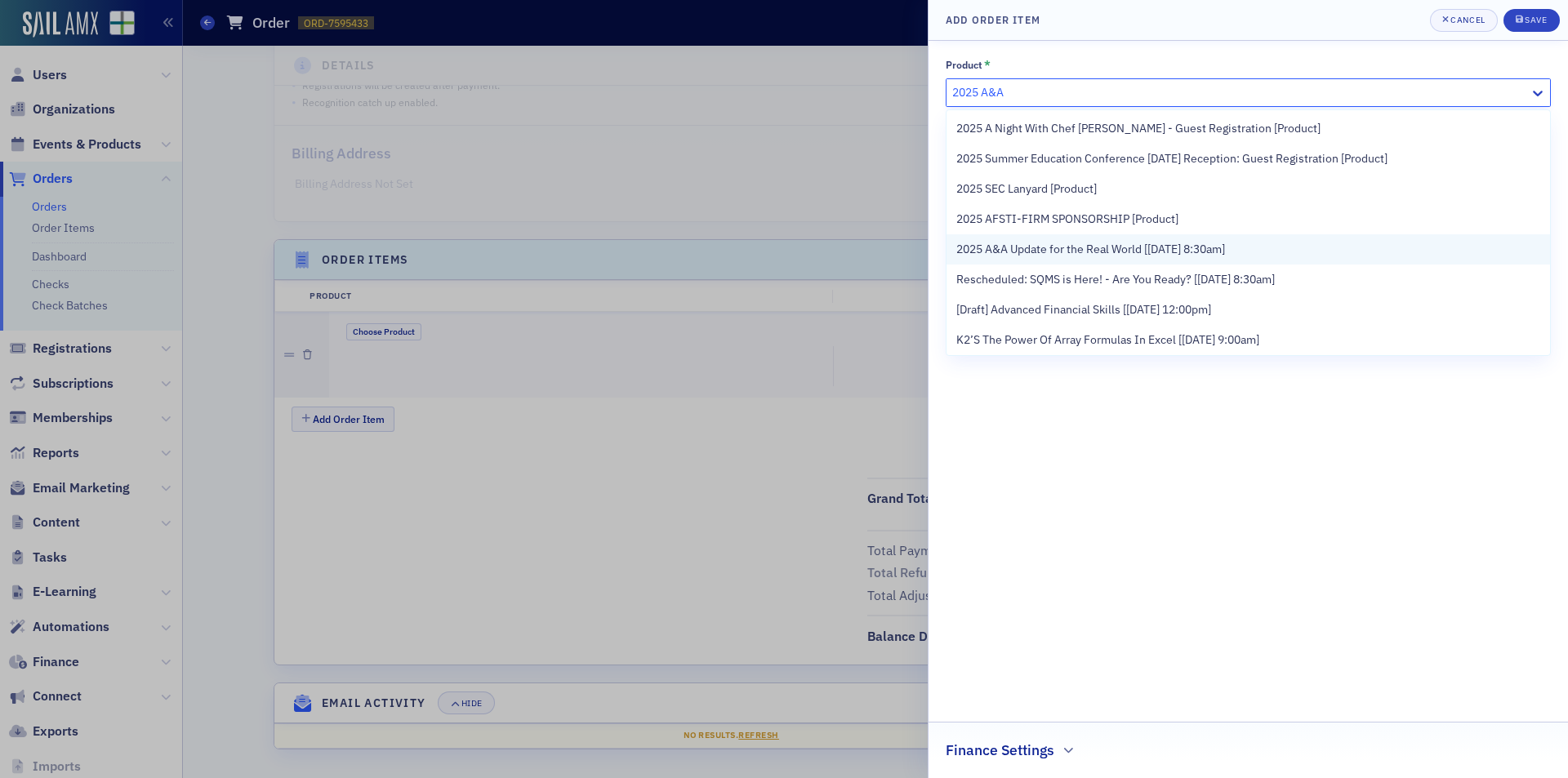
click at [1123, 235] on div "2025 A&A Update for the Real World [9/23/2025 8:30am]" at bounding box center [1248, 249] width 603 height 31
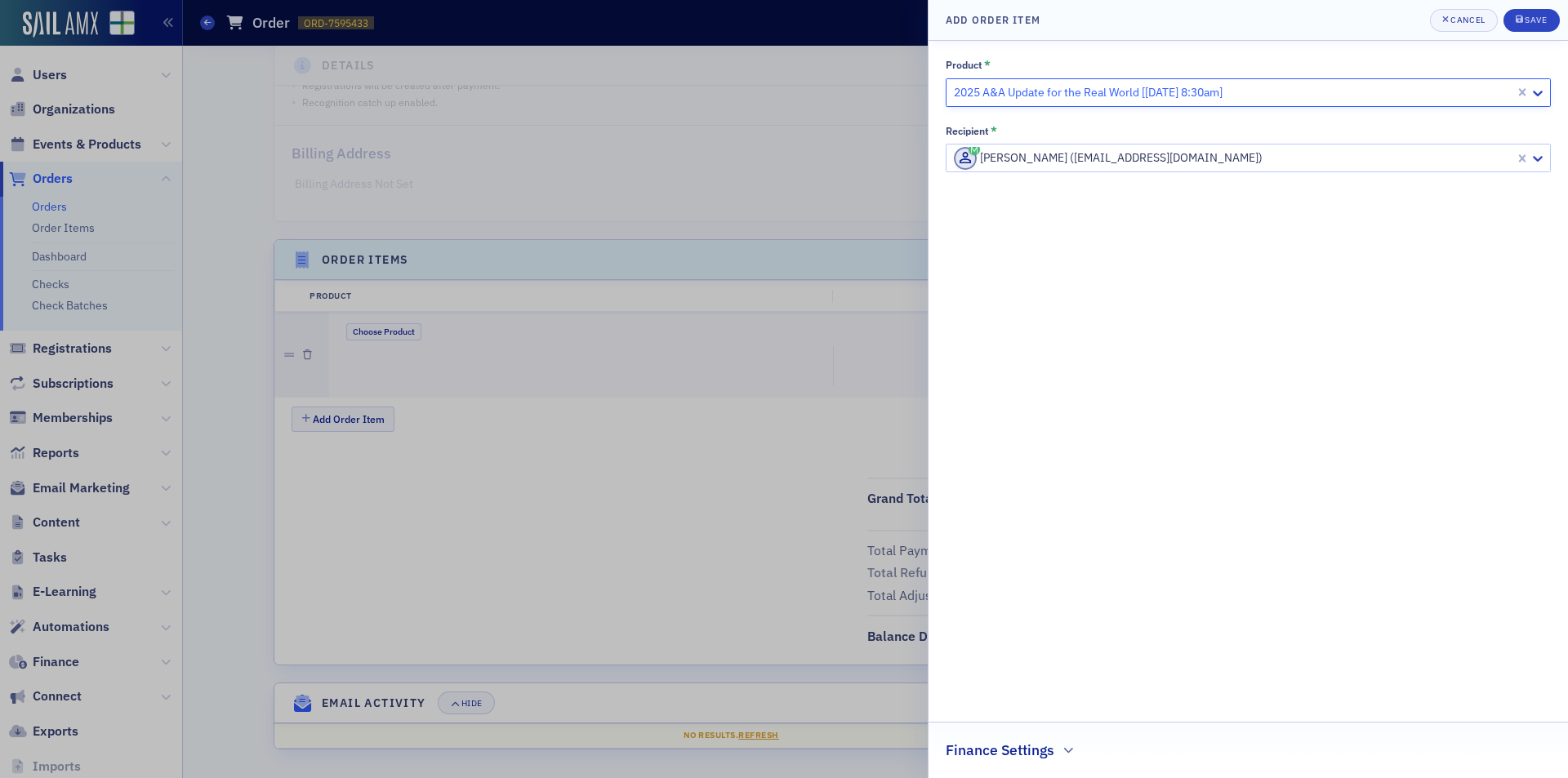
click at [1363, 163] on div at bounding box center [1232, 157] width 561 height 20
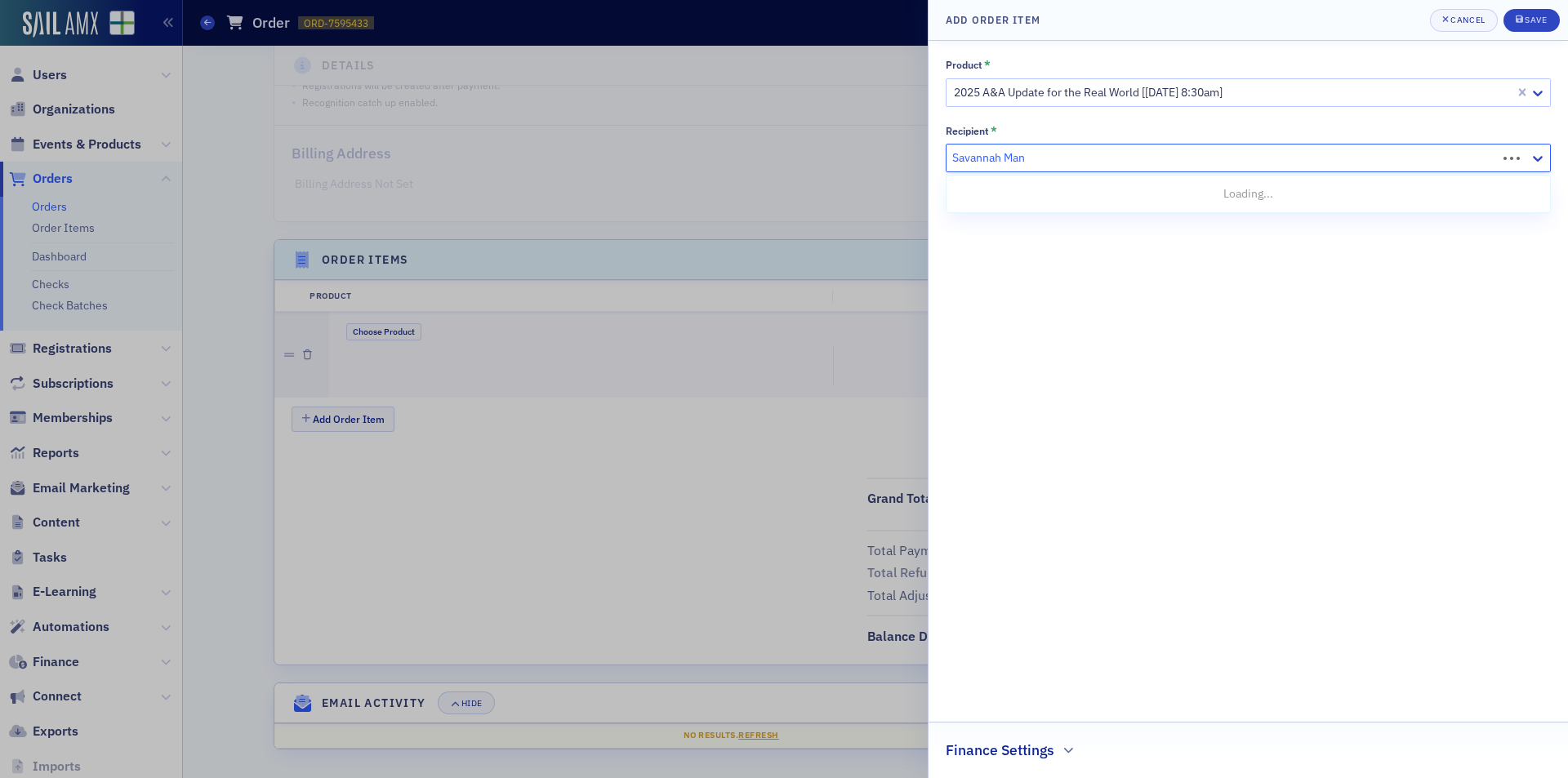
type input "Savannah Manl"
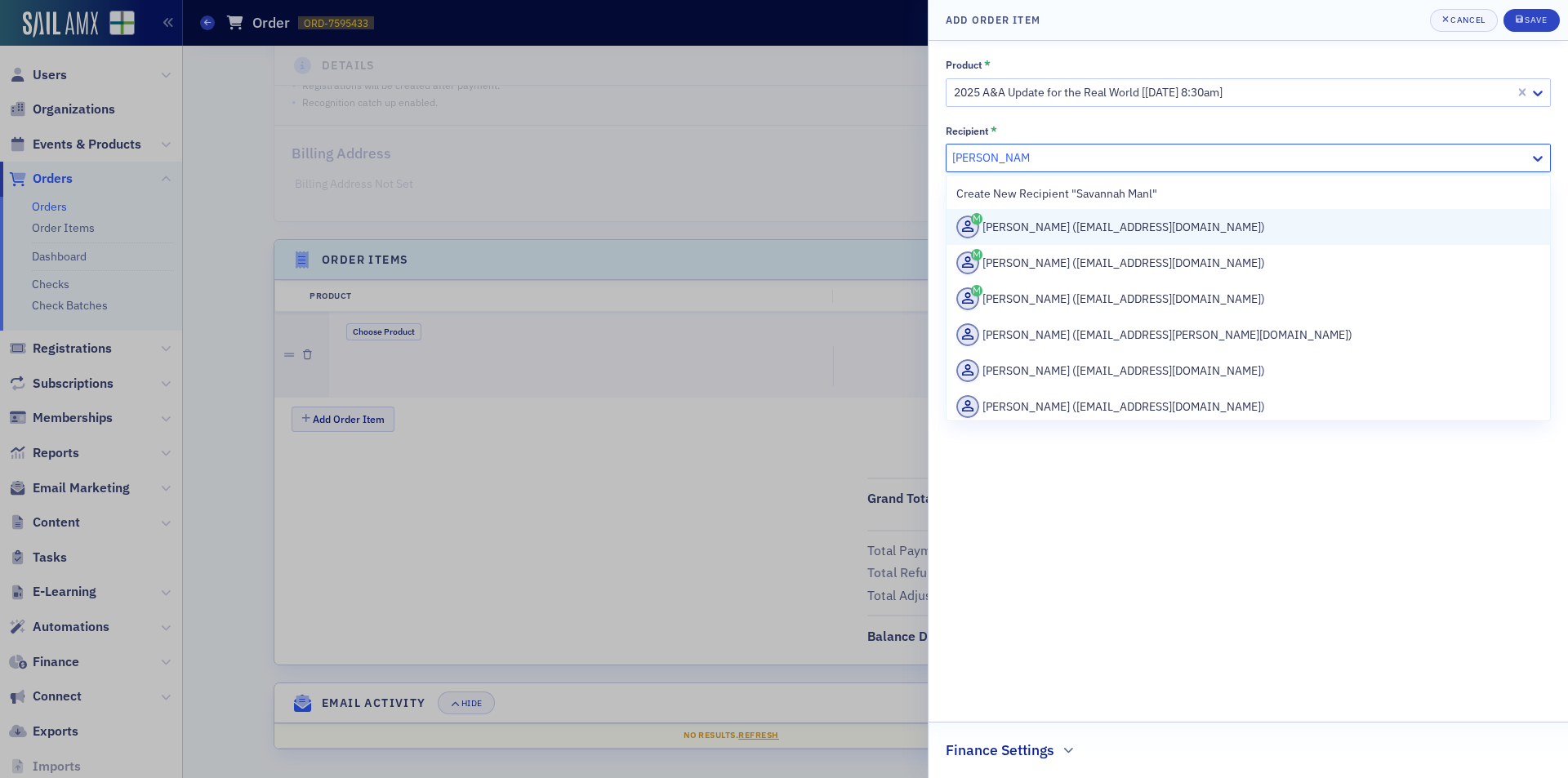
click at [1265, 236] on div "Savannah Manley (smanley@frswcpa.com)" at bounding box center [1248, 227] width 584 height 23
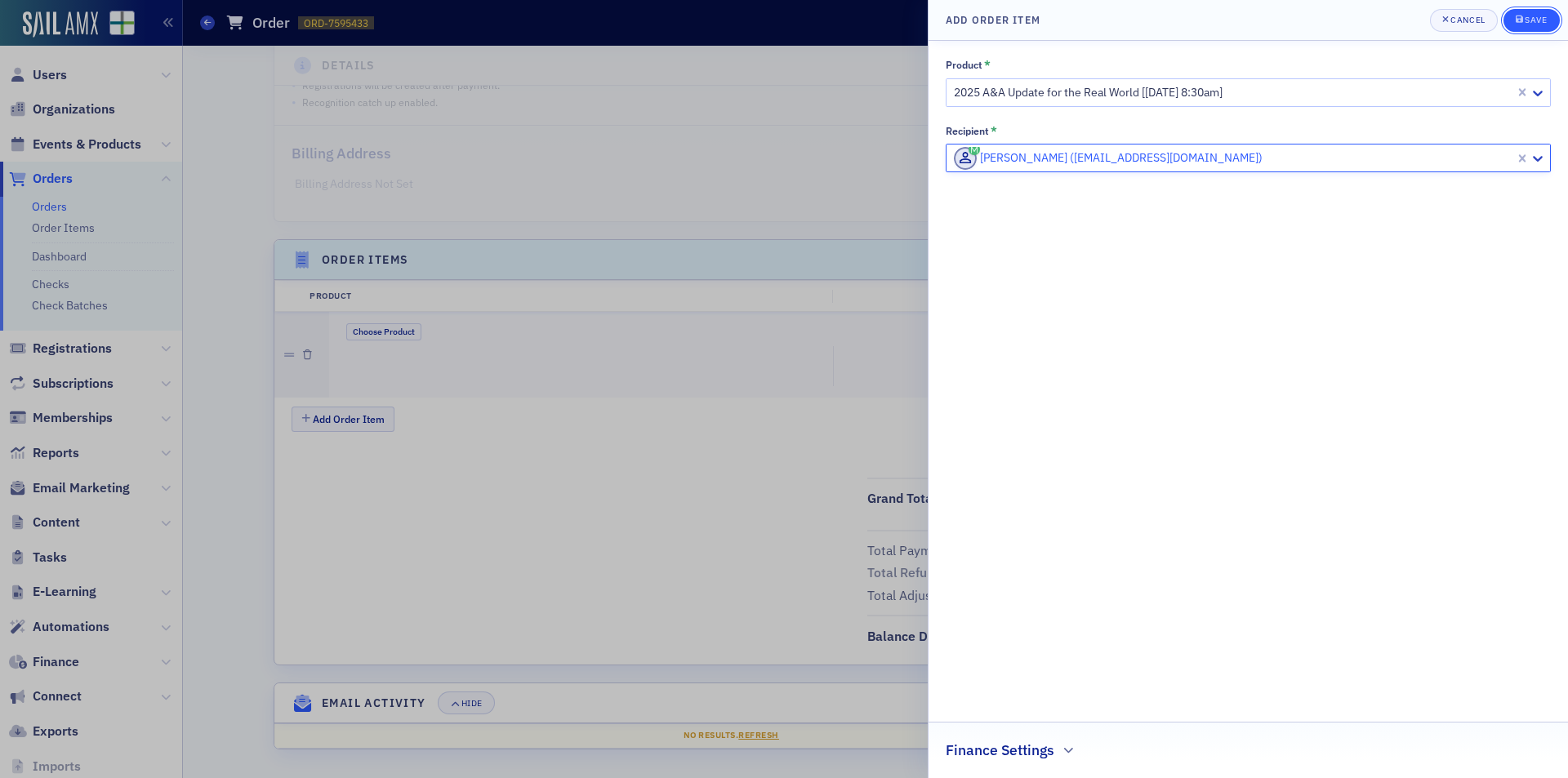
click at [1553, 23] on button "Save" at bounding box center [1531, 20] width 56 height 23
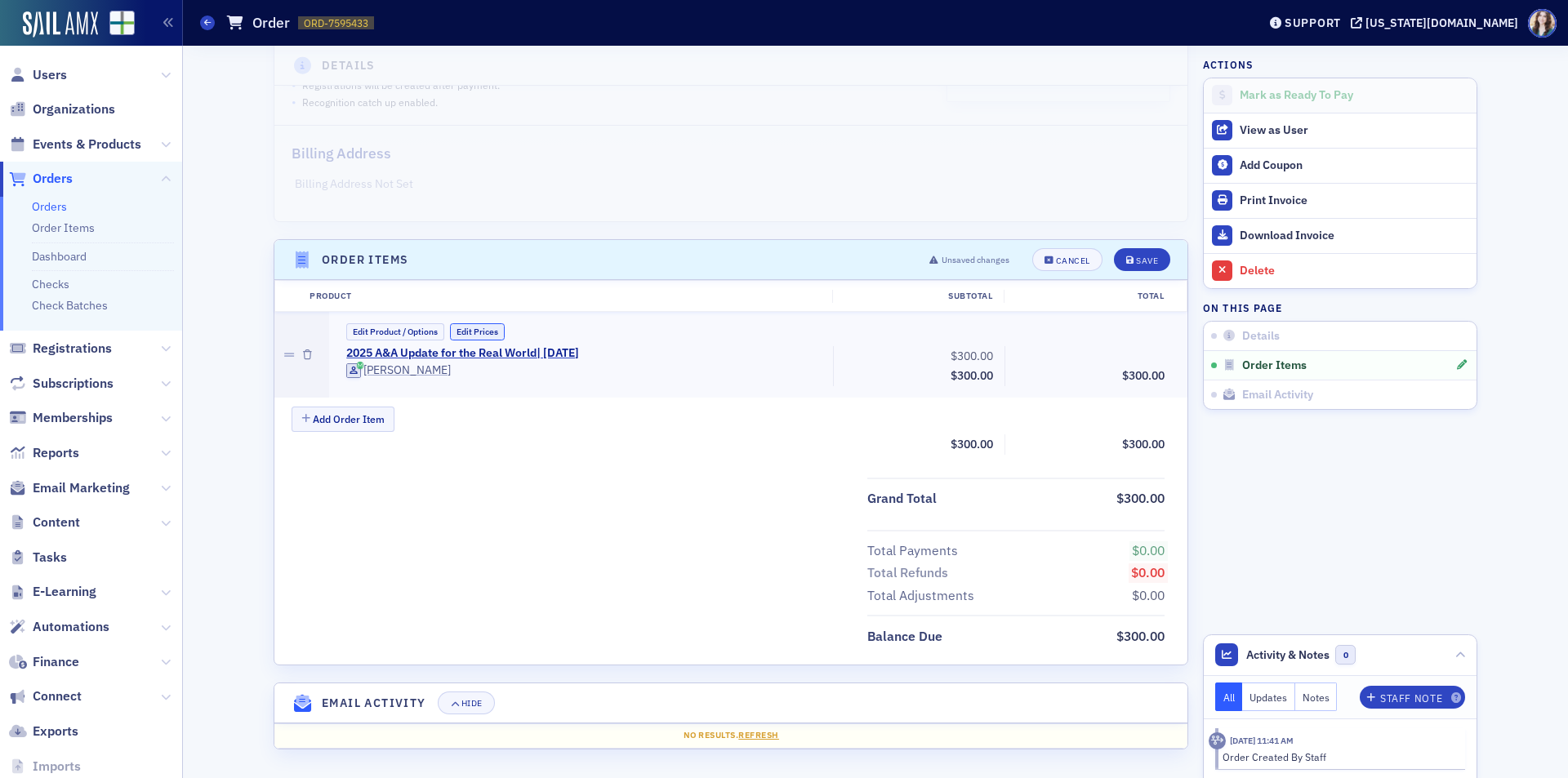
click at [458, 332] on button "Edit Prices" at bounding box center [477, 332] width 55 height 17
click at [1122, 355] on input "0.00" at bounding box center [1131, 356] width 80 height 23
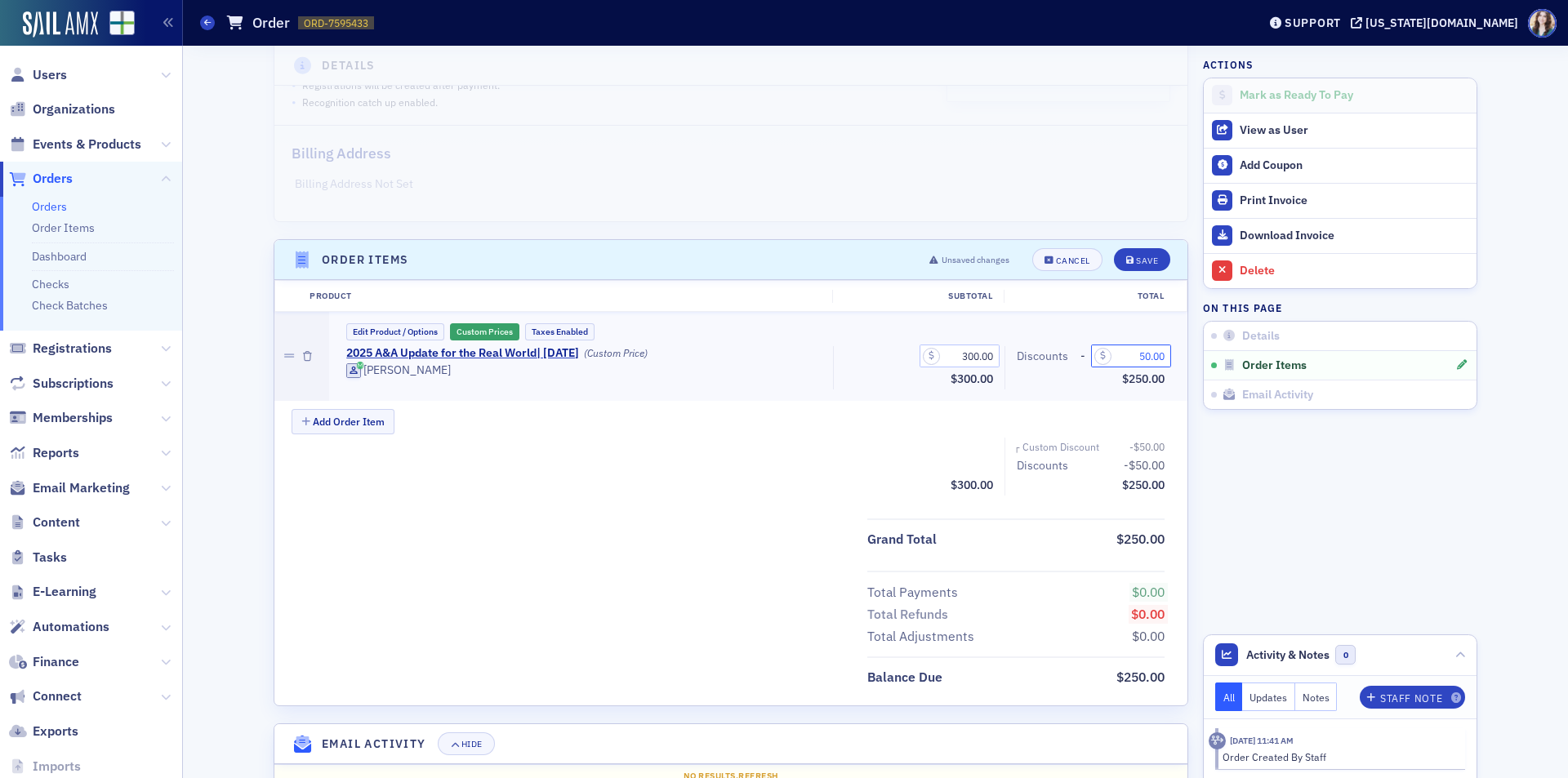
type input "50.00"
click at [848, 437] on div "Add Order Item" at bounding box center [739, 423] width 896 height 29
click at [1146, 260] on div "Save" at bounding box center [1146, 260] width 22 height 9
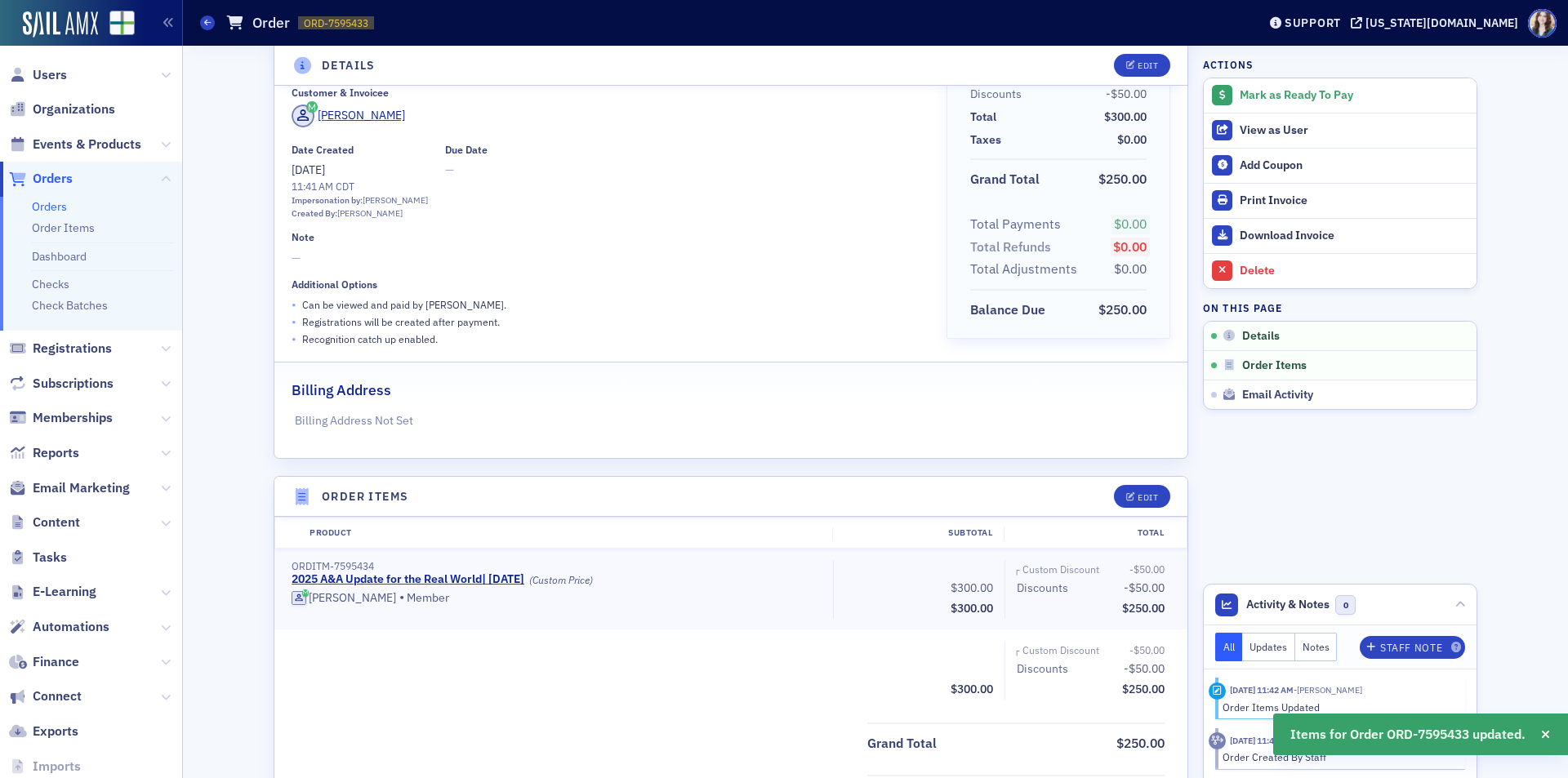
scroll to position [0, 0]
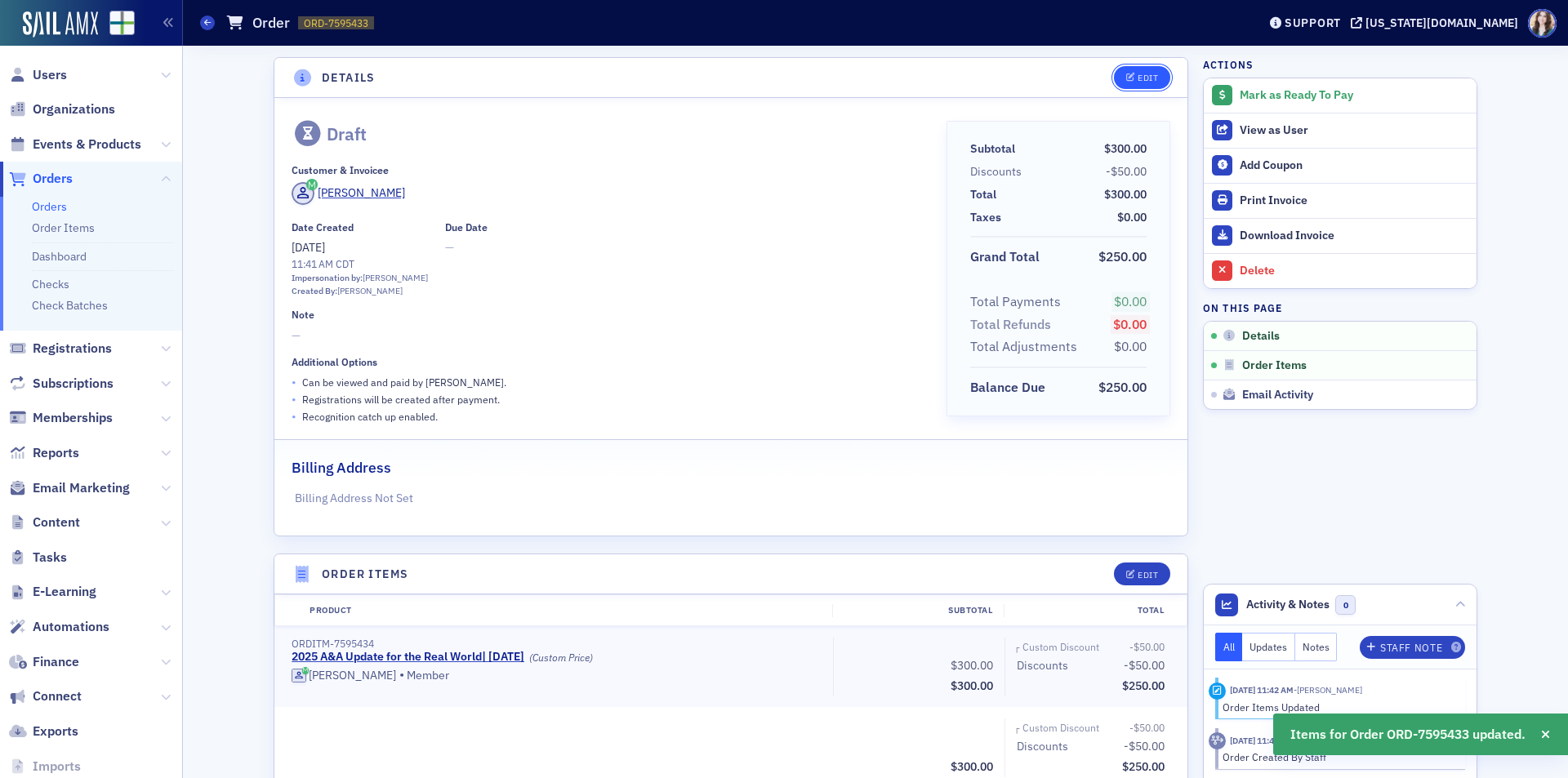
click at [1138, 80] on div "Edit" at bounding box center [1147, 78] width 20 height 9
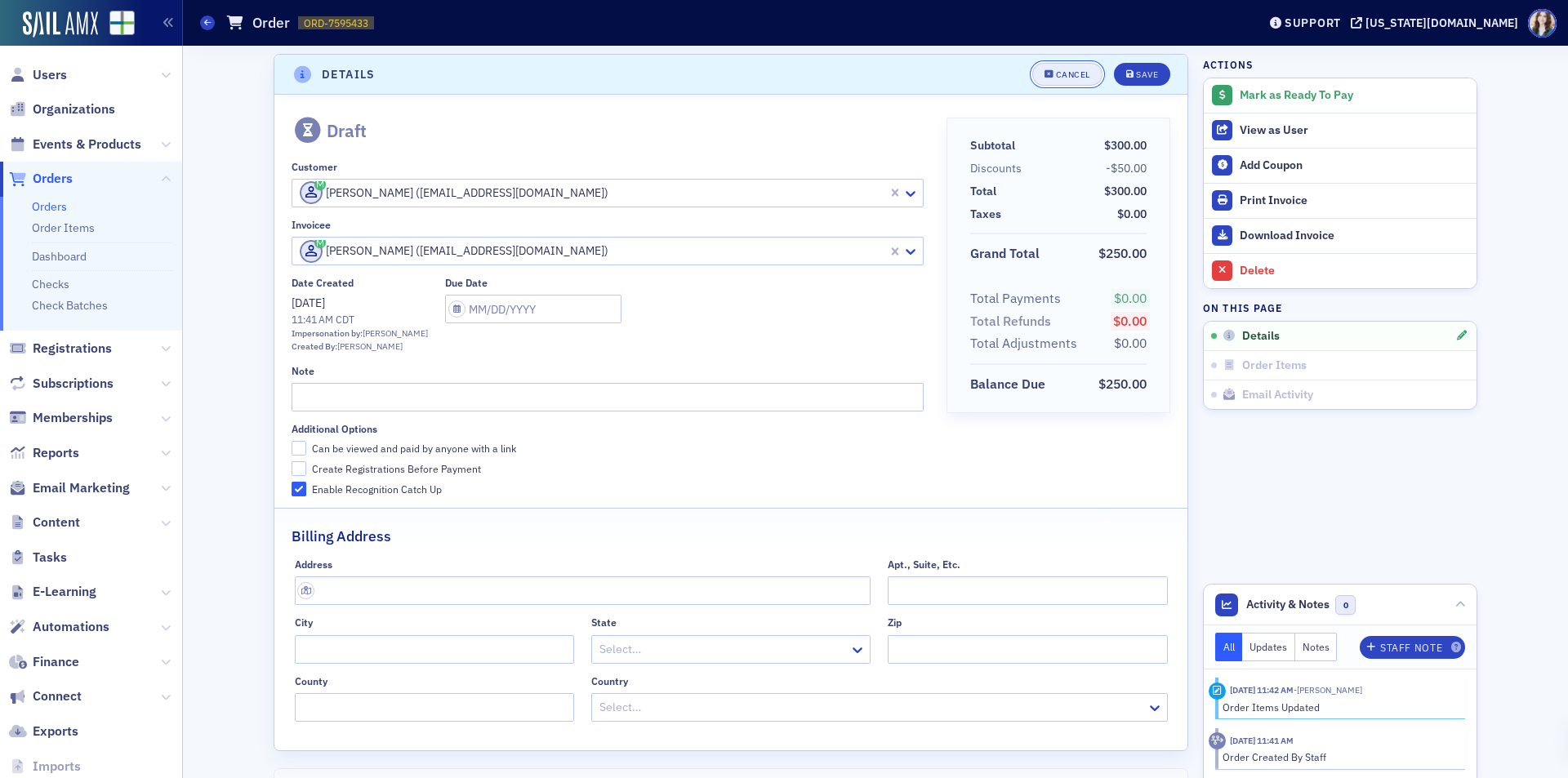
click at [1061, 80] on div "Cancel" at bounding box center [1072, 74] width 34 height 9
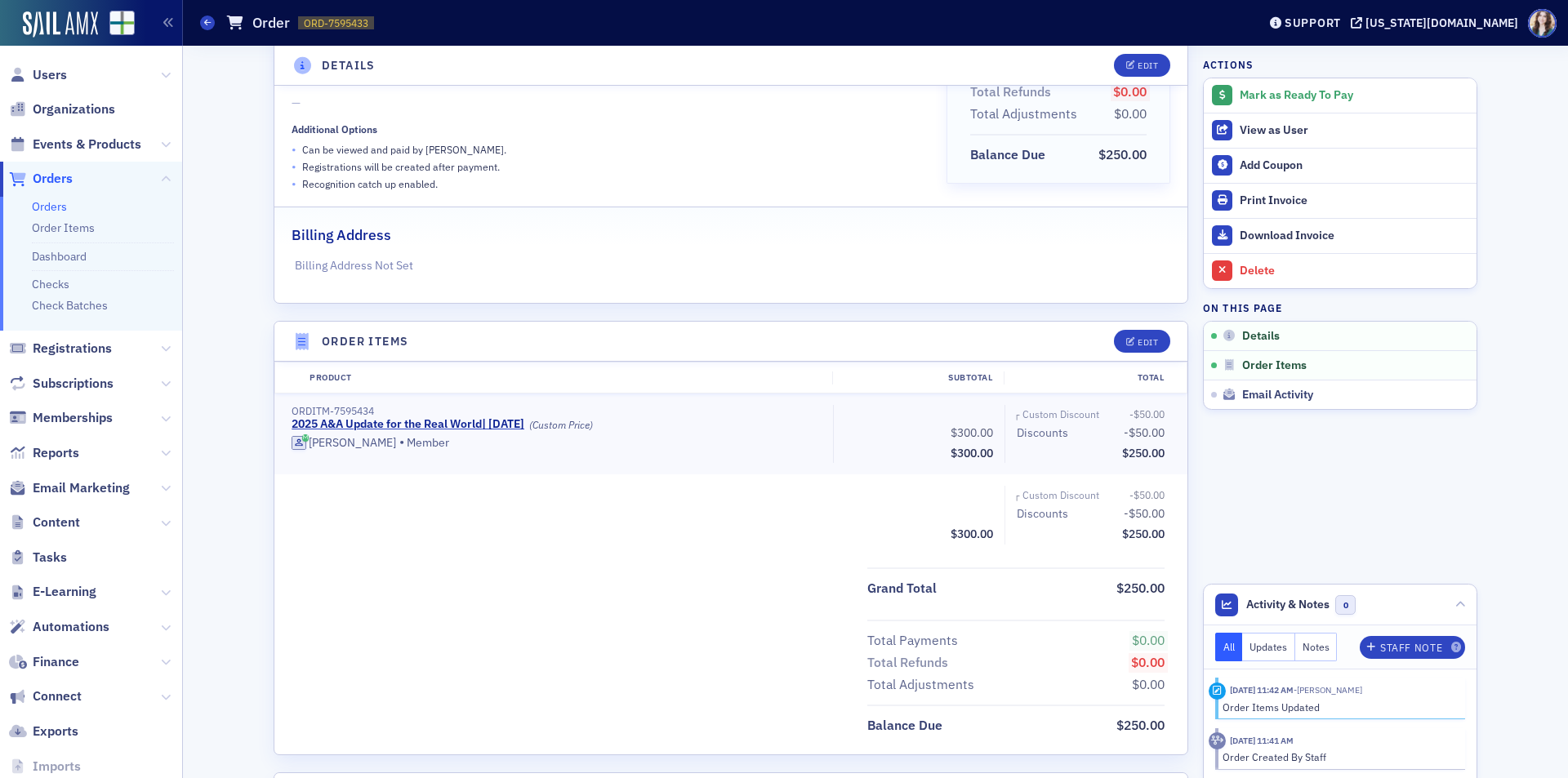
scroll to position [0, 0]
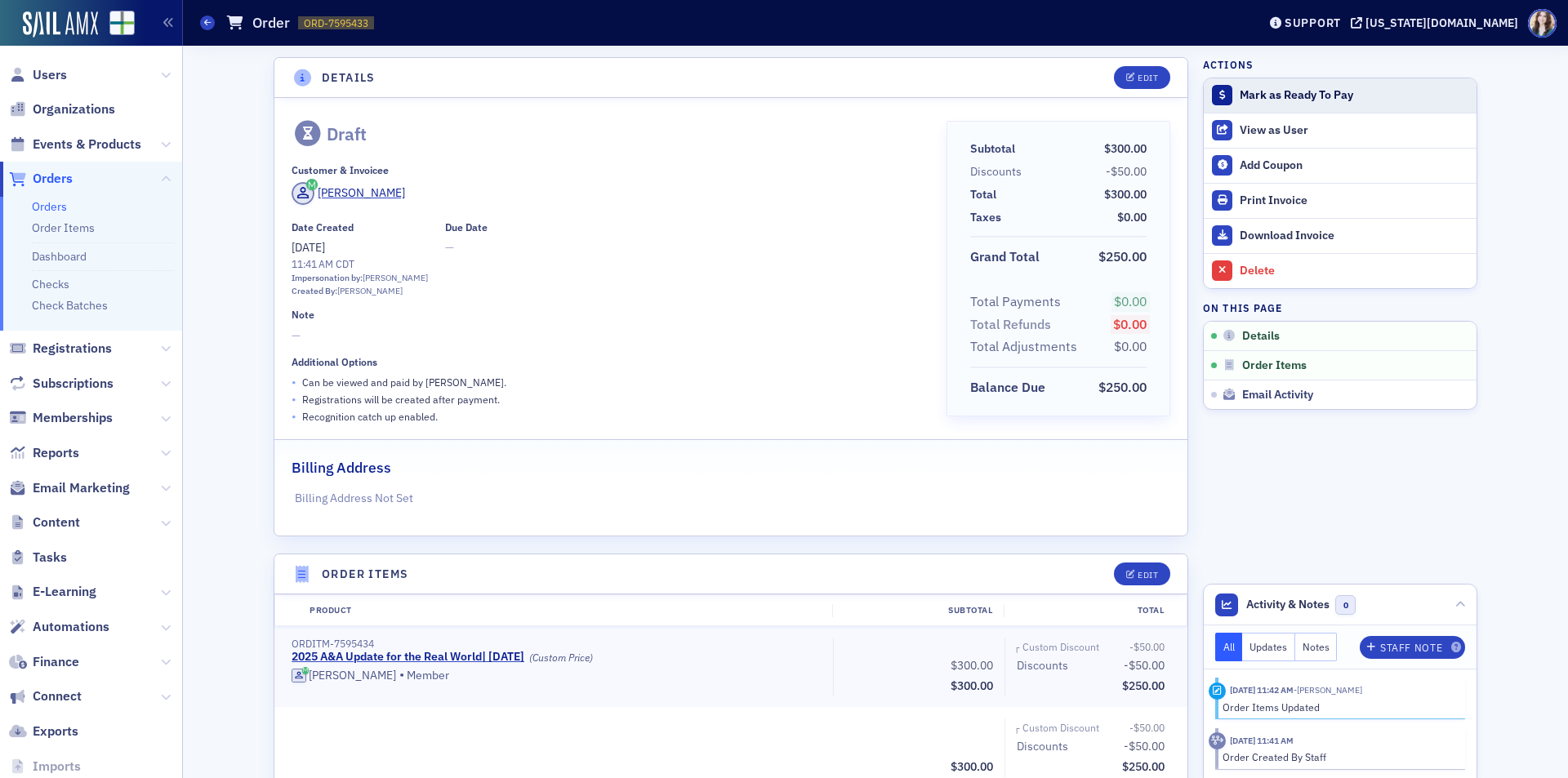
click at [1278, 94] on div "Mark as Ready To Pay" at bounding box center [1353, 95] width 228 height 15
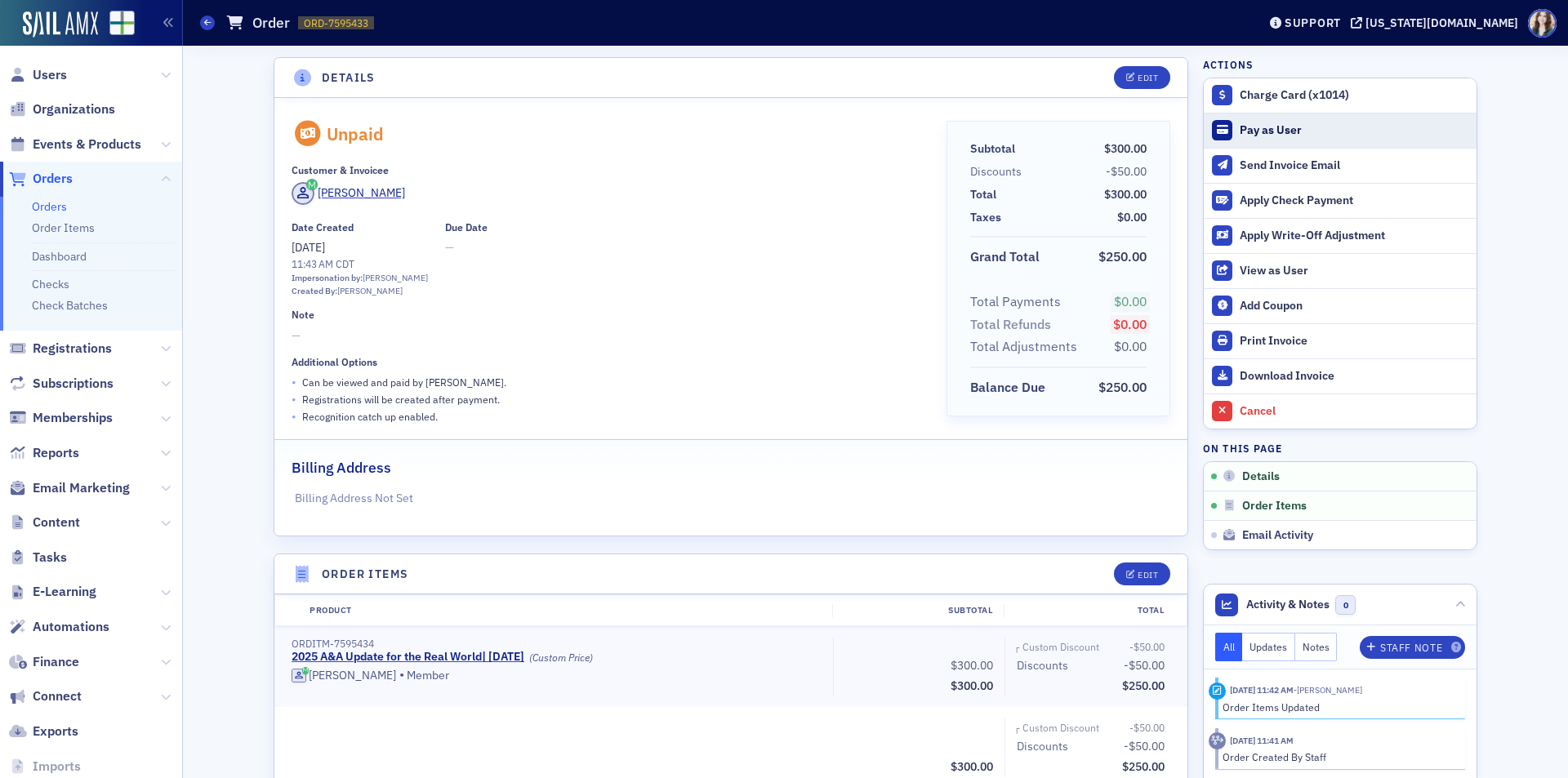
click at [1229, 128] on button "Pay as User" at bounding box center [1340, 130] width 273 height 35
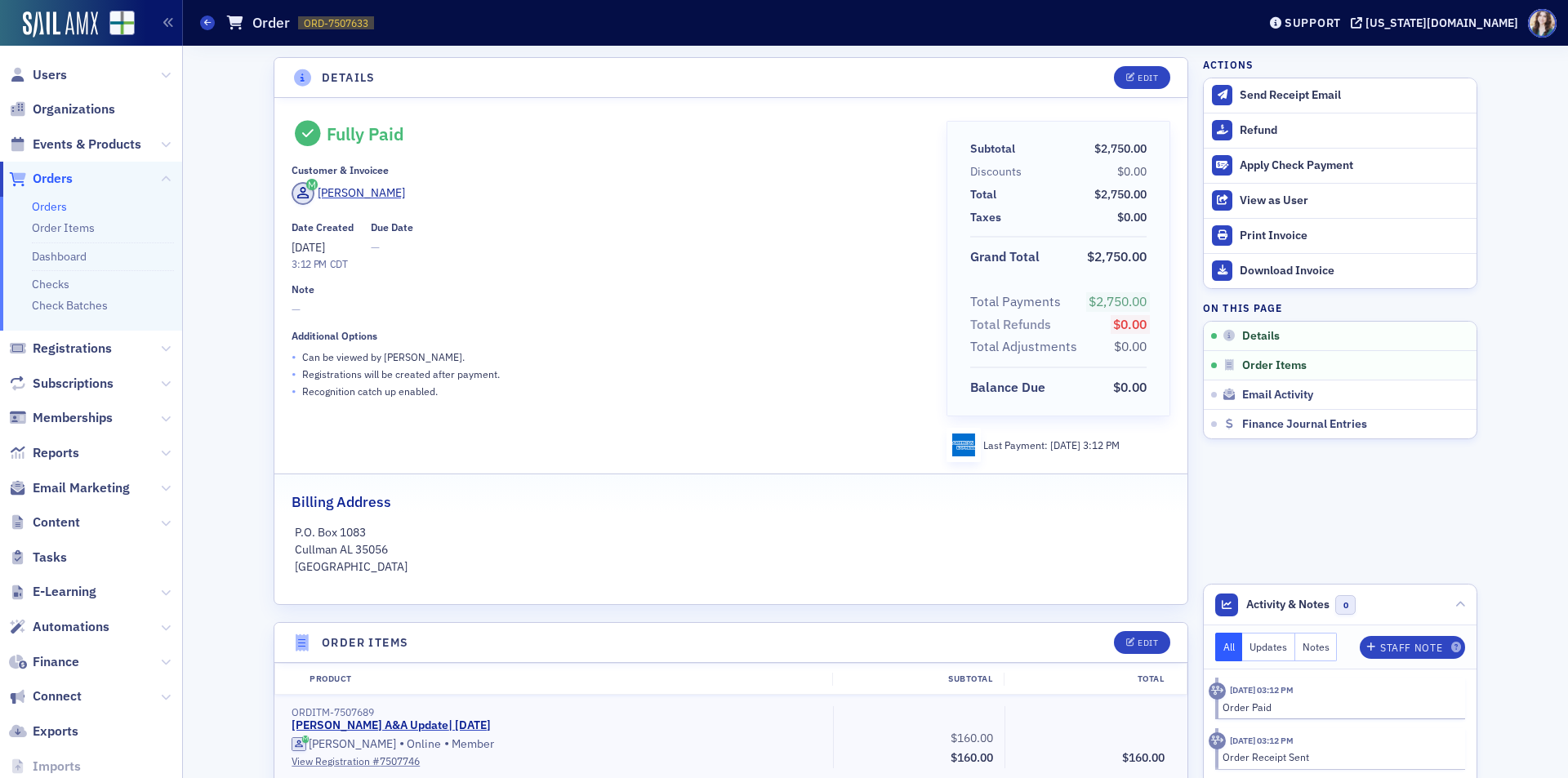
click at [1165, 105] on div "Fully Paid Customer & Invoicee [PERSON_NAME] Date Created [DATE] 3:12 PM CDT Du…" at bounding box center [731, 351] width 913 height 506
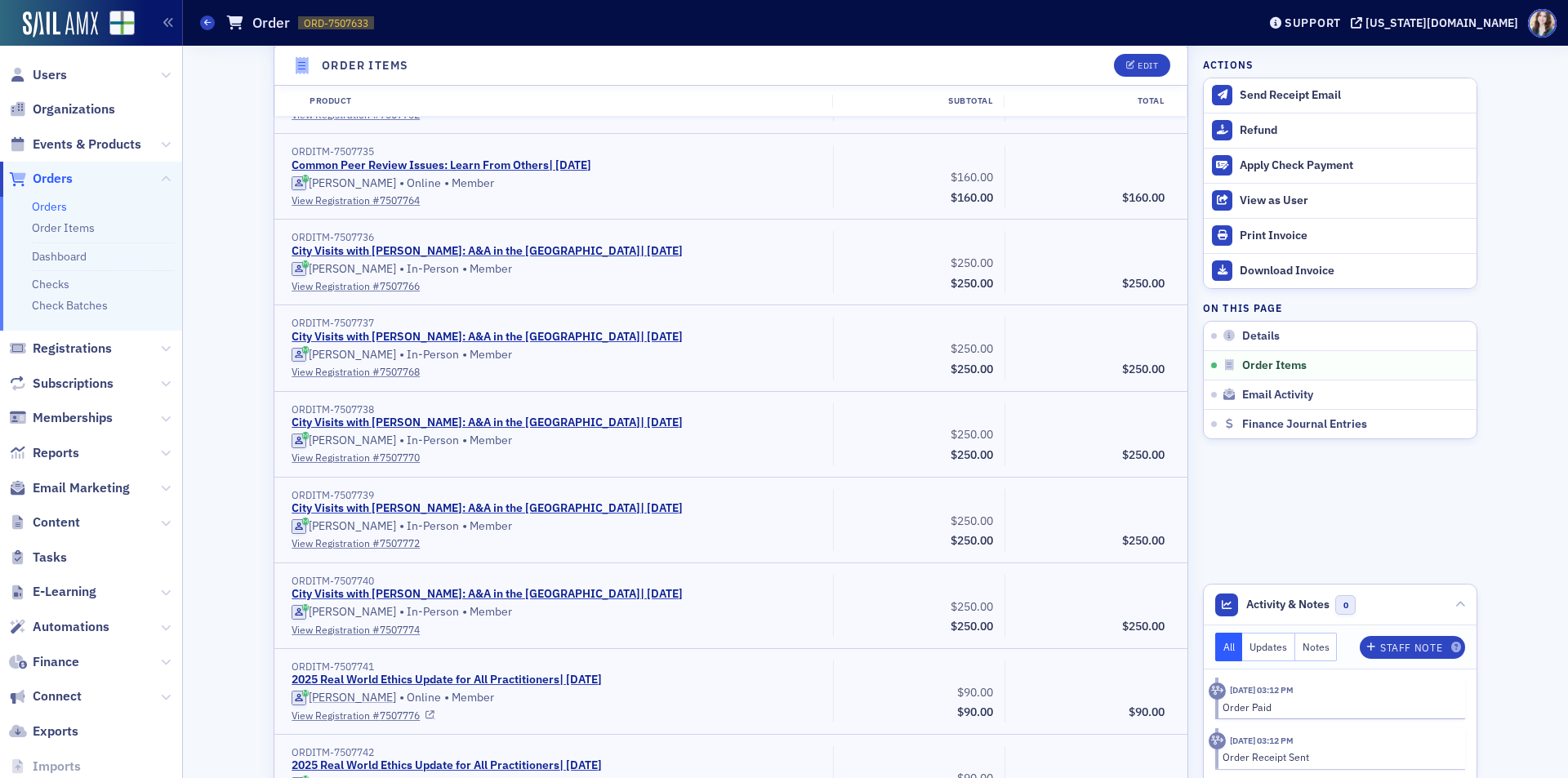
scroll to position [1306, 0]
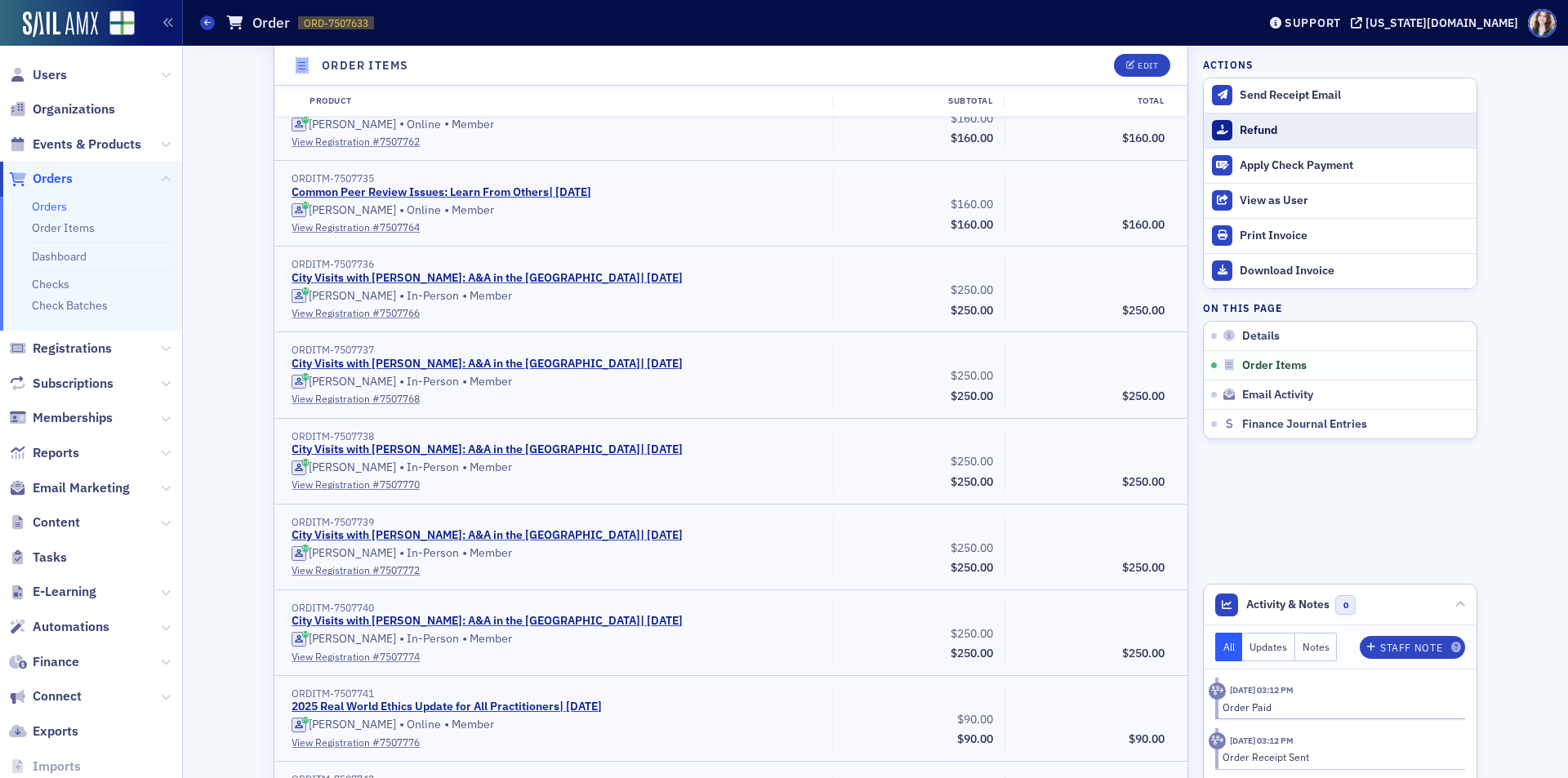
click at [1245, 125] on div "Refund" at bounding box center [1353, 130] width 228 height 15
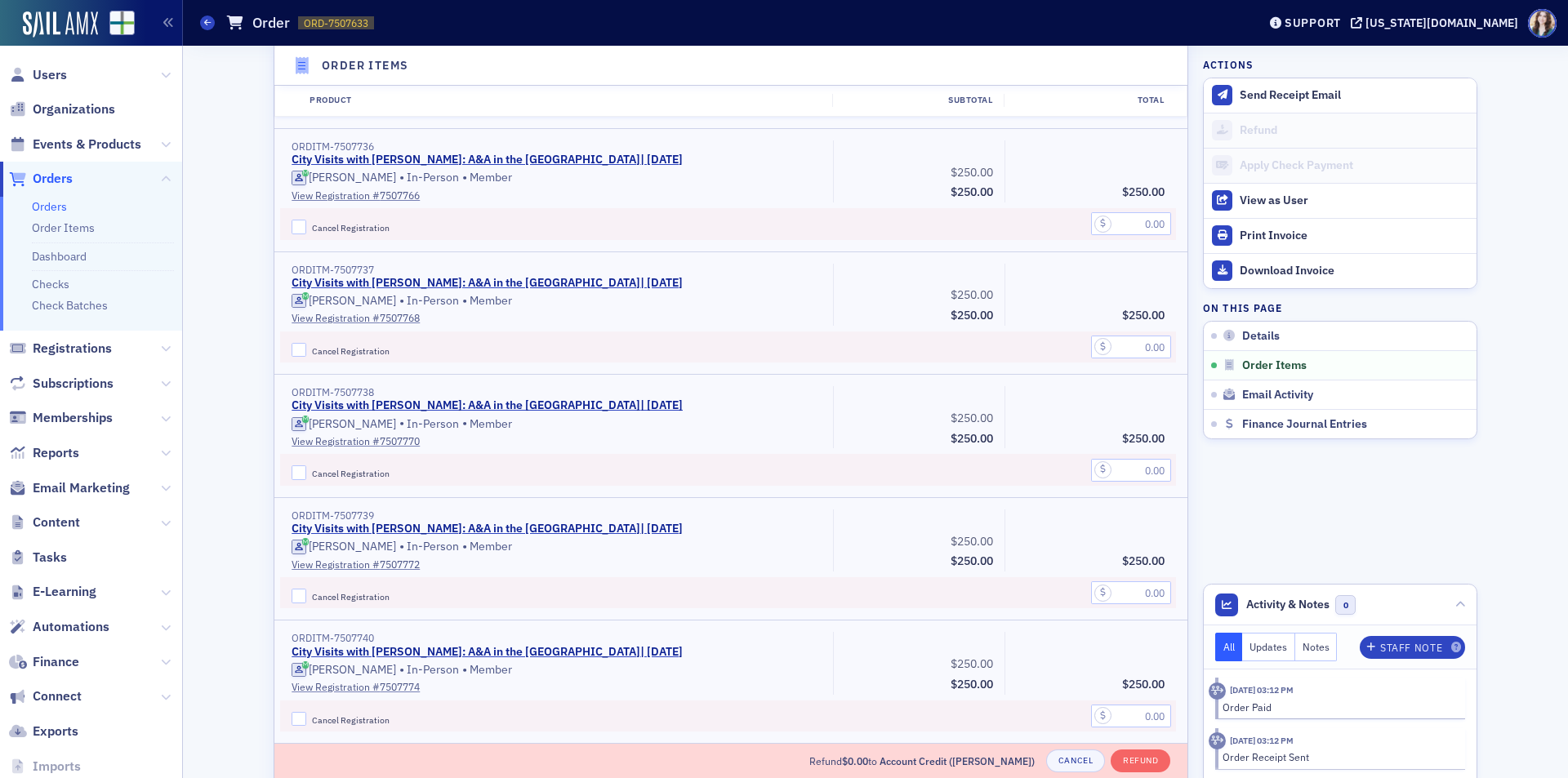
scroll to position [2038, 0]
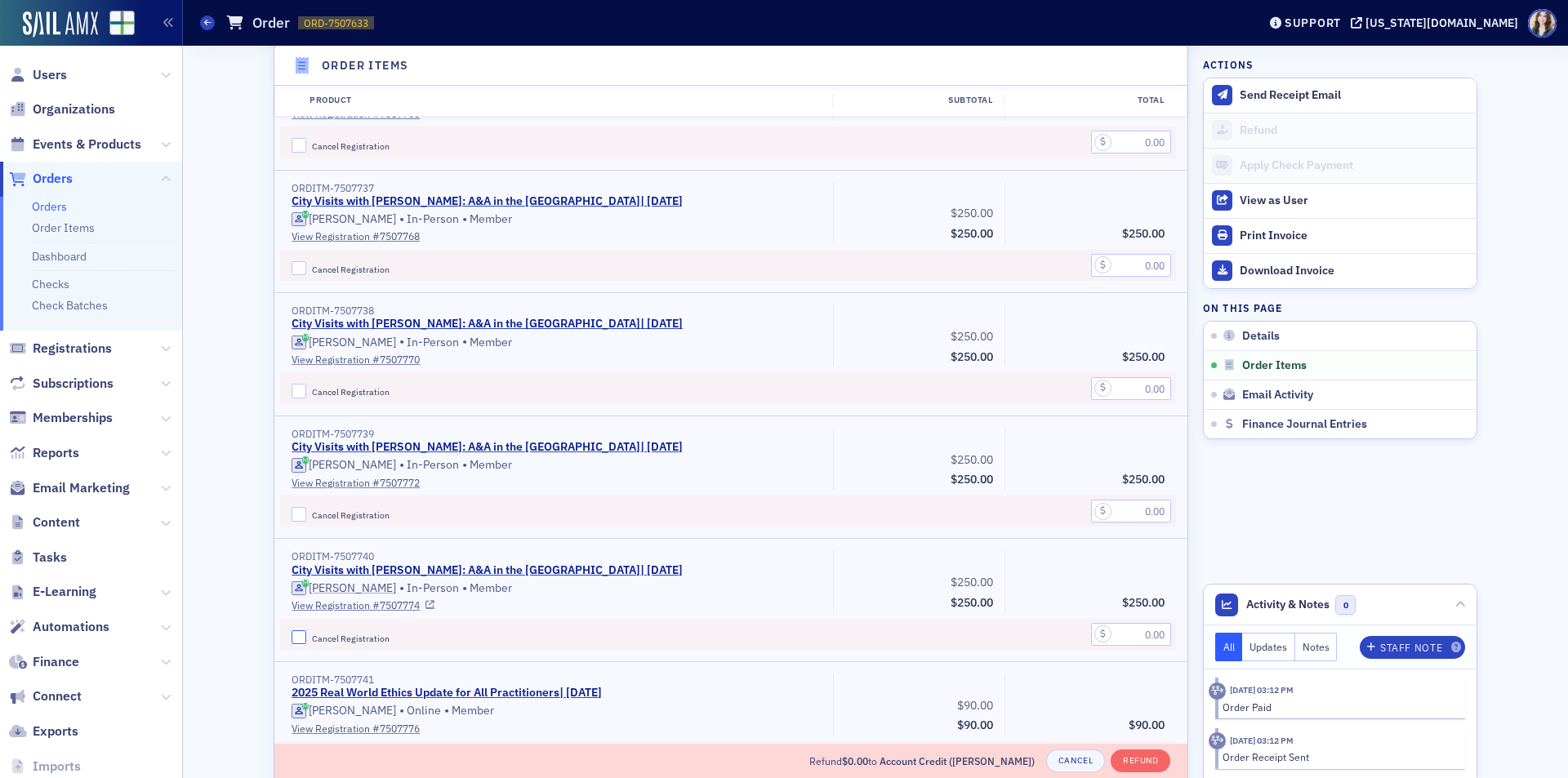
click at [295, 637] on input "Cancel Registration" at bounding box center [298, 637] width 15 height 15
checkbox input "true"
click at [1154, 635] on input "text" at bounding box center [1131, 634] width 80 height 23
type input "250.00"
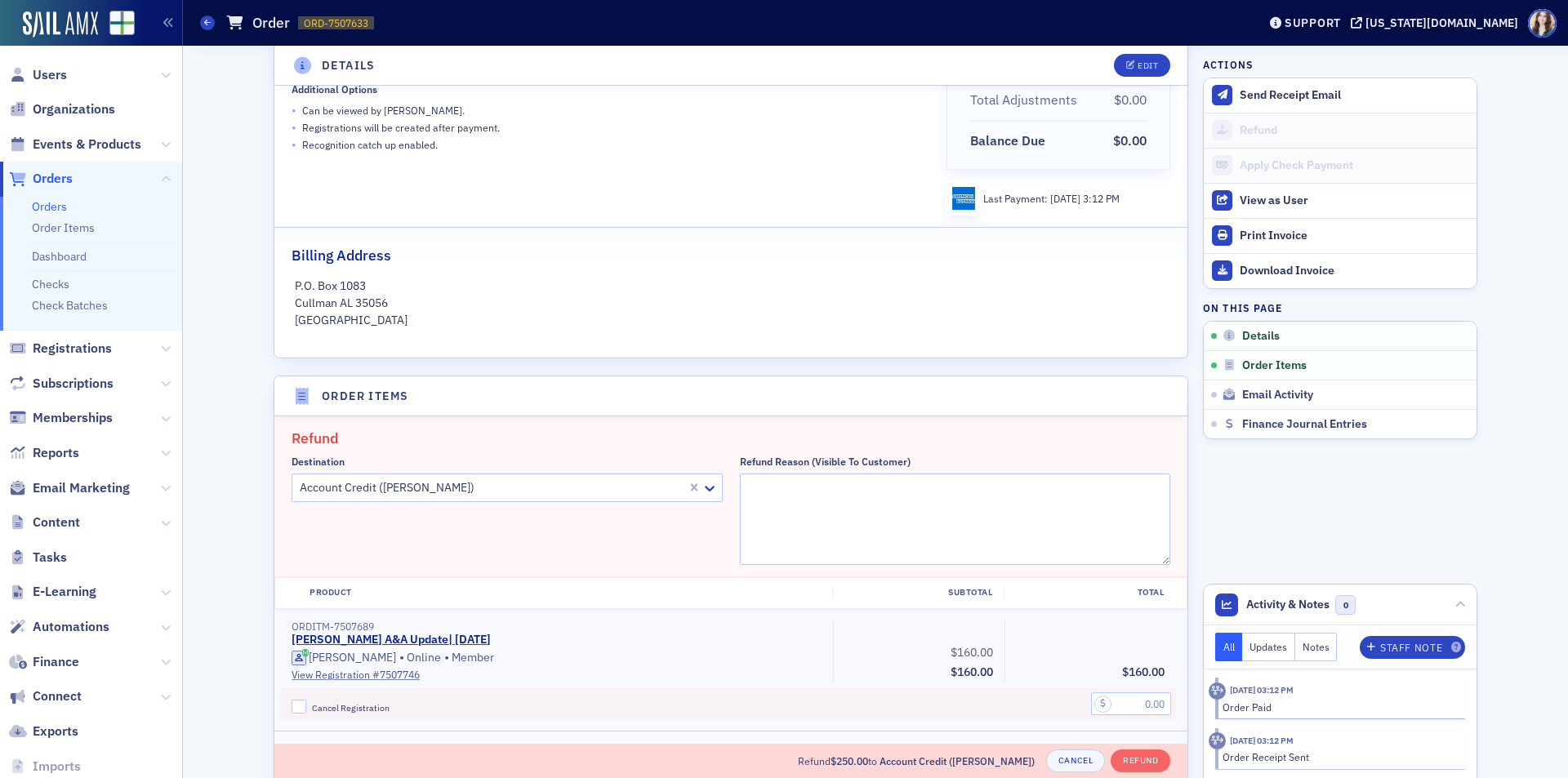
scroll to position [245, 0]
click at [809, 499] on textarea "Refund Reason (Visible to Customer)" at bounding box center [955, 520] width 431 height 92
type textarea "Unable to attend"
click at [916, 446] on h2 "Refund" at bounding box center [730, 440] width 879 height 21
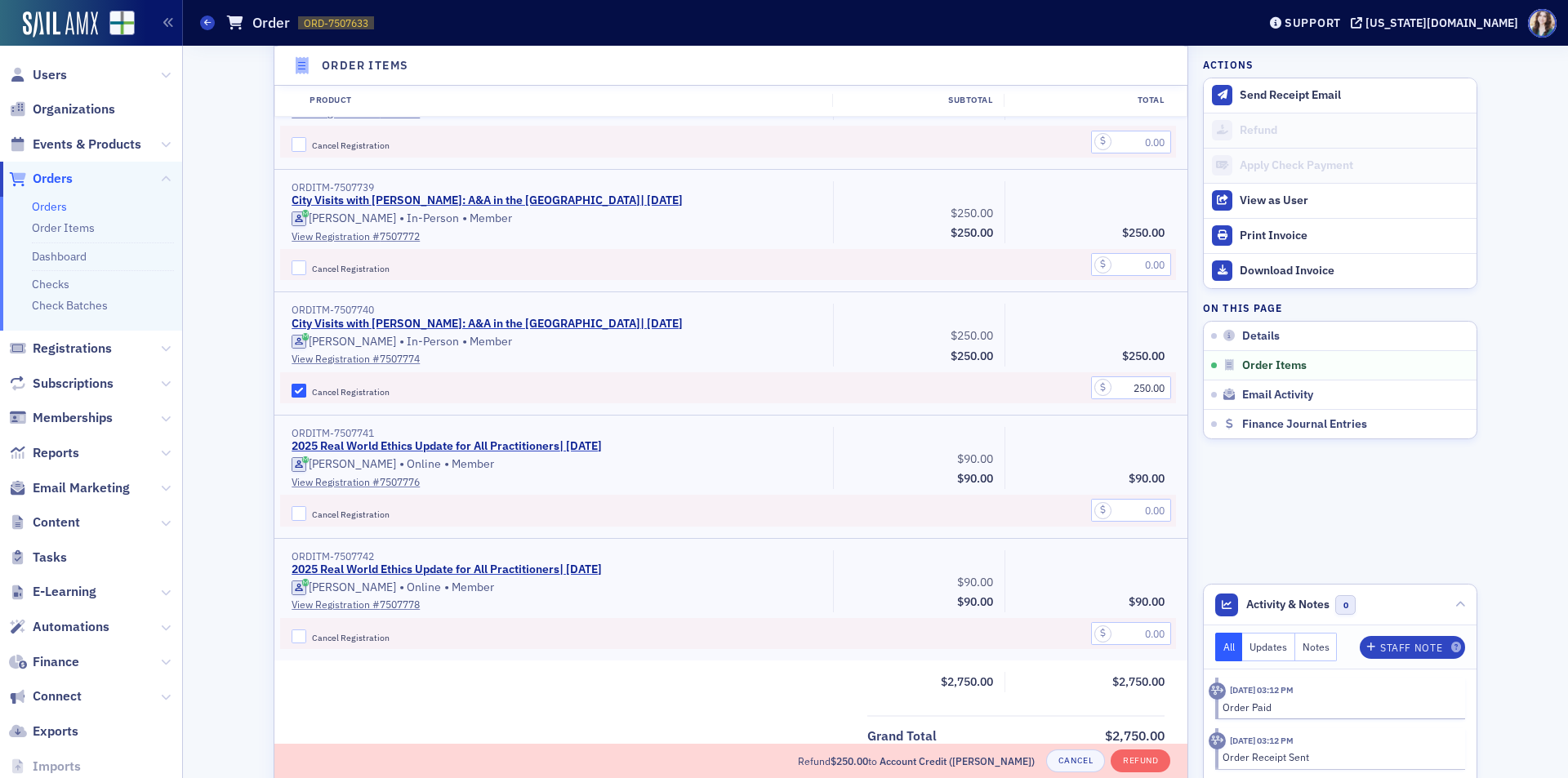
scroll to position [2285, 0]
click at [1119, 763] on button "Refund" at bounding box center [1140, 761] width 59 height 23
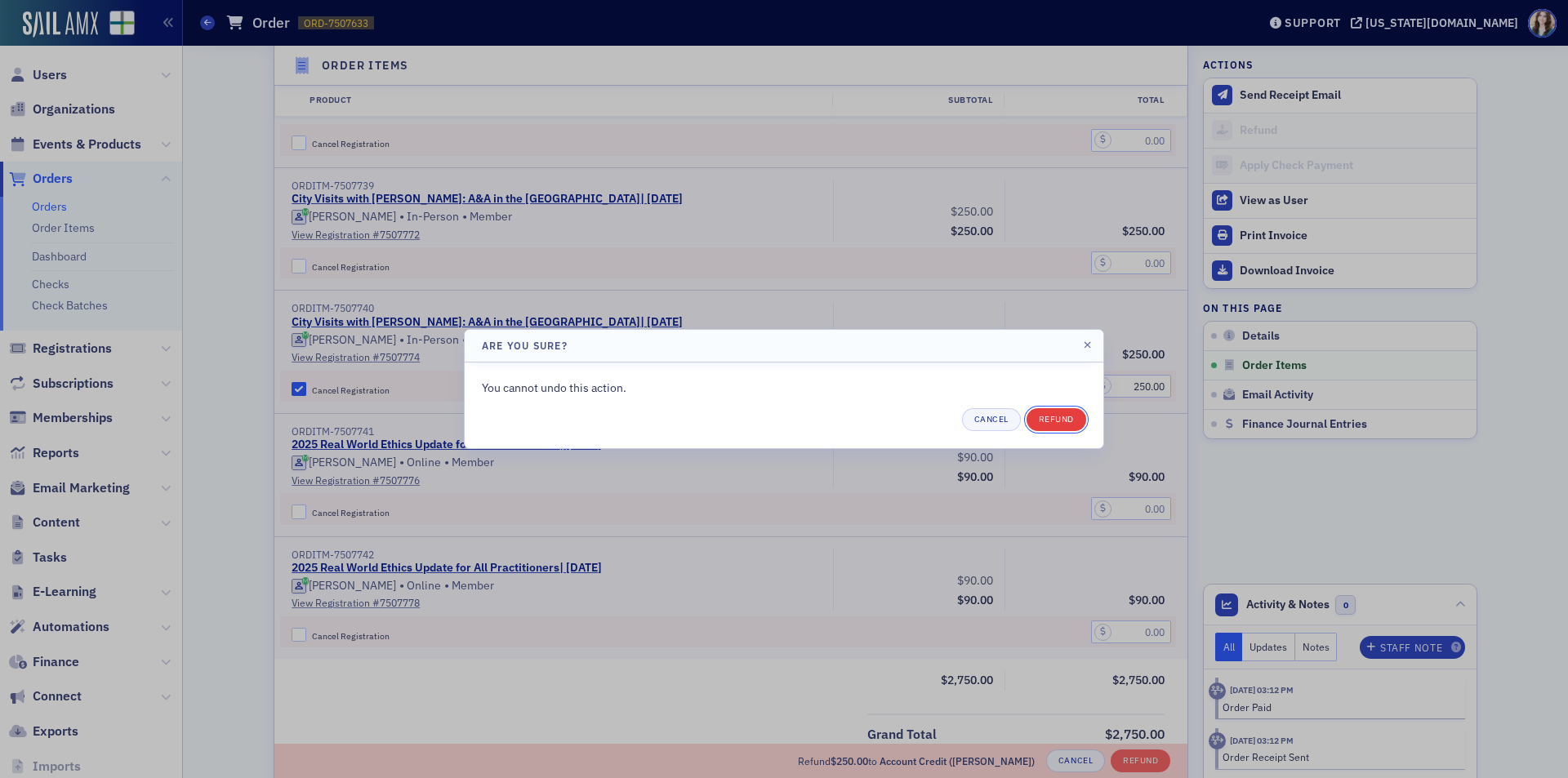
click at [1050, 423] on button "Refund" at bounding box center [1056, 420] width 59 height 23
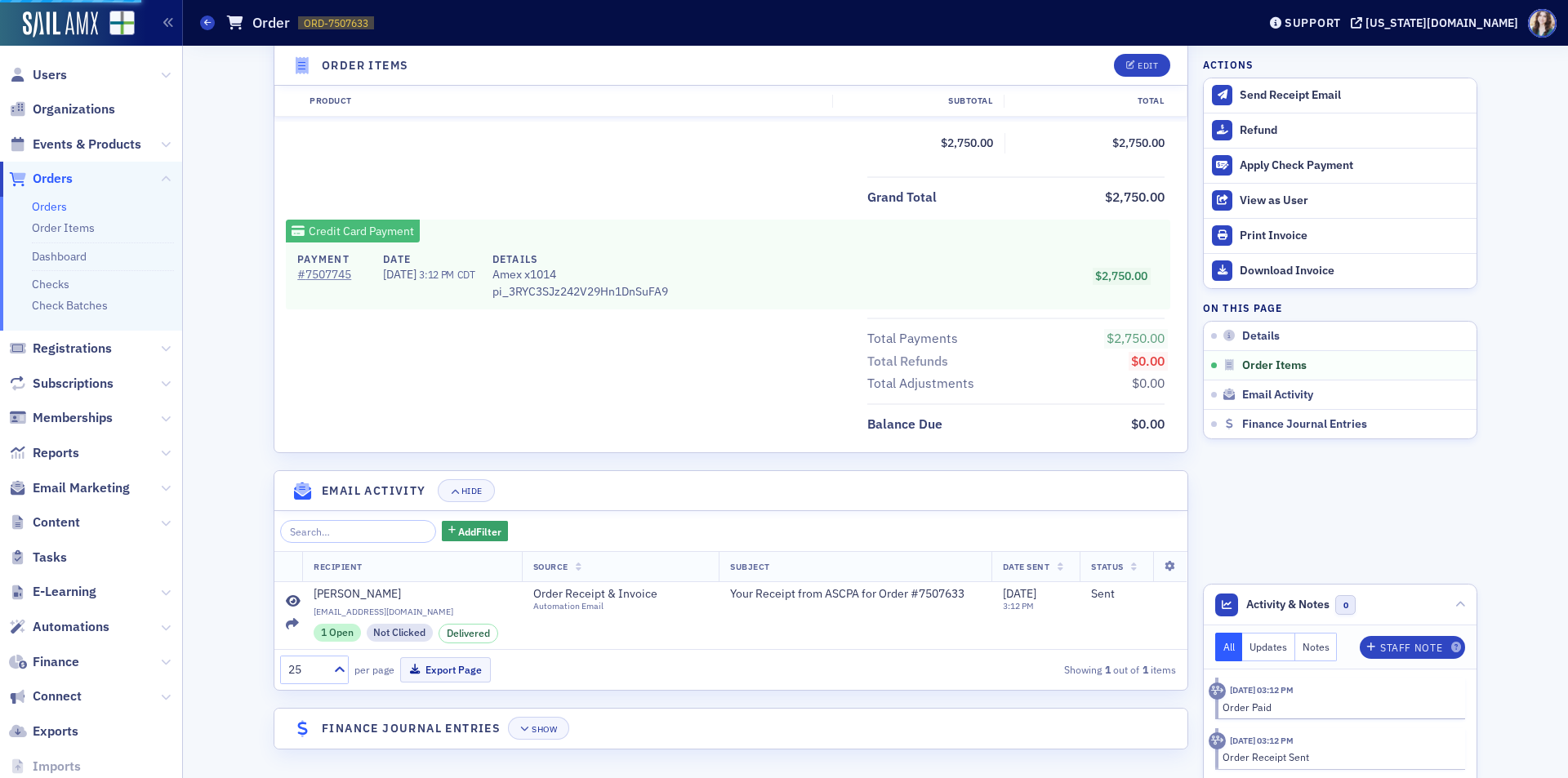
scroll to position [2031, 0]
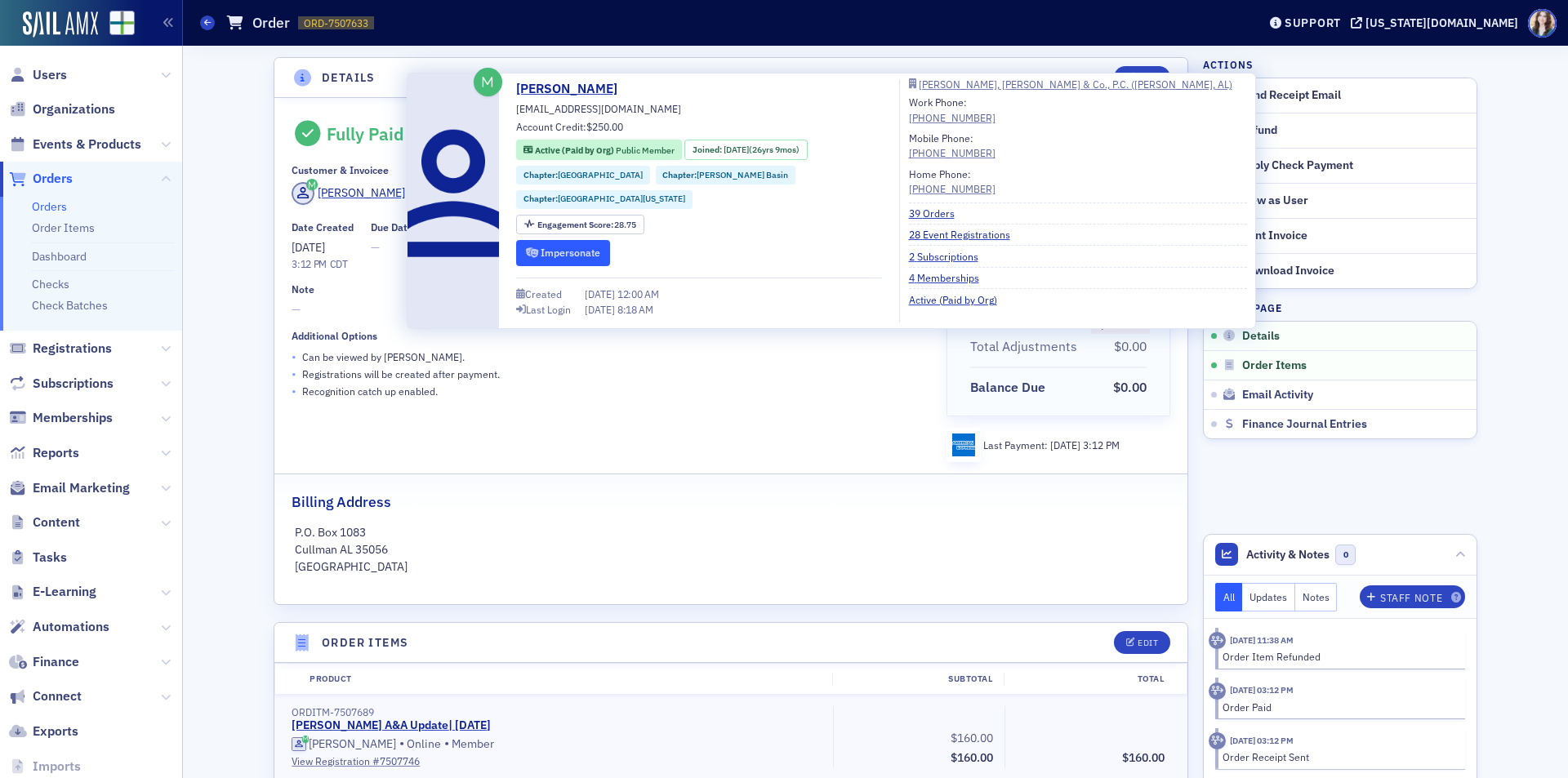
click at [546, 240] on button "Impersonate" at bounding box center [562, 253] width 94 height 25
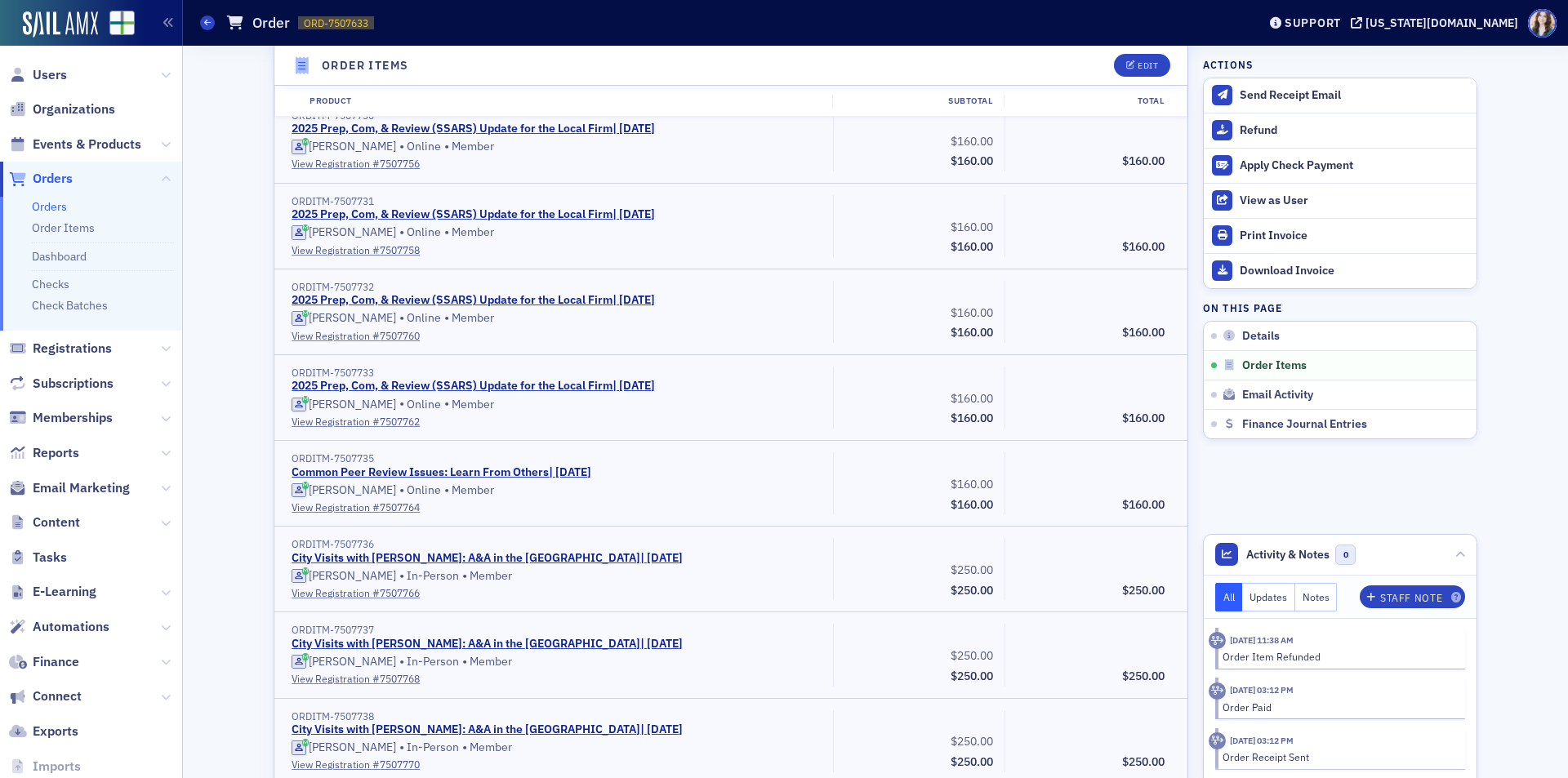
scroll to position [1017, 0]
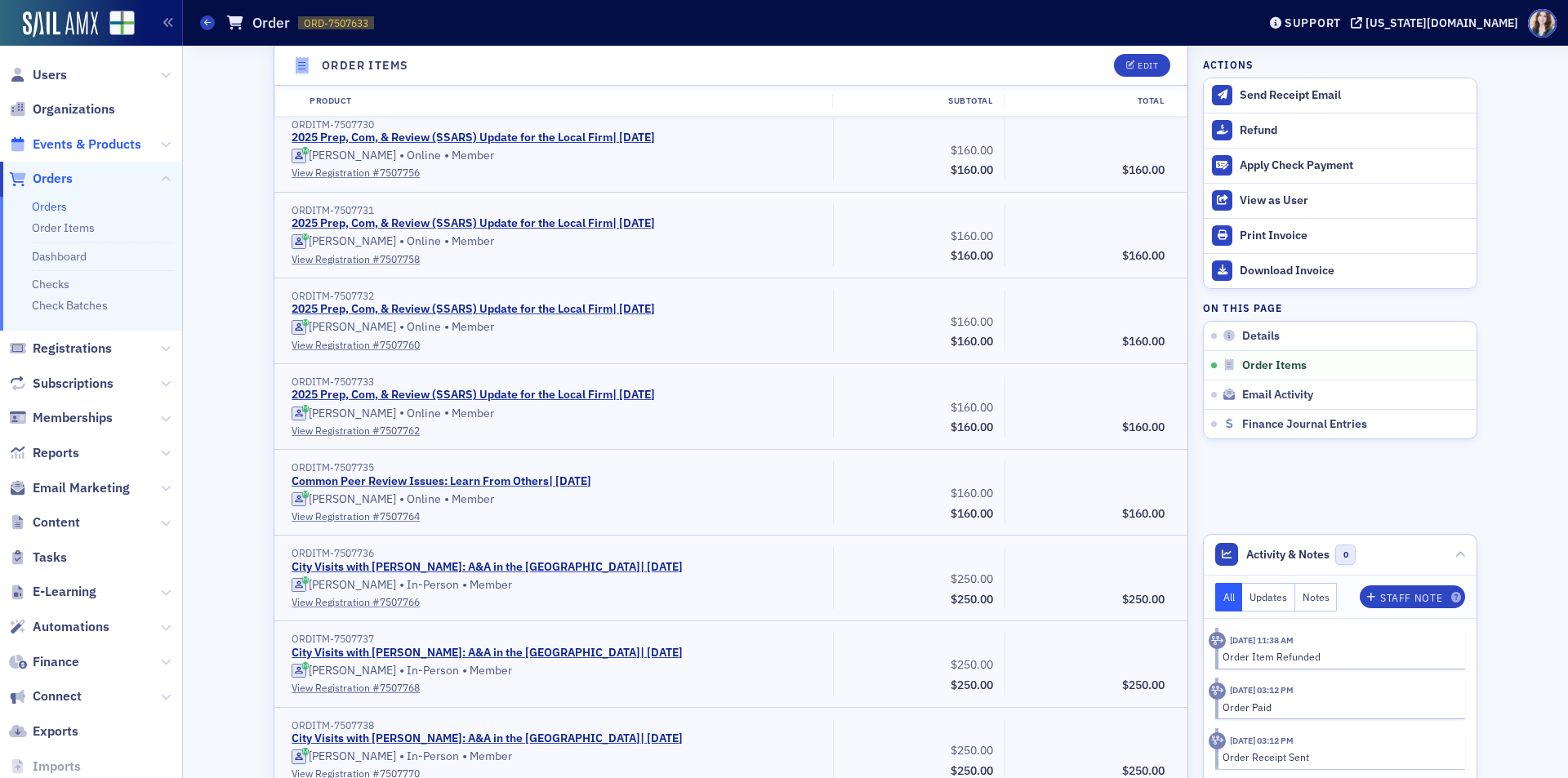
click at [82, 147] on span "Events & Products" at bounding box center [87, 144] width 108 height 18
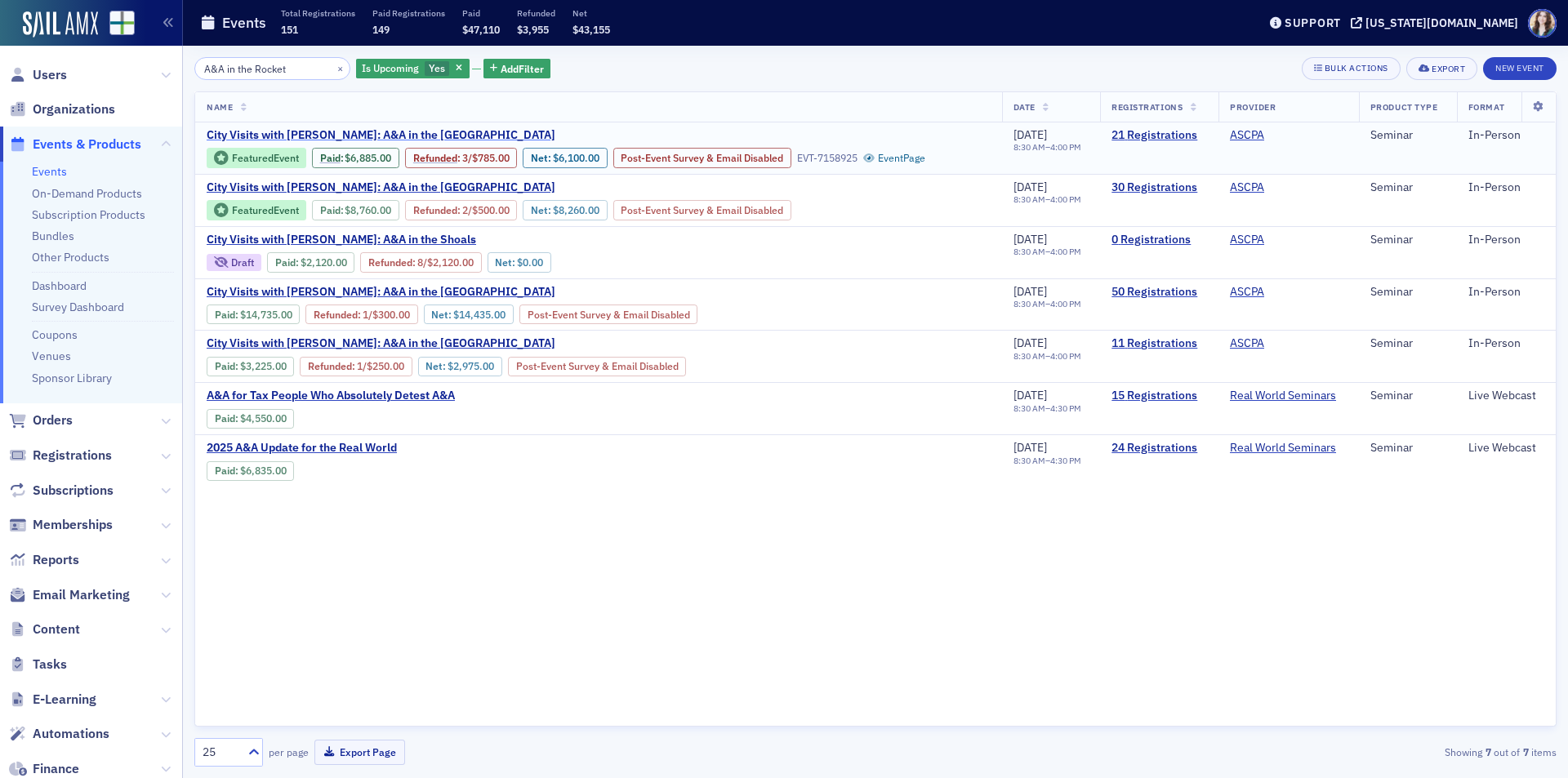
type input "A&A in the Rocket"
click at [291, 129] on span "City Visits with Mike Brand: A&A in the Rocket City" at bounding box center [380, 135] width 349 height 15
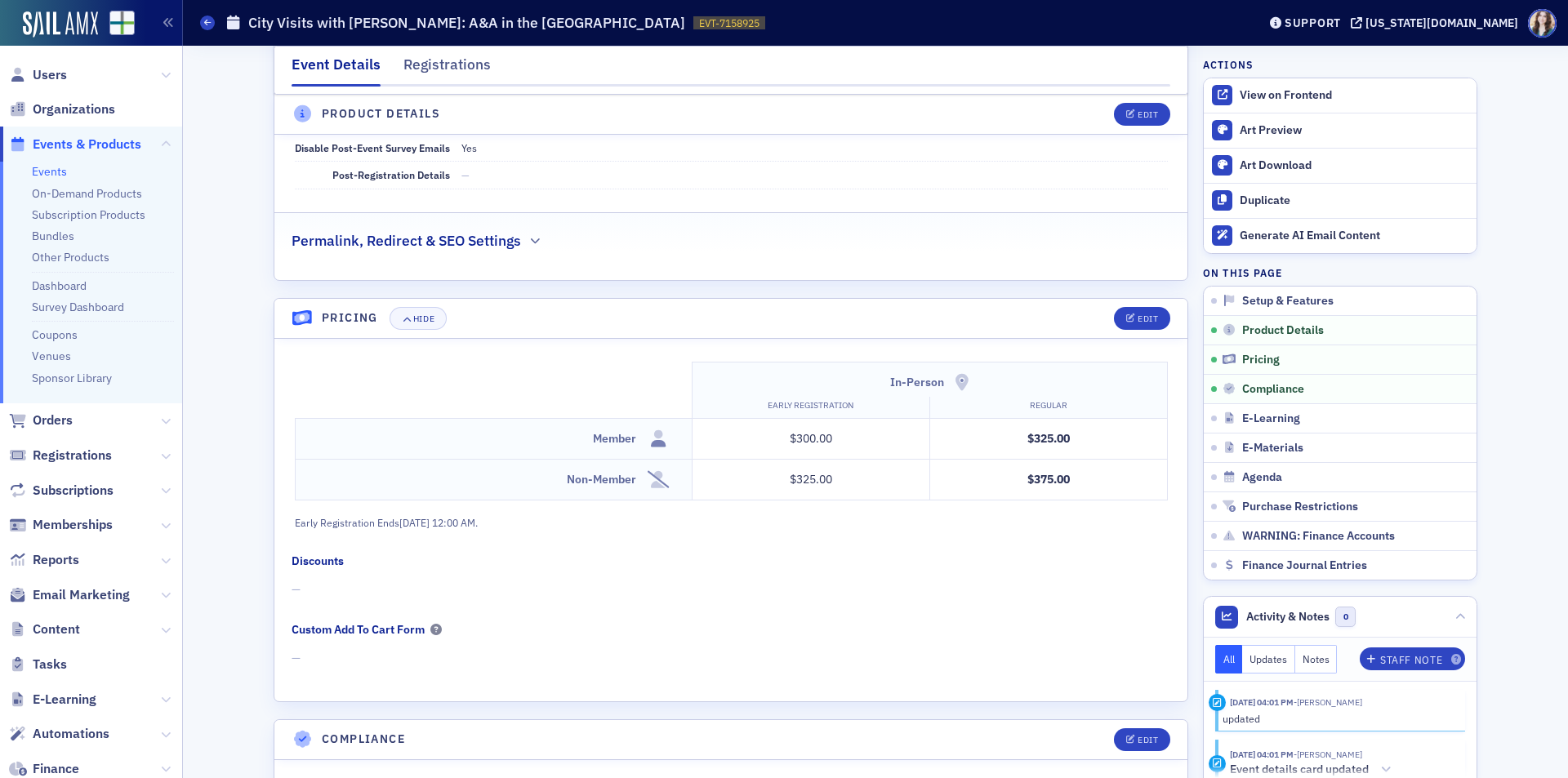
scroll to position [1143, 0]
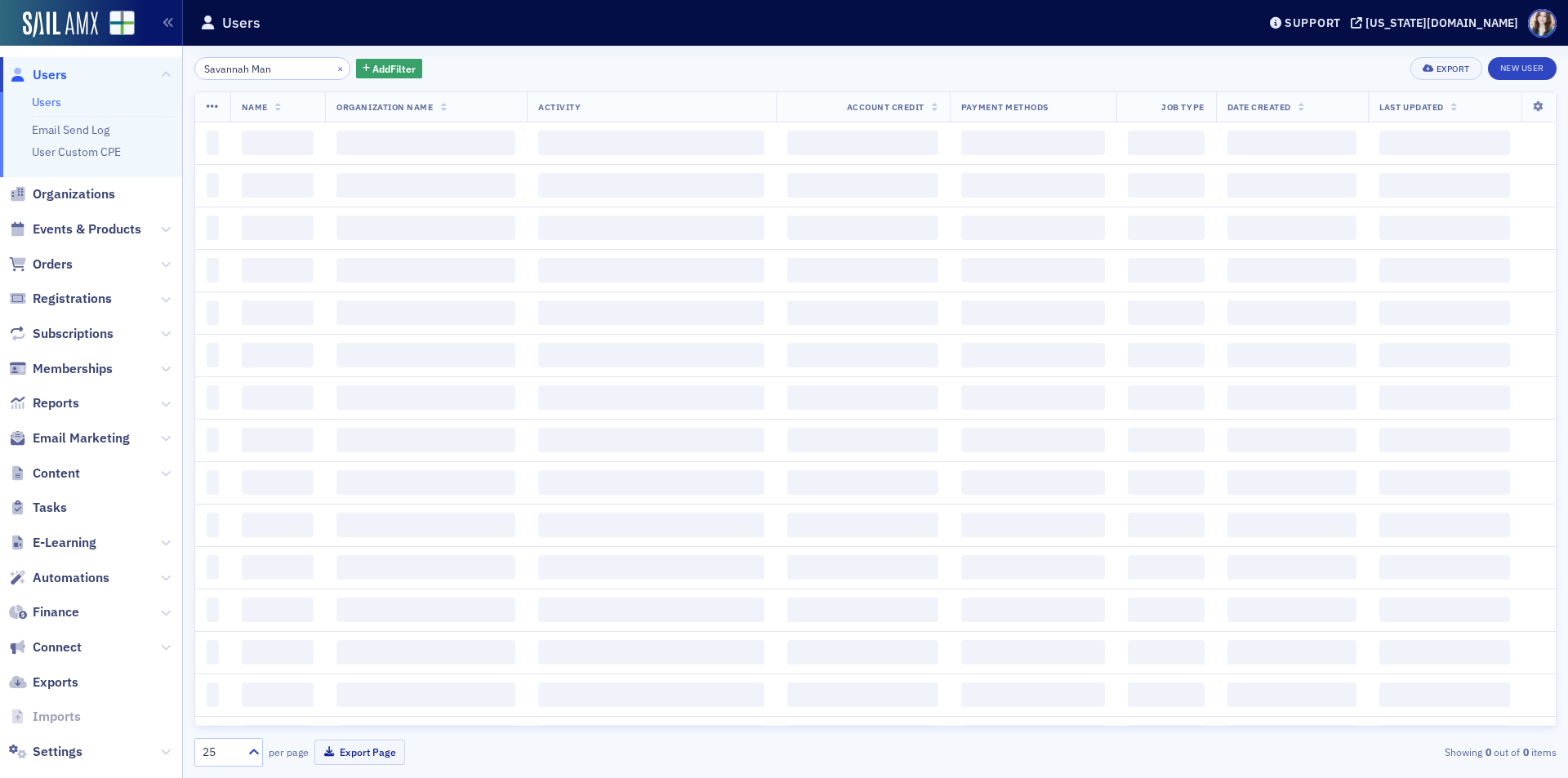
click at [195, 81] on div "Savannah Man × Add Filter Export New User Name Organization Name Activity Accou…" at bounding box center [875, 411] width 1362 height 709
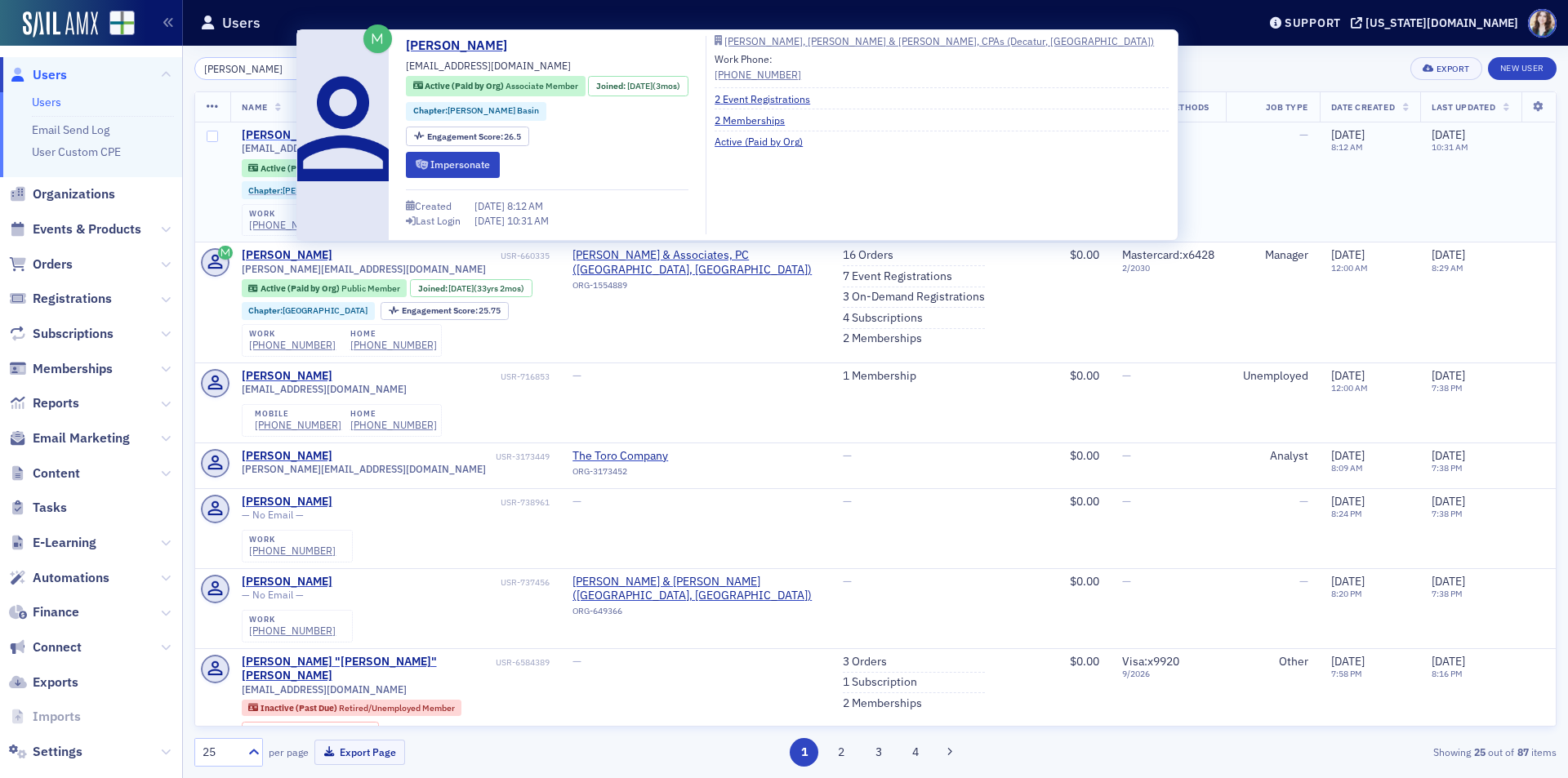
type input "[PERSON_NAME]"
click at [255, 131] on div "[PERSON_NAME]" at bounding box center [287, 135] width 91 height 15
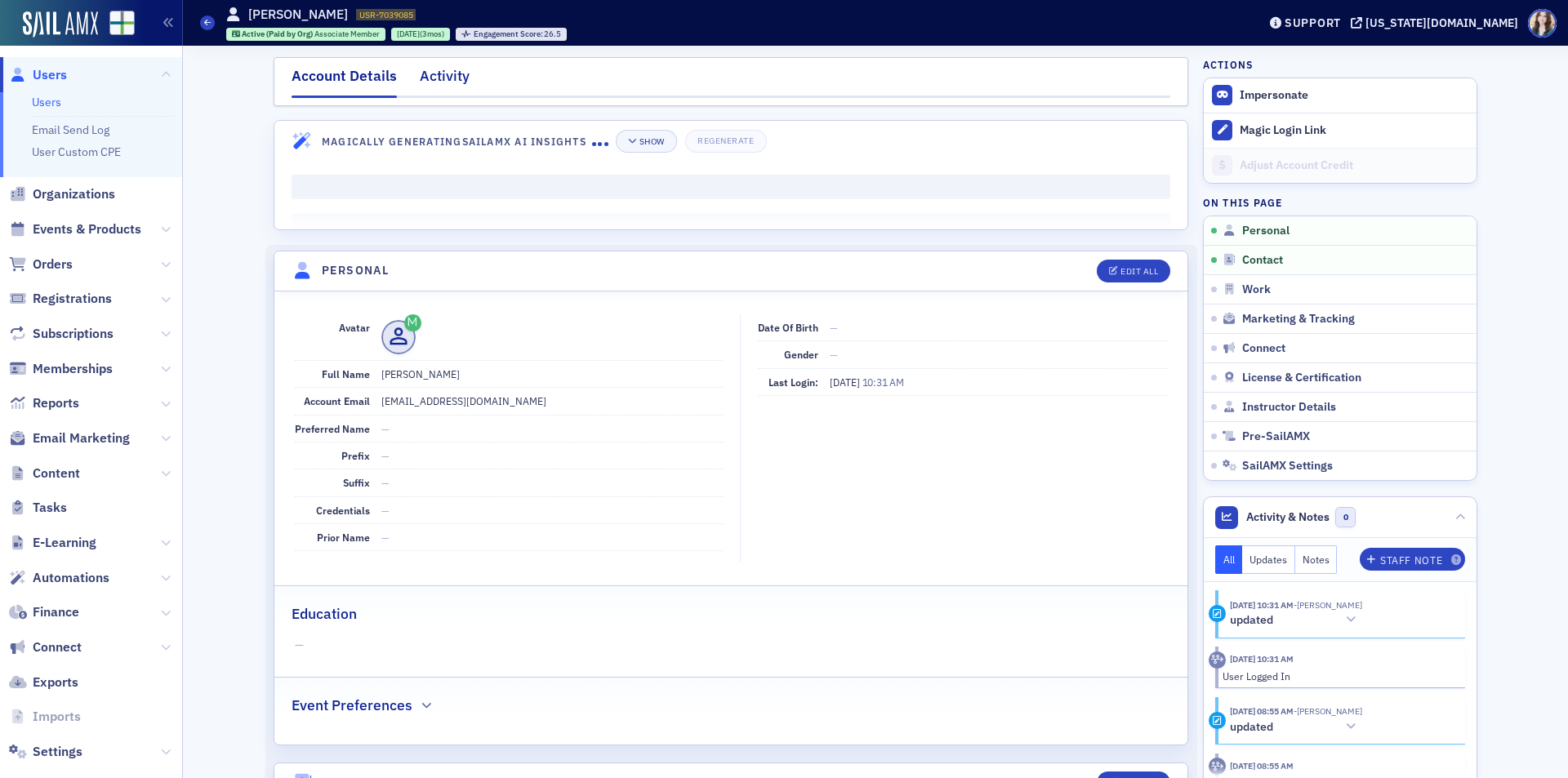
click at [420, 75] on div "Activity" at bounding box center [444, 80] width 50 height 31
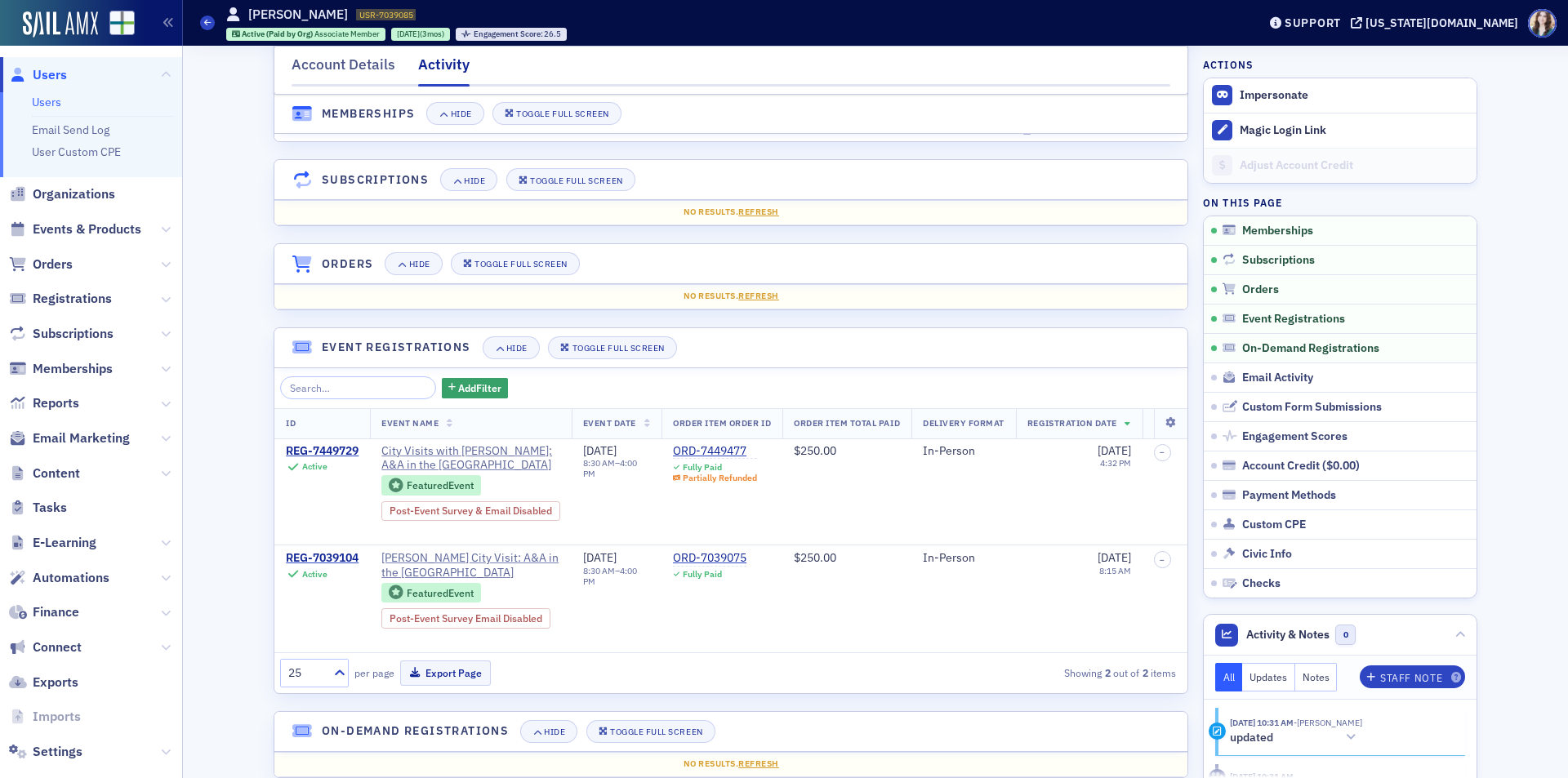
scroll to position [163, 0]
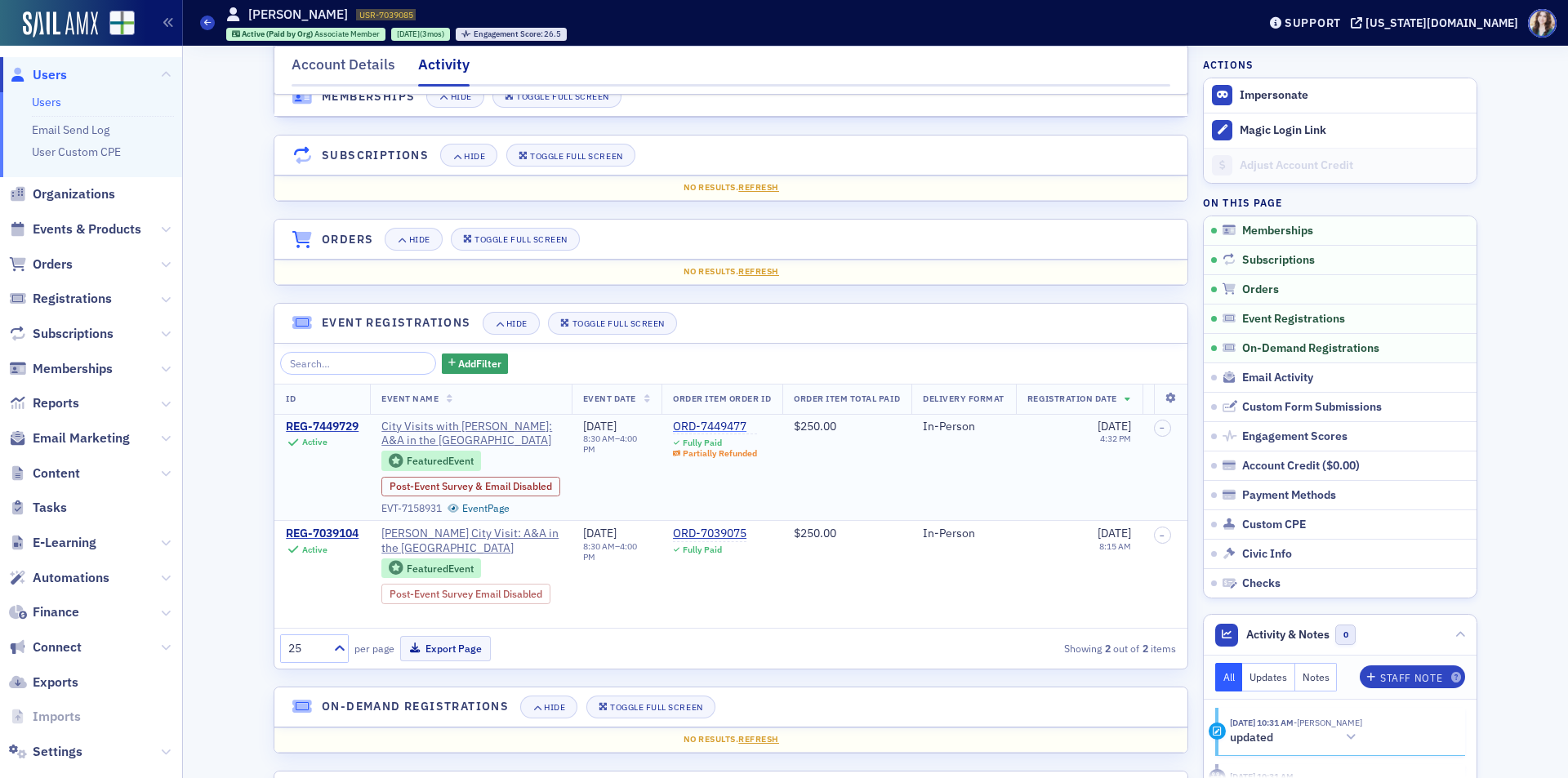
click at [698, 424] on div "ORD-7449477" at bounding box center [714, 427] width 84 height 15
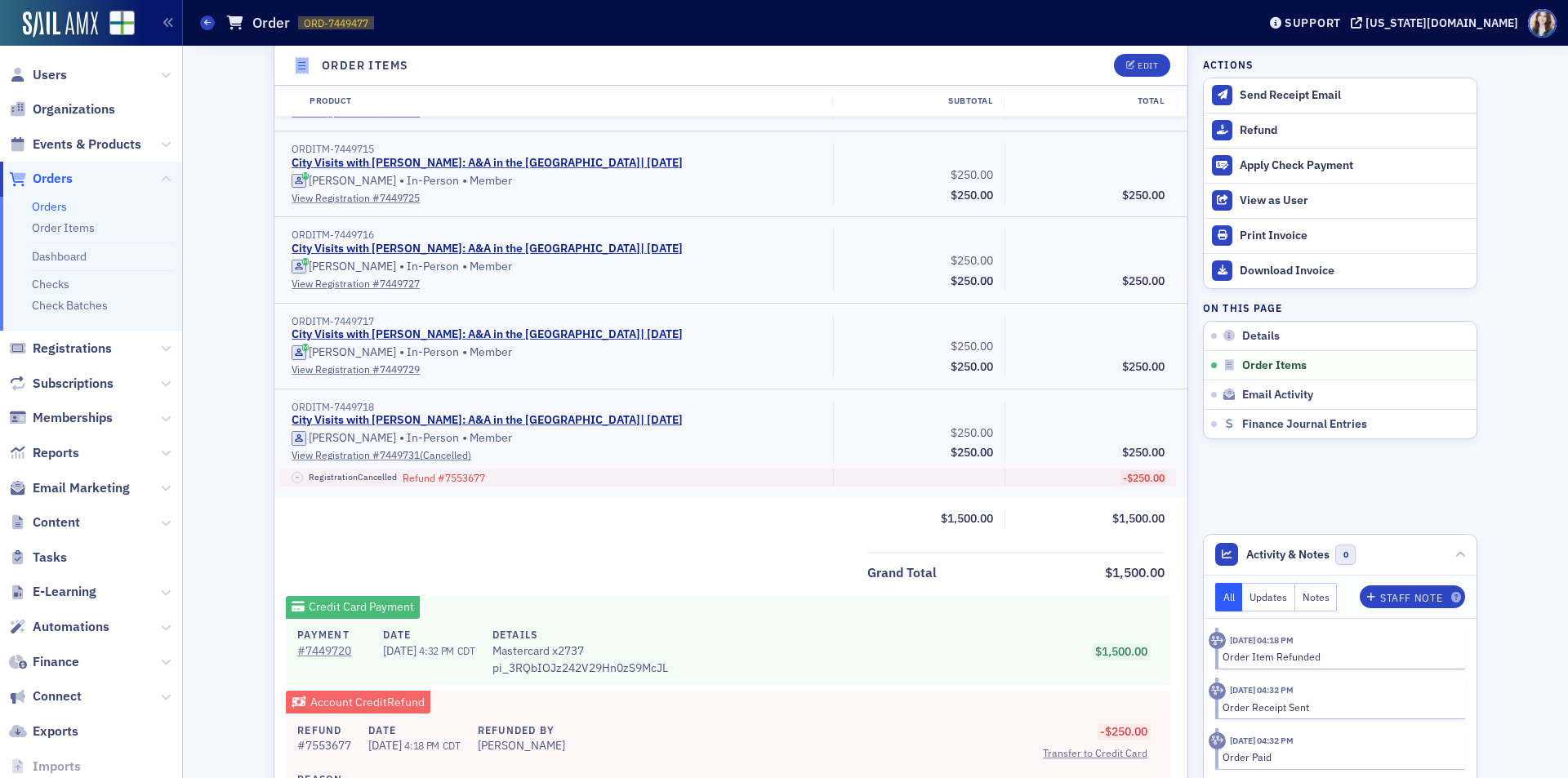
scroll to position [572, 0]
